Goal: Task Accomplishment & Management: Use online tool/utility

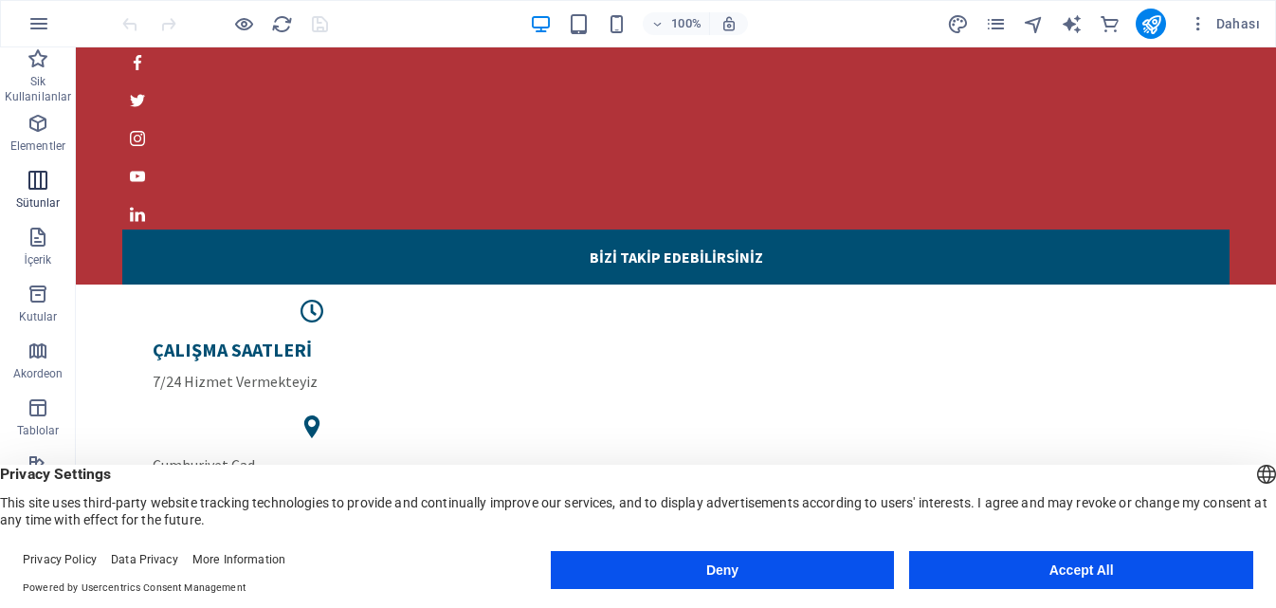
click at [44, 177] on icon "button" at bounding box center [38, 180] width 23 height 23
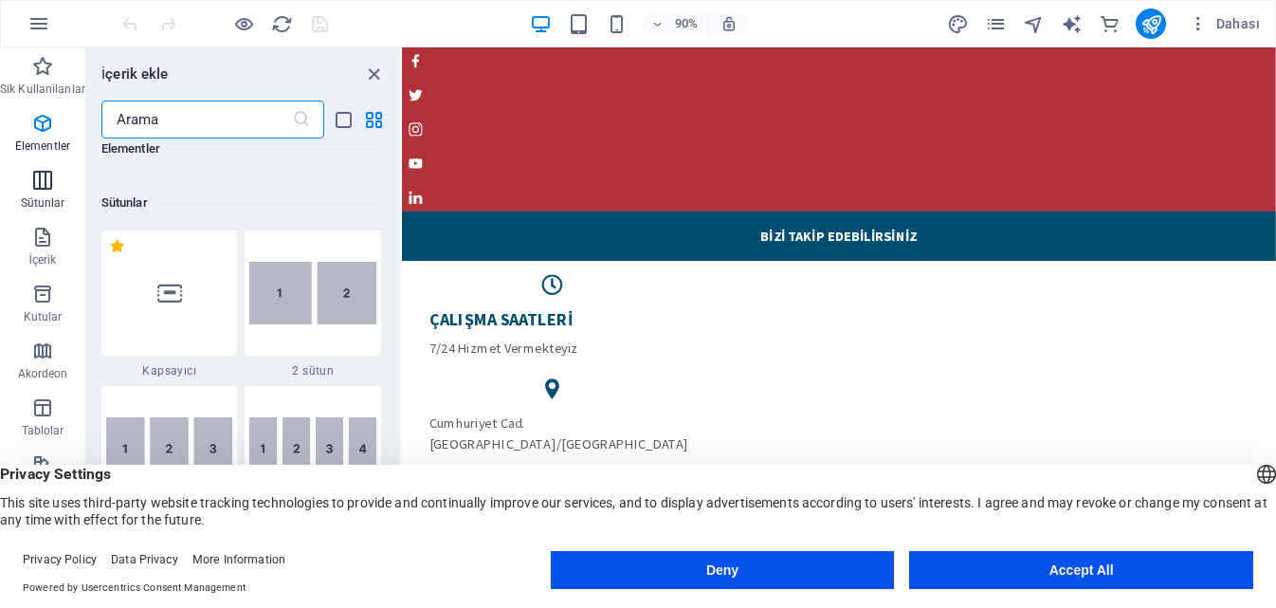
scroll to position [938, 0]
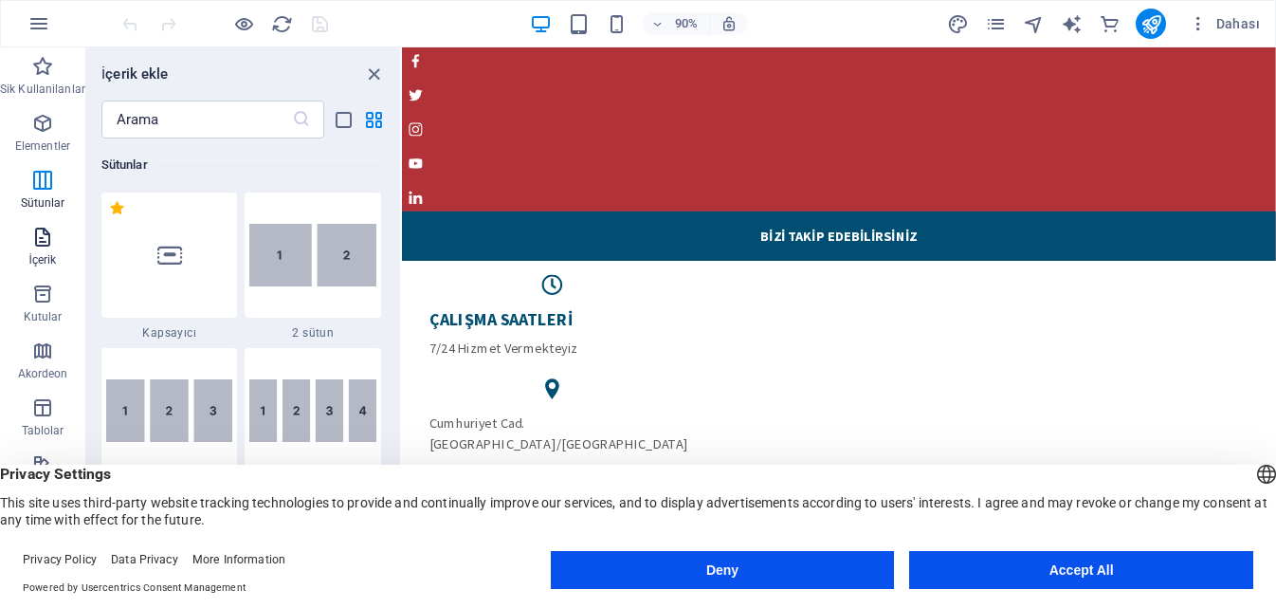
click at [50, 254] on p "İçerik" at bounding box center [41, 259] width 27 height 15
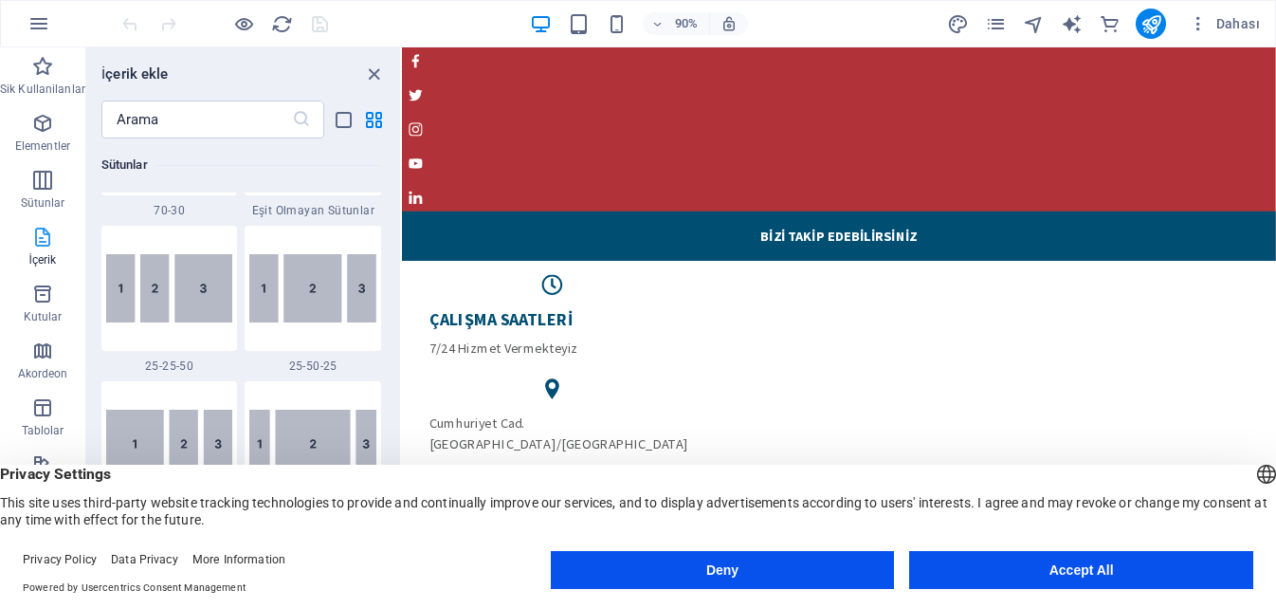
scroll to position [3316, 0]
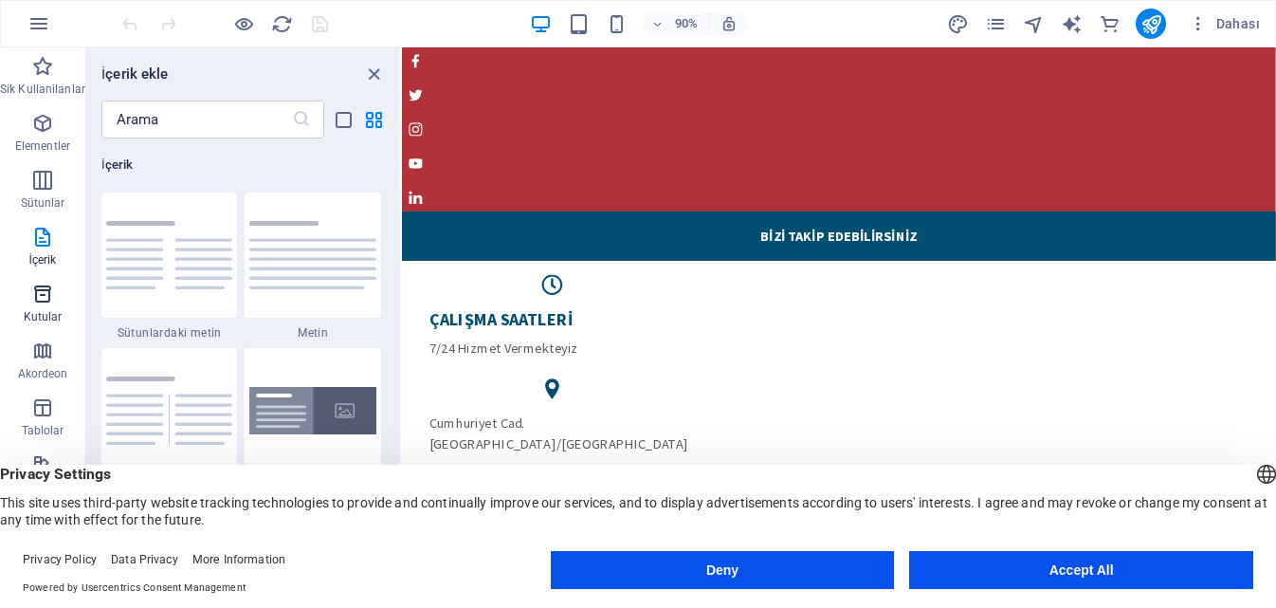
click at [44, 299] on icon "button" at bounding box center [42, 293] width 23 height 23
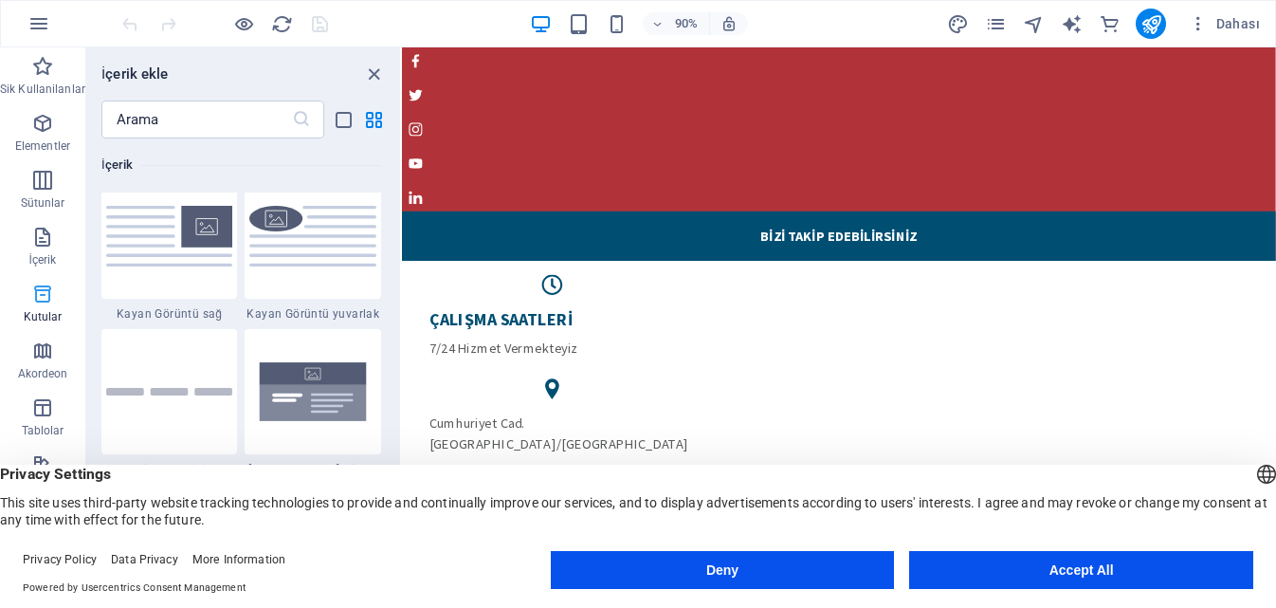
scroll to position [5228, 0]
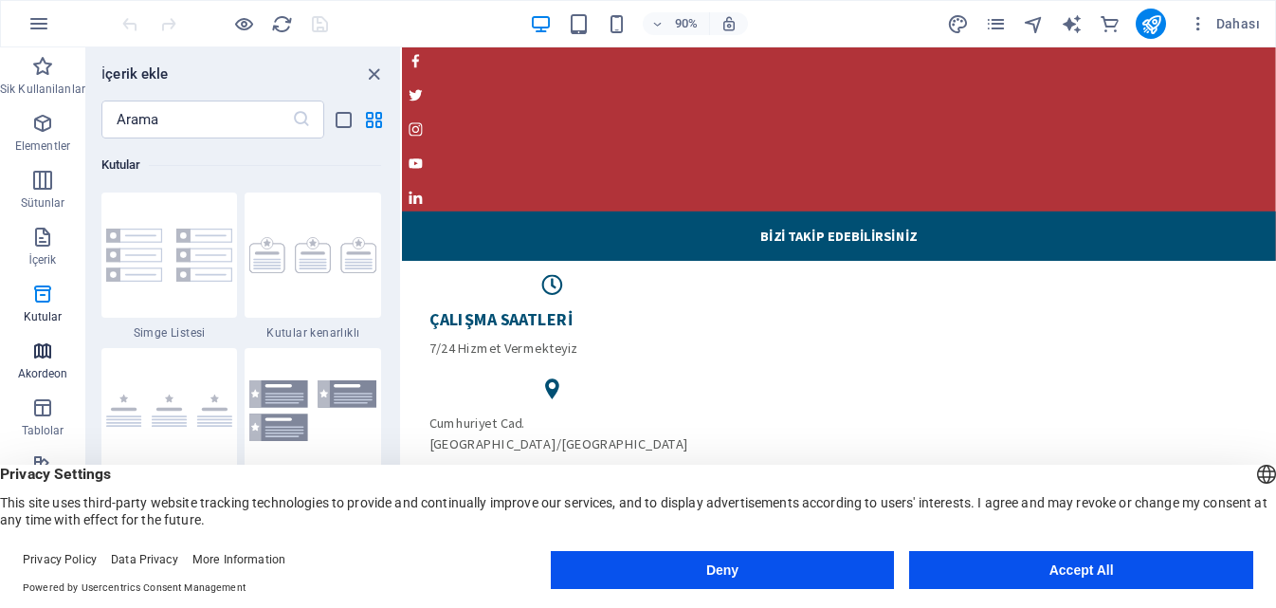
click at [44, 354] on icon "button" at bounding box center [42, 350] width 23 height 23
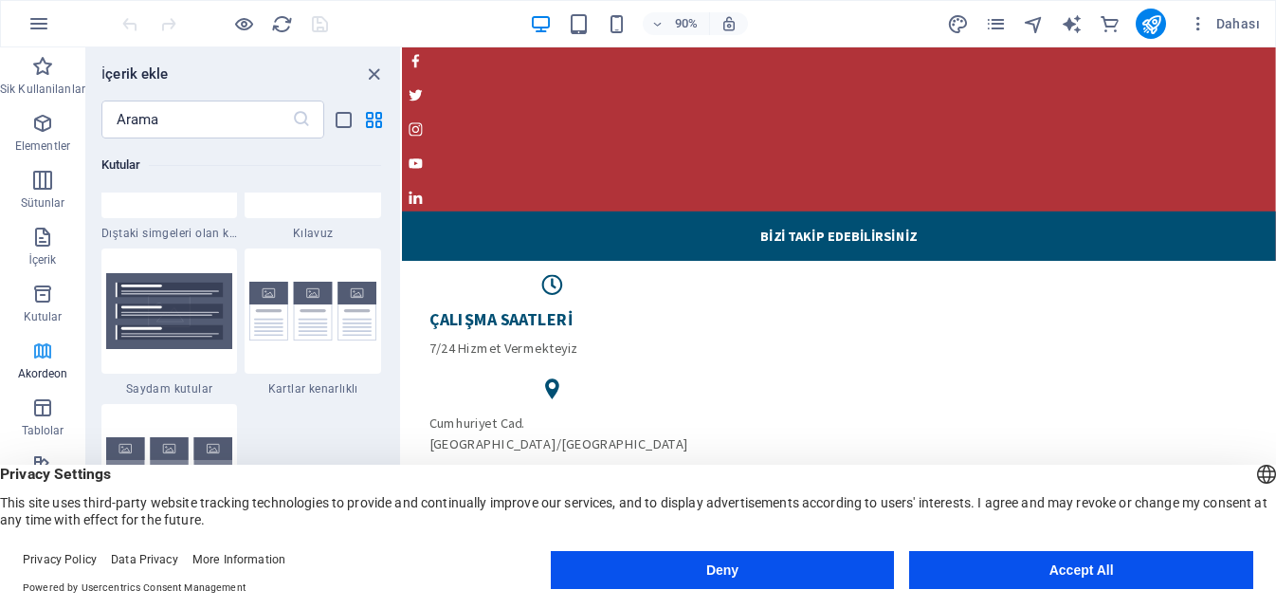
scroll to position [6051, 0]
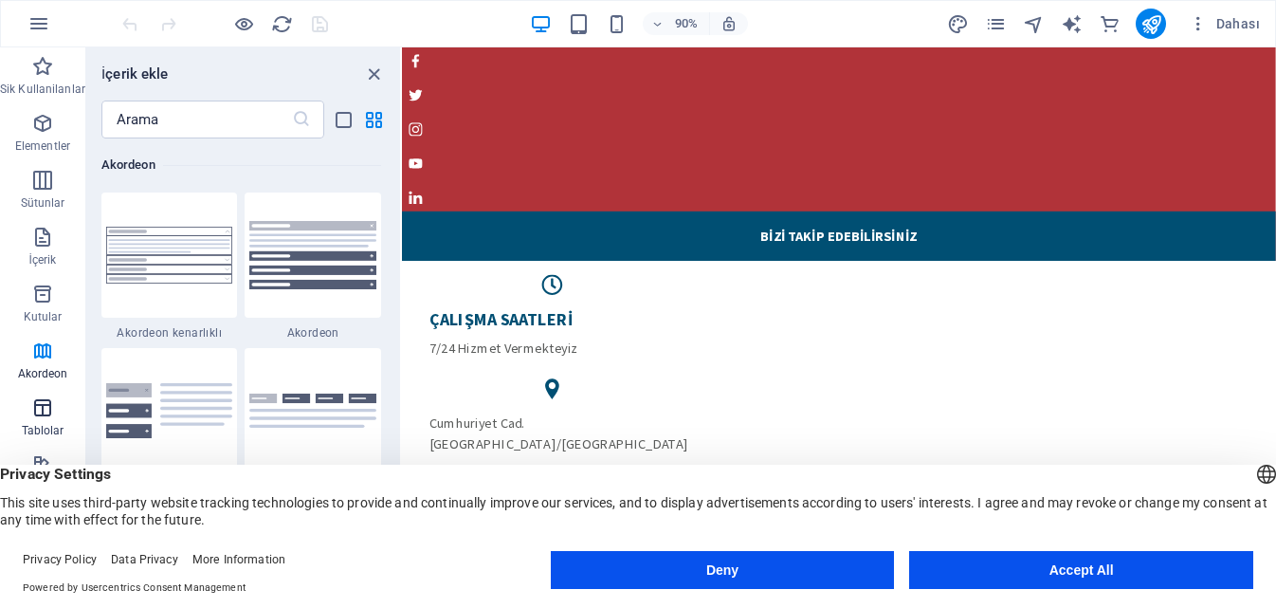
click at [43, 405] on icon "button" at bounding box center [42, 407] width 23 height 23
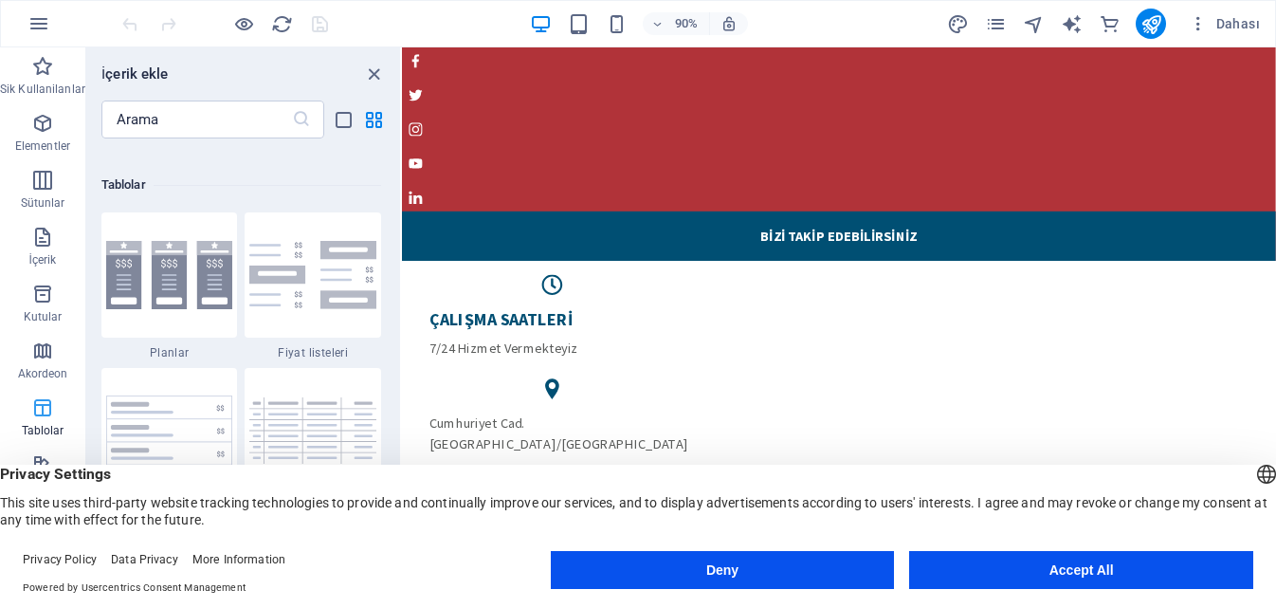
scroll to position [6564, 0]
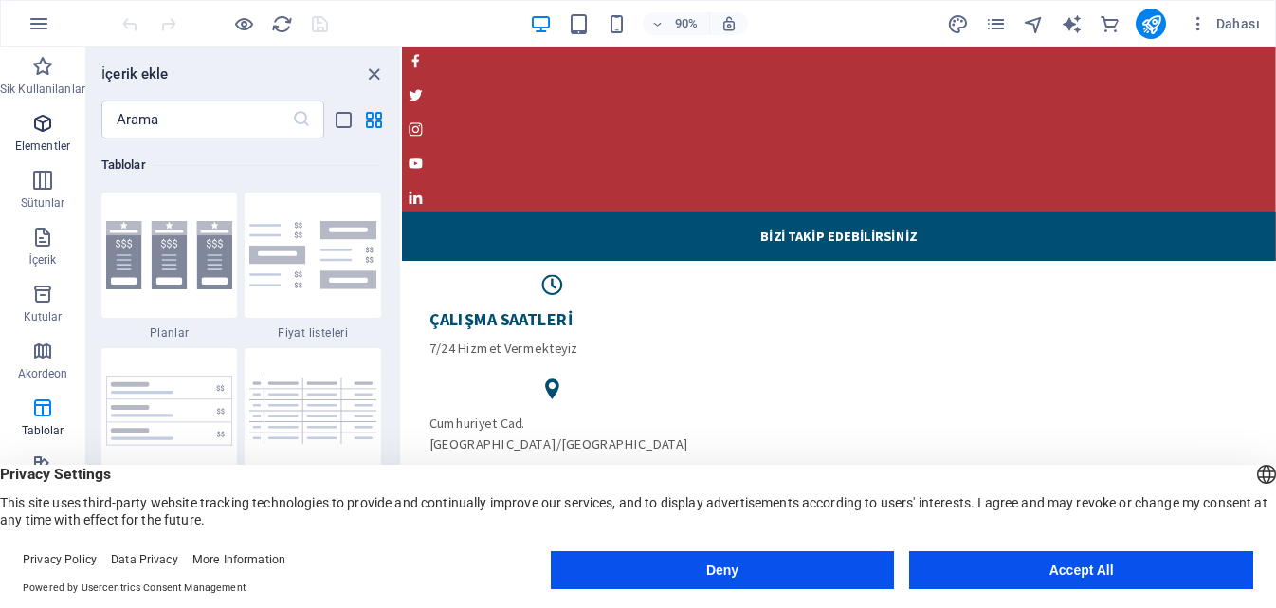
click at [44, 132] on icon "button" at bounding box center [42, 123] width 23 height 23
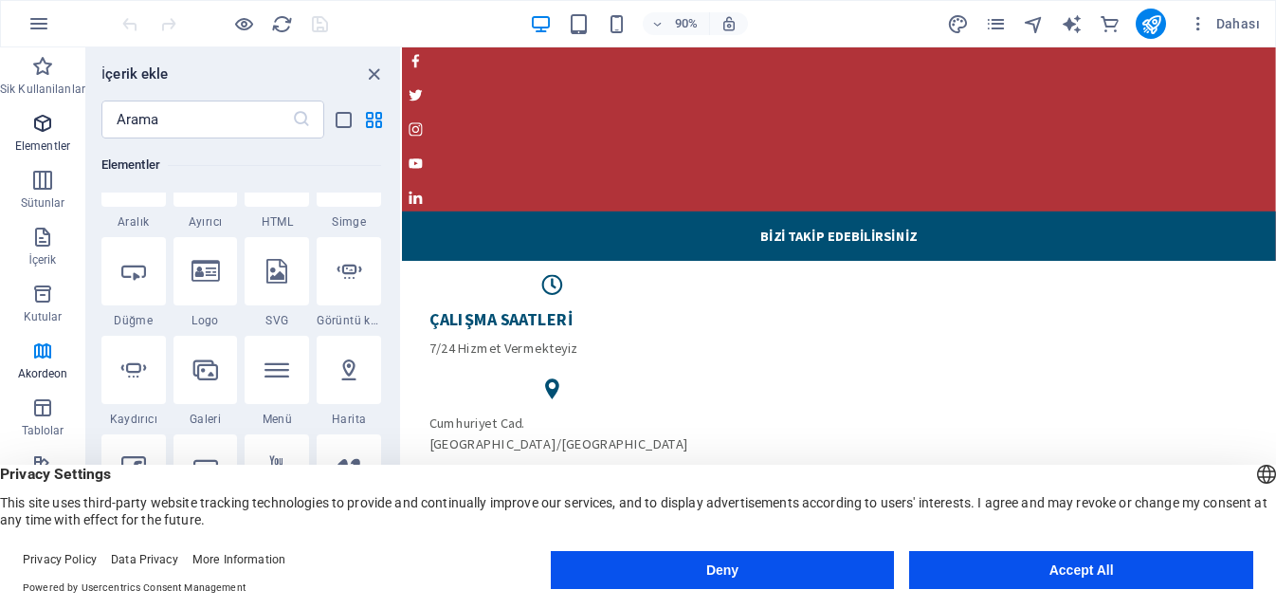
scroll to position [202, 0]
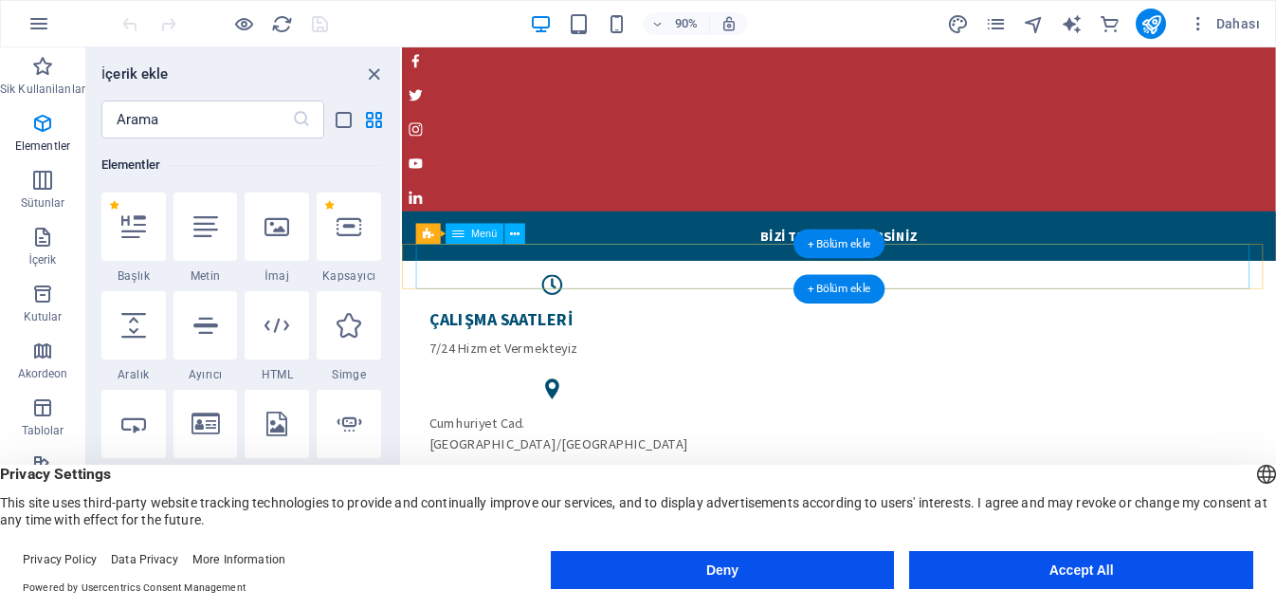
click at [830, 242] on div "+ Bölüm ekle" at bounding box center [838, 243] width 91 height 29
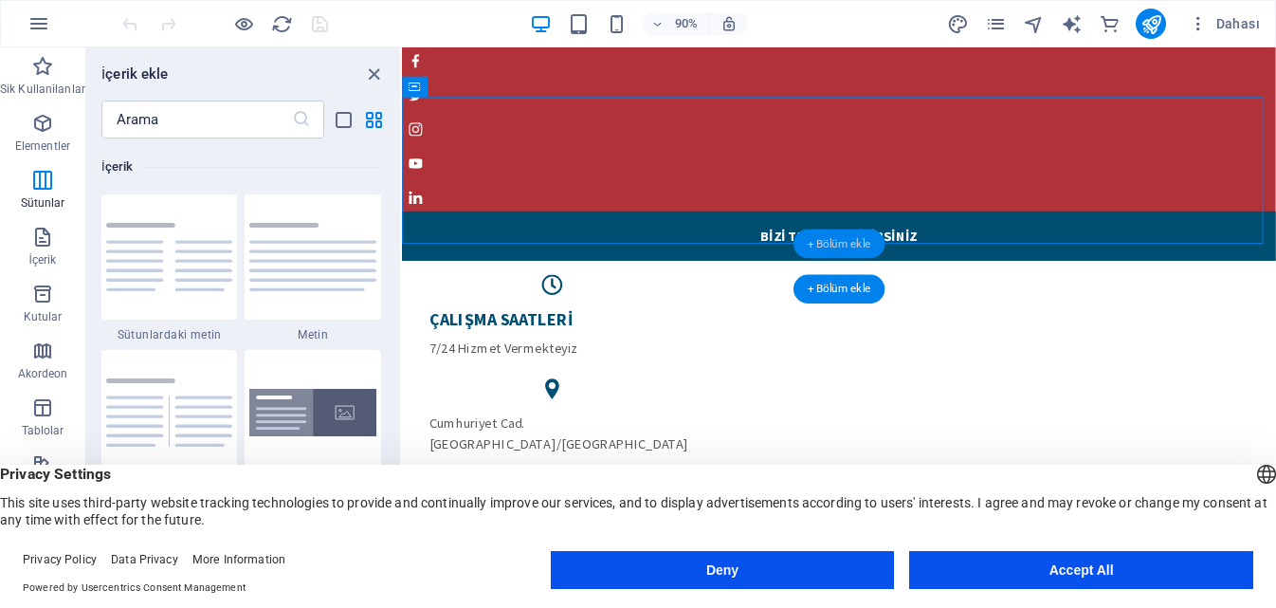
scroll to position [3316, 0]
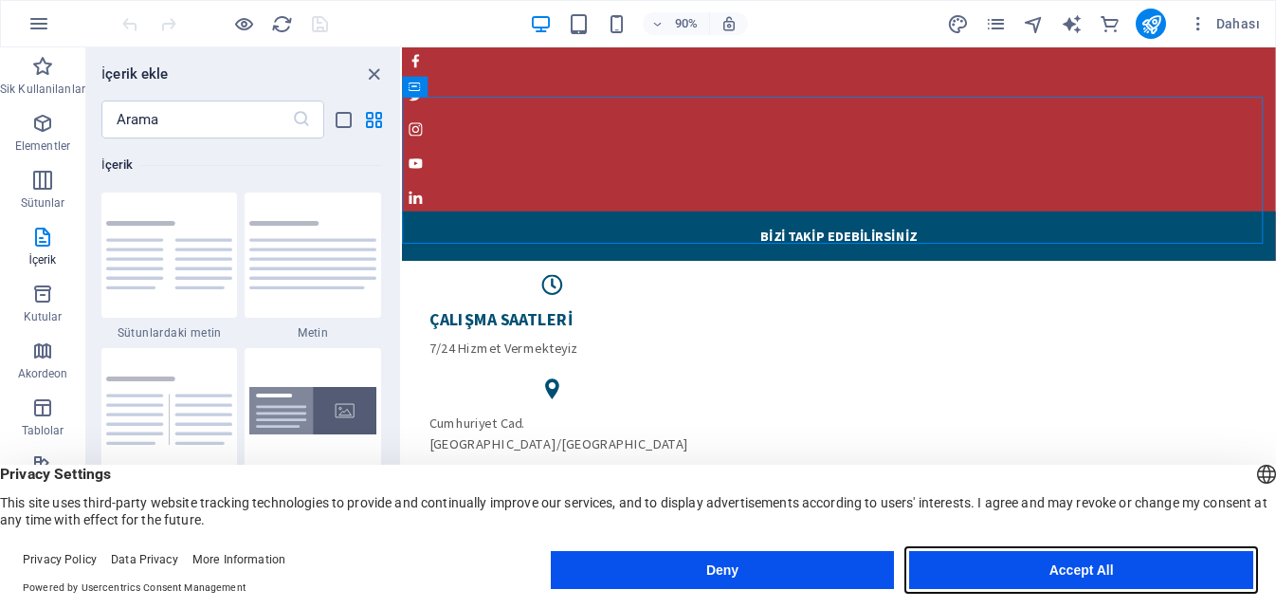
click at [1027, 574] on button "Accept All" at bounding box center [1081, 570] width 344 height 38
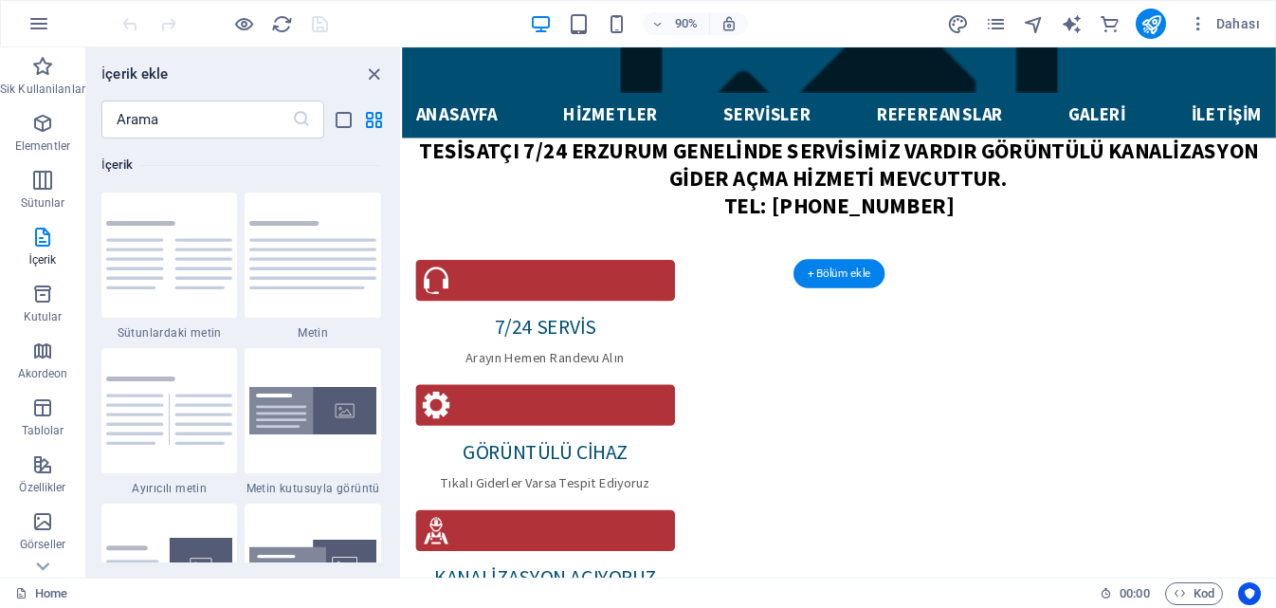
scroll to position [758, 0]
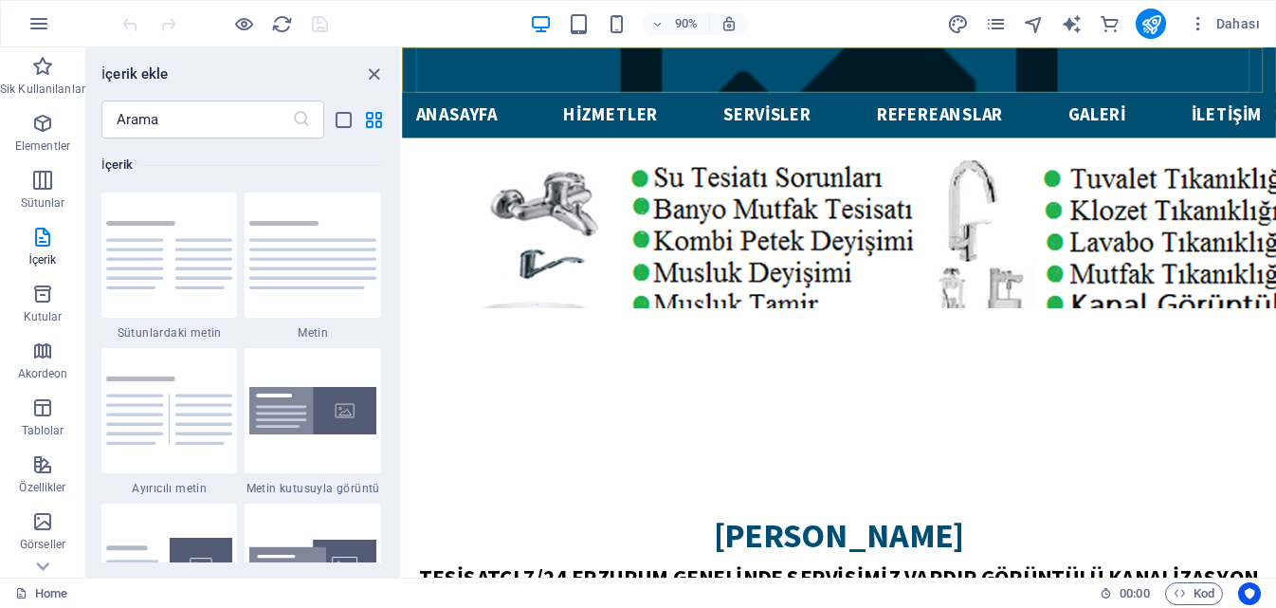
click at [467, 98] on nav "Anasayfa hizmetler servisler Refereanslar Galeri İletişim" at bounding box center [887, 123] width 940 height 50
click at [619, 98] on nav "Anasayfa hizmetler servisler Refereanslar Galeri İletişim" at bounding box center [887, 123] width 940 height 50
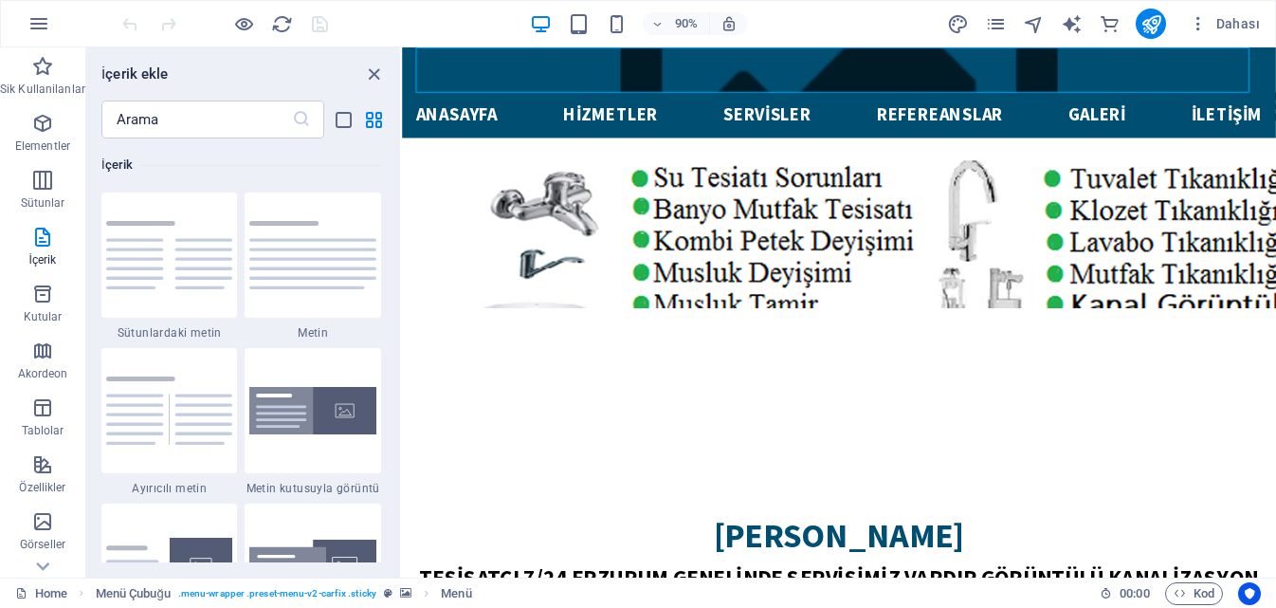
click at [821, 98] on nav "Anasayfa hizmetler servisler Refereanslar Galeri İletişim" at bounding box center [887, 123] width 940 height 50
click at [1169, 98] on nav "Anasayfa hizmetler servisler Refereanslar Galeri İletişim" at bounding box center [887, 123] width 940 height 50
select select
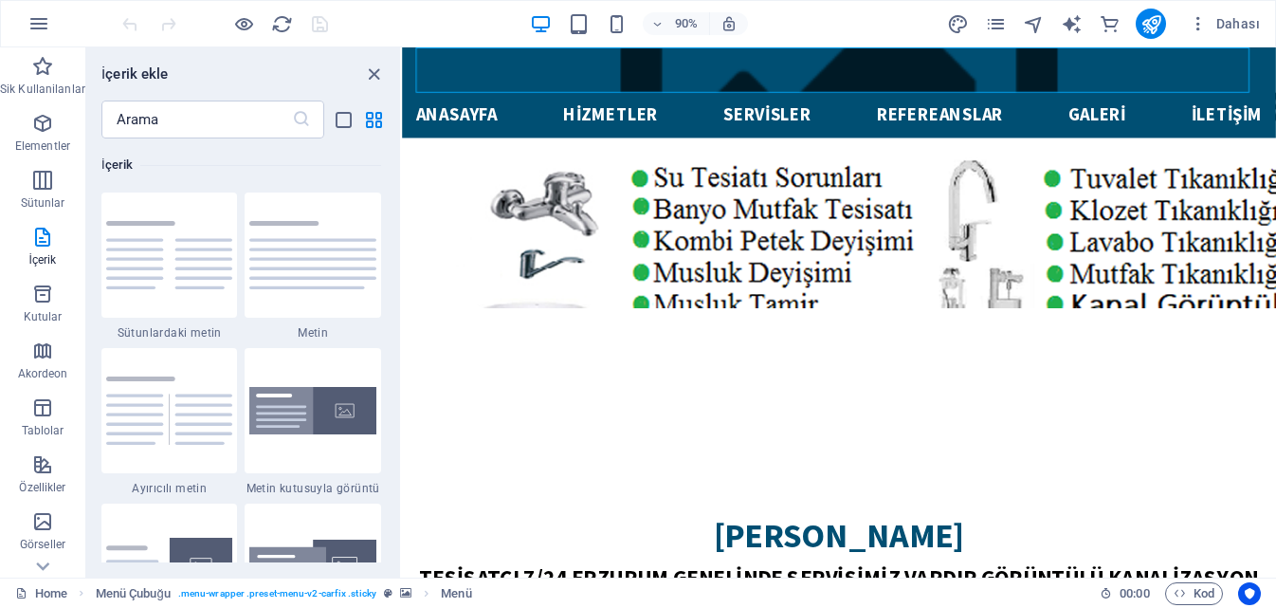
select select
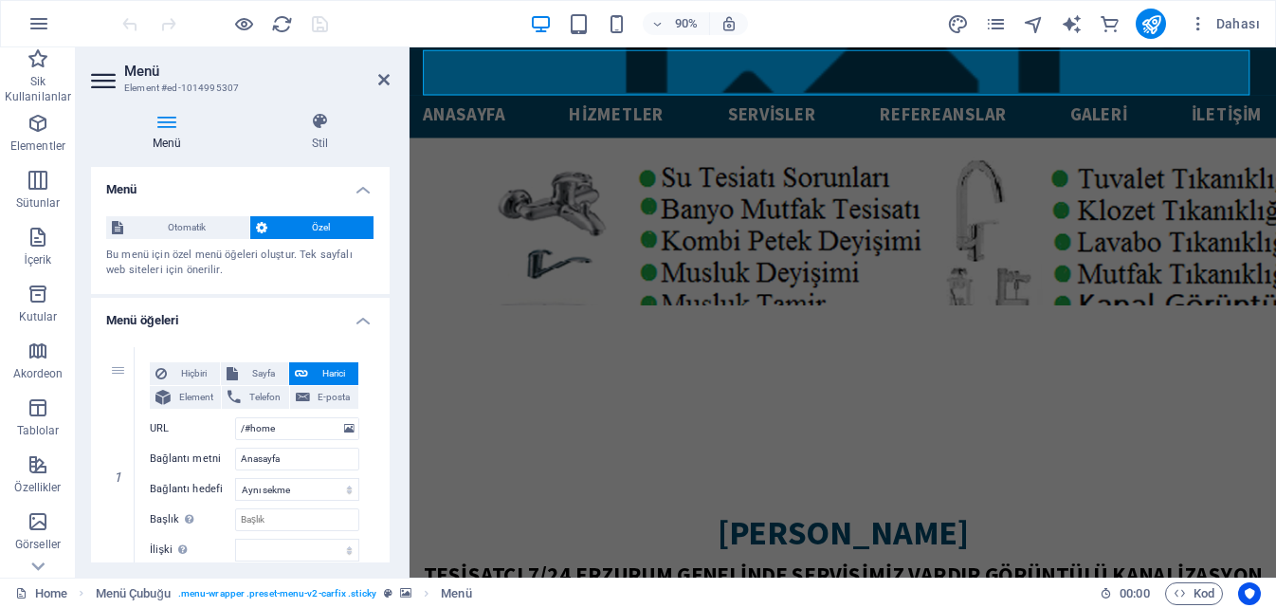
scroll to position [755, 0]
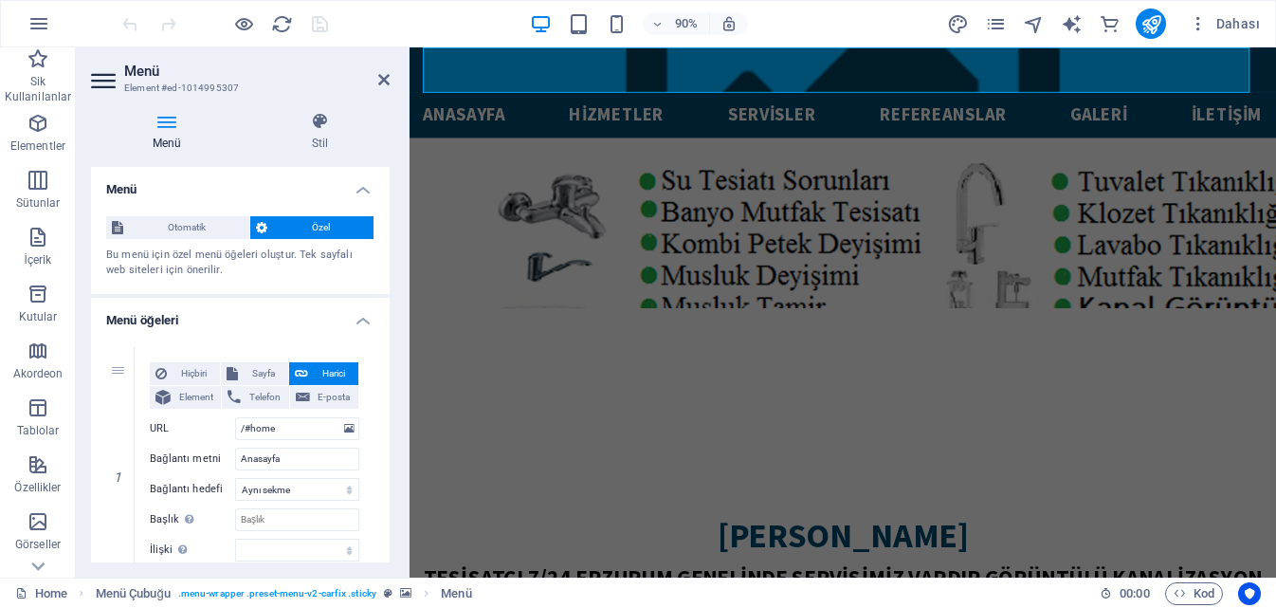
click at [1167, 98] on nav "Anasayfa hizmetler servisler Refereanslar Galeri İletişim" at bounding box center [891, 123] width 933 height 50
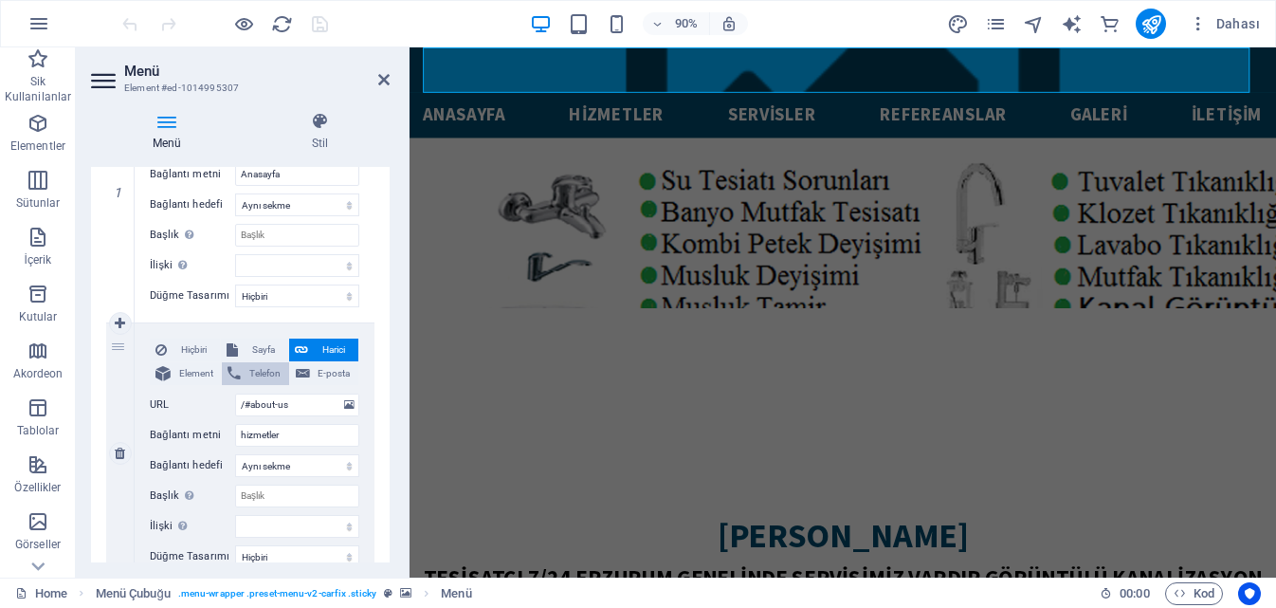
scroll to position [95, 0]
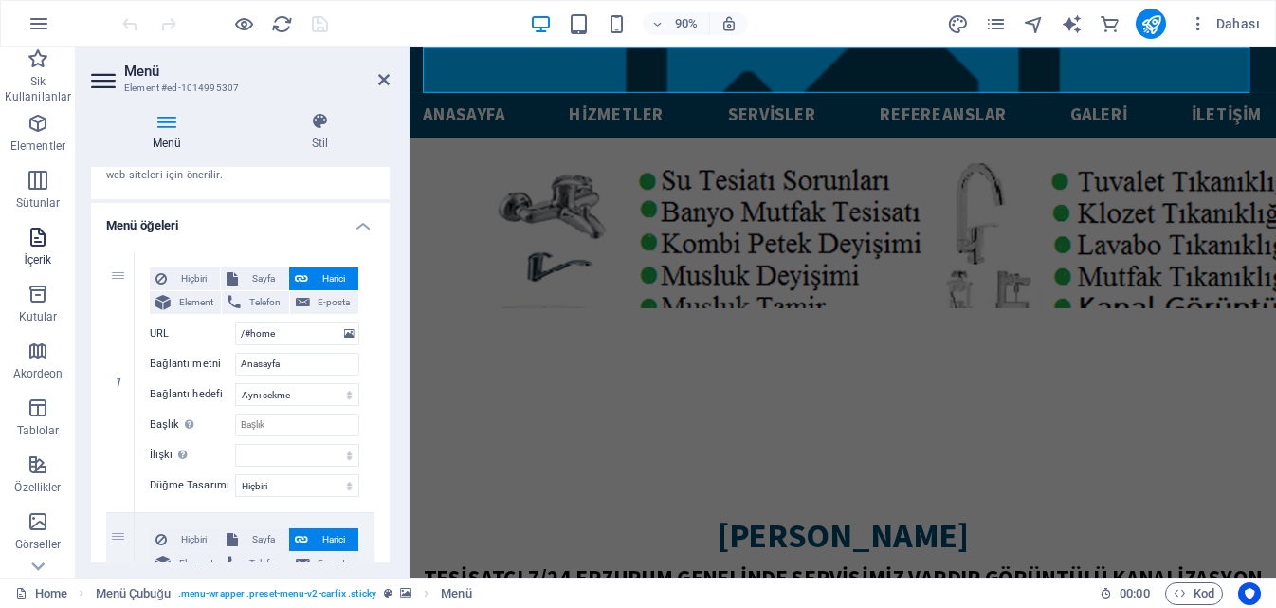
click at [32, 233] on icon "button" at bounding box center [38, 237] width 23 height 23
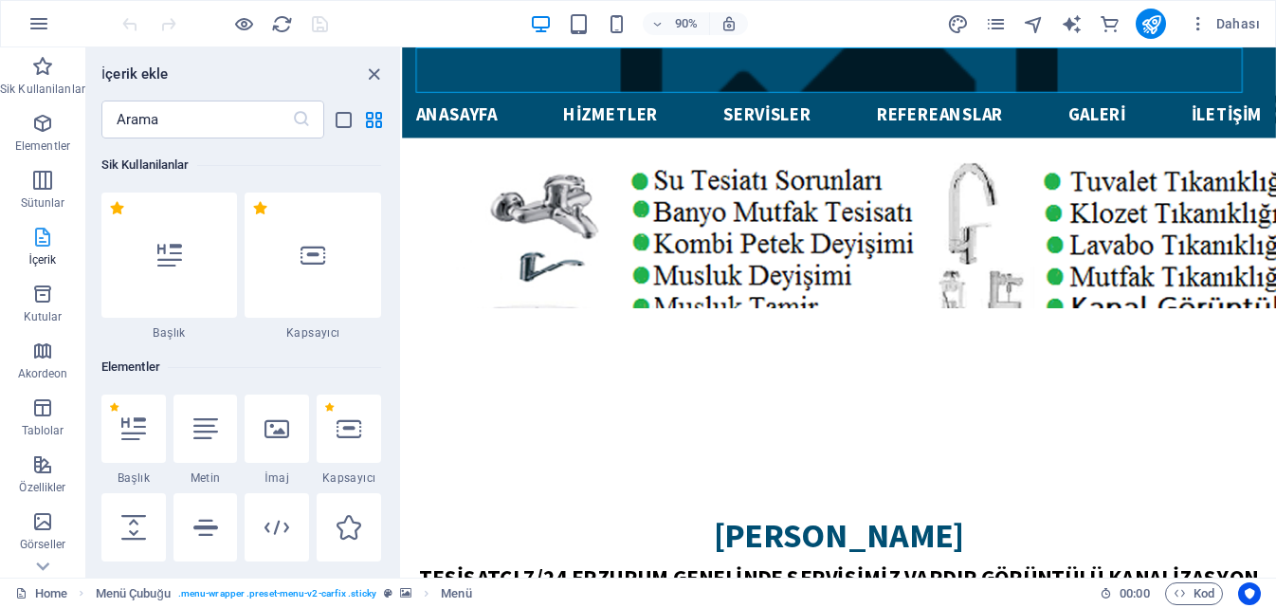
click at [38, 251] on span "İçerik" at bounding box center [42, 248] width 85 height 45
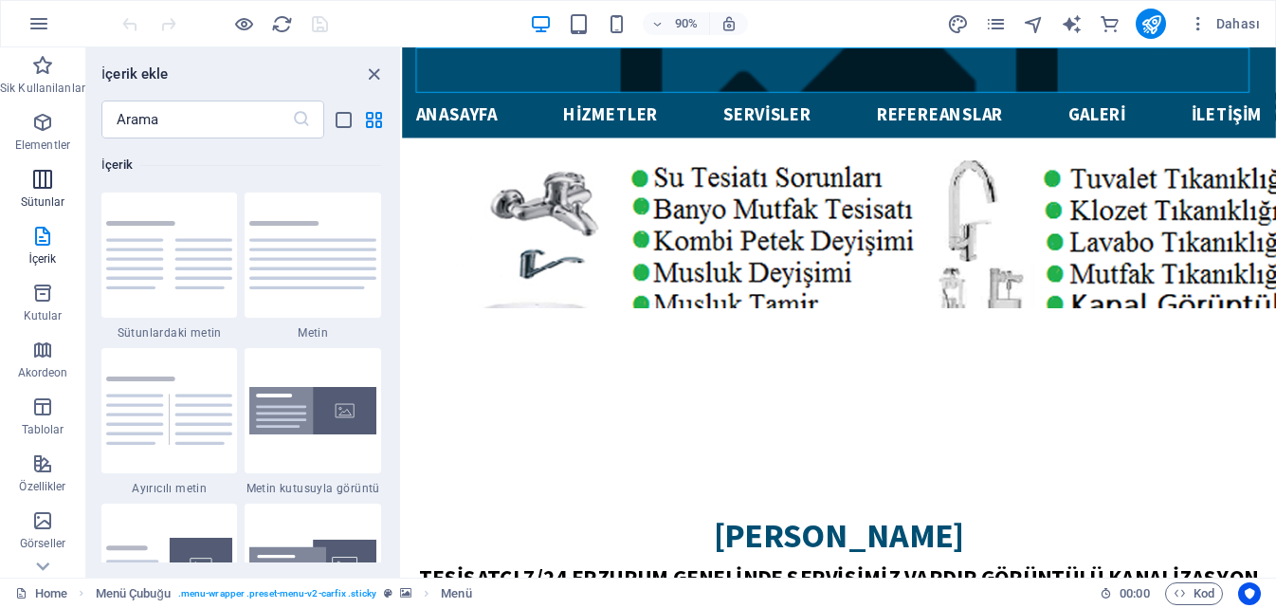
scroll to position [0, 0]
click at [465, 98] on nav "Anasayfa hizmetler servisler Refereanslar Galeri İletişim" at bounding box center [887, 123] width 940 height 50
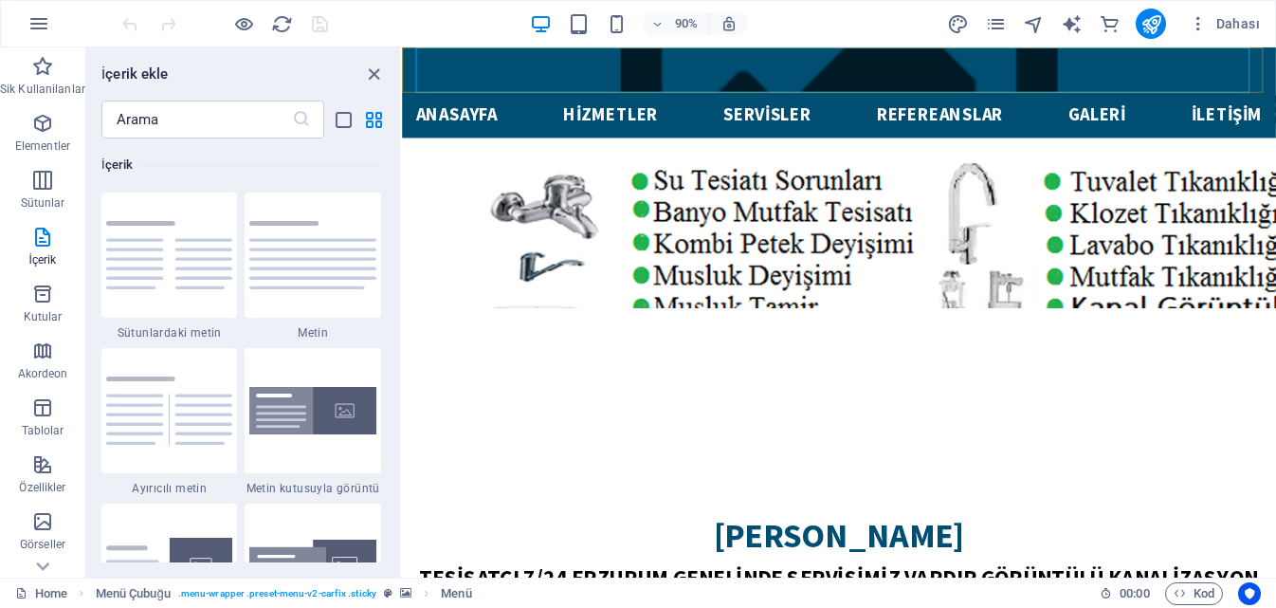
select select
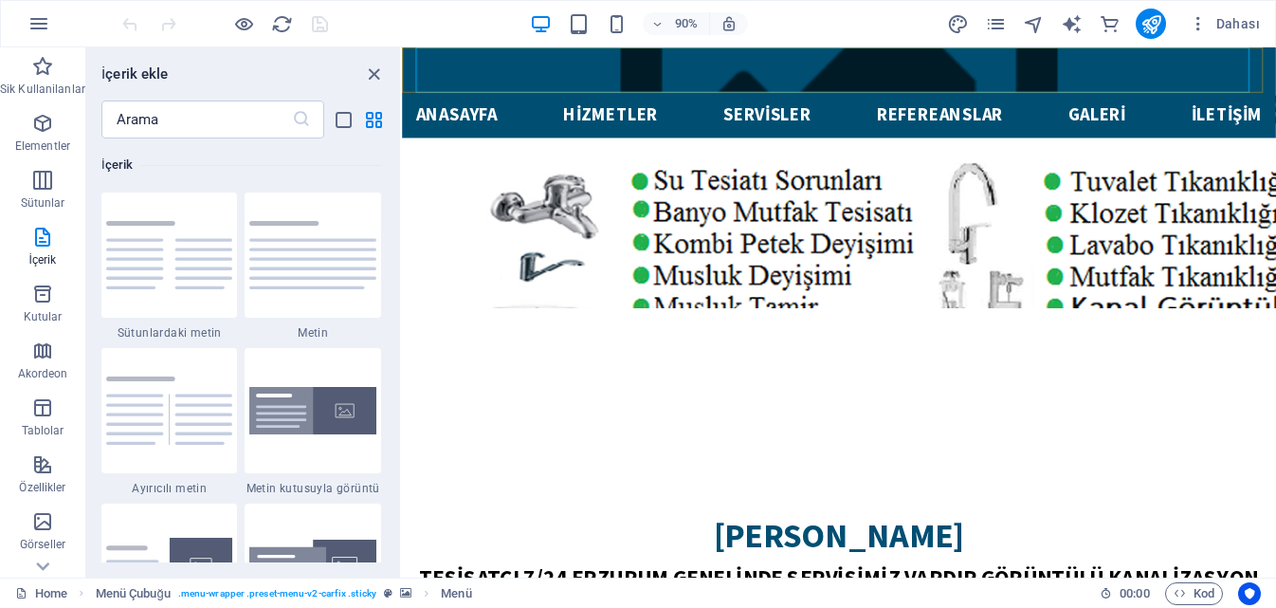
select select
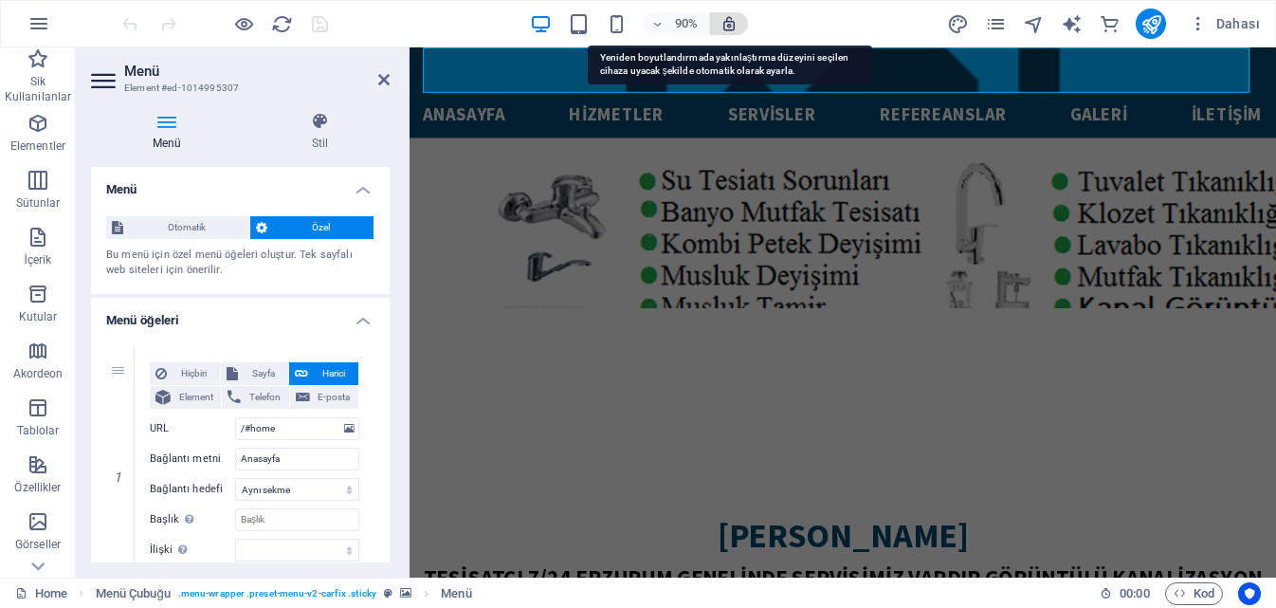
click at [732, 30] on icon "button" at bounding box center [728, 23] width 17 height 17
click at [728, 27] on icon "button" at bounding box center [728, 23] width 17 height 17
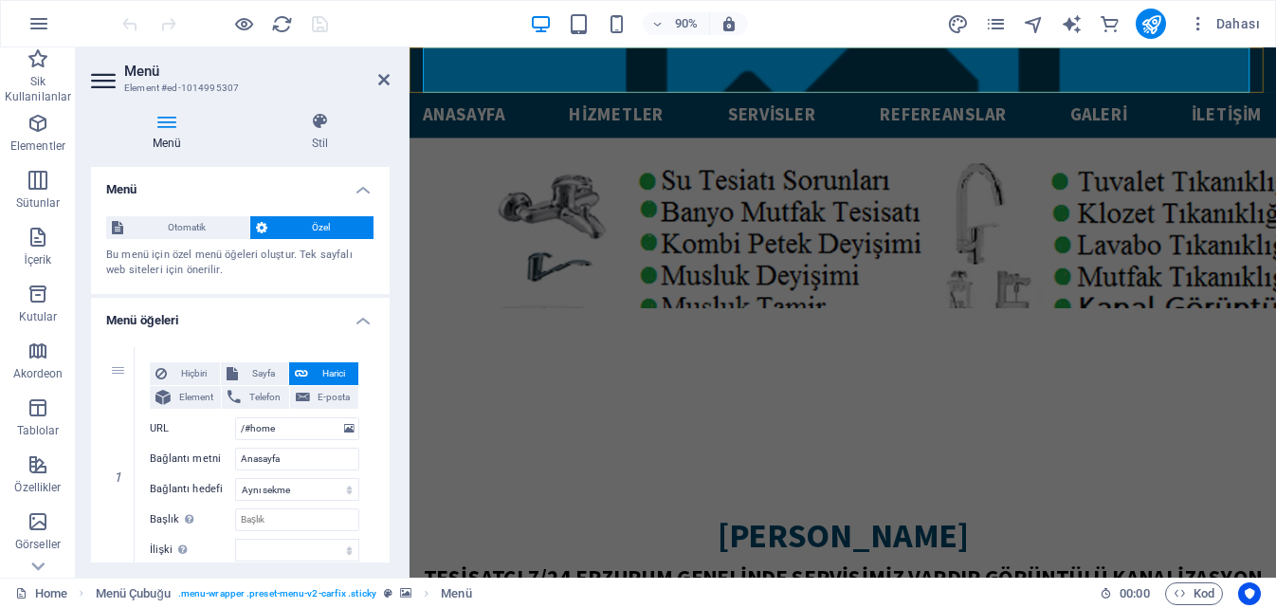
click at [1014, 98] on nav "Anasayfa hizmetler servisler Refereanslar Galeri İletişim" at bounding box center [891, 123] width 933 height 50
click at [1013, 98] on nav "Anasayfa hizmetler servisler Refereanslar Galeri İletişim" at bounding box center [891, 123] width 933 height 50
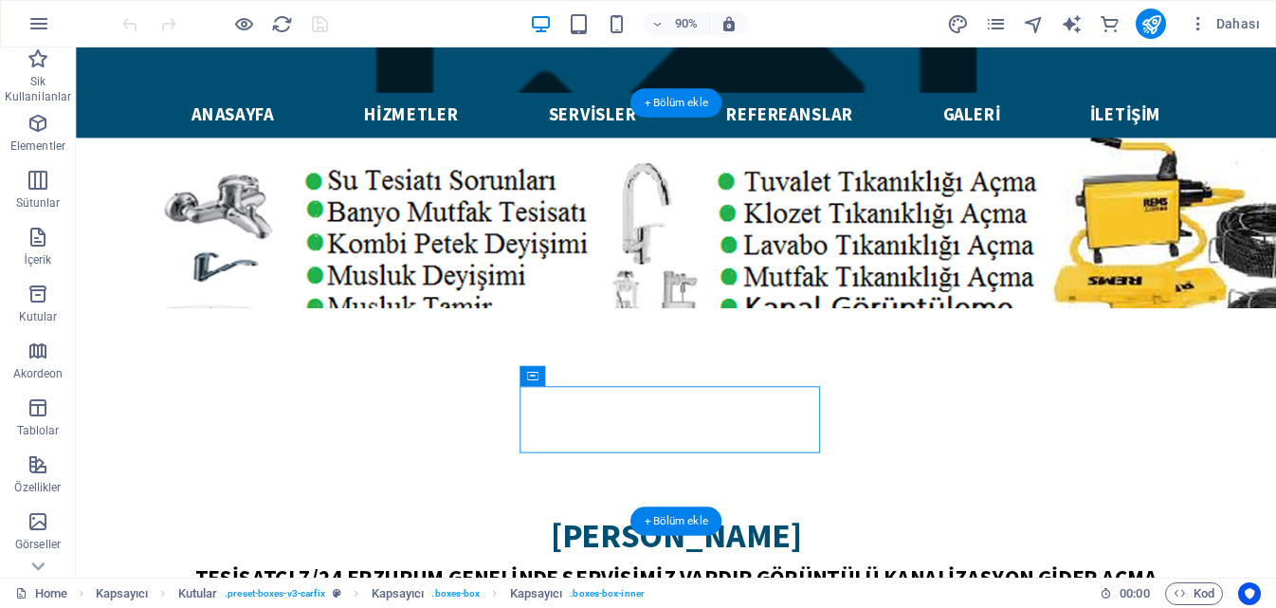
scroll to position [911, 0]
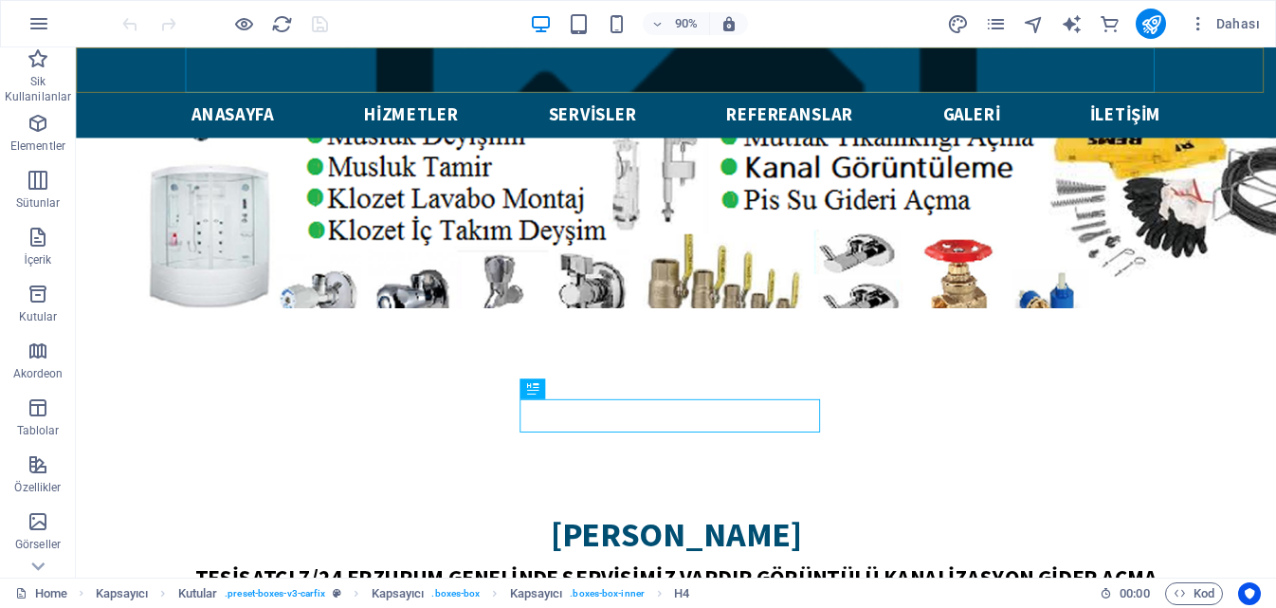
click at [236, 98] on nav "Anasayfa hizmetler servisler Refereanslar Galeri İletişim" at bounding box center [743, 123] width 1077 height 50
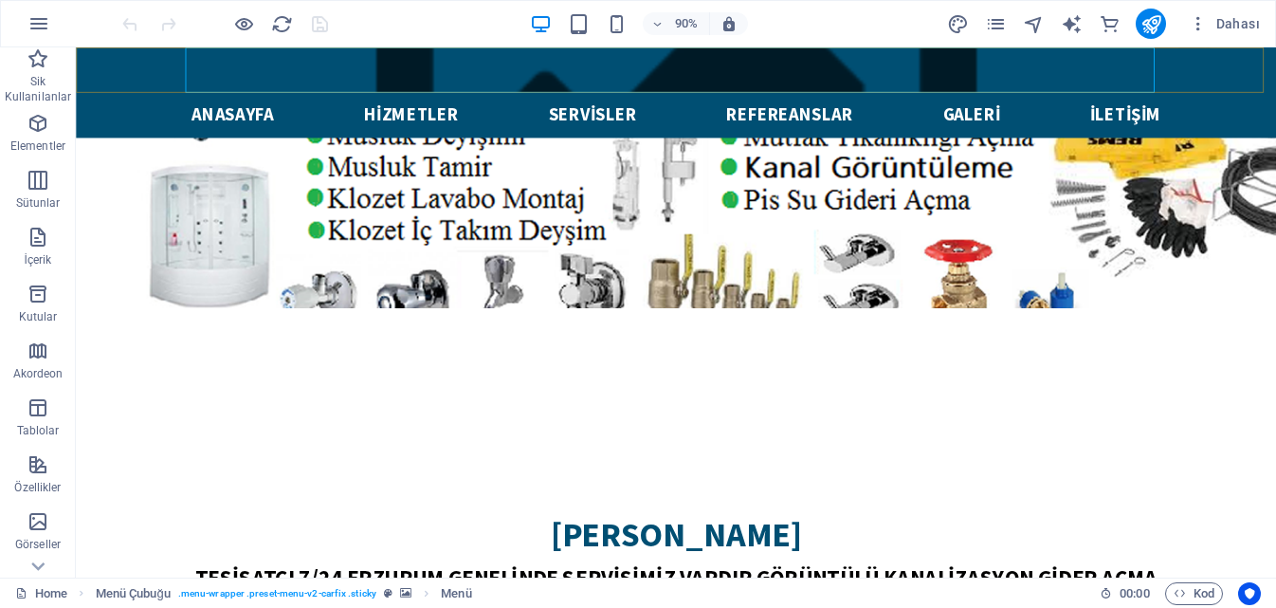
click at [1069, 98] on nav "Anasayfa hizmetler servisler Refereanslar Galeri İletişim" at bounding box center [743, 123] width 1077 height 50
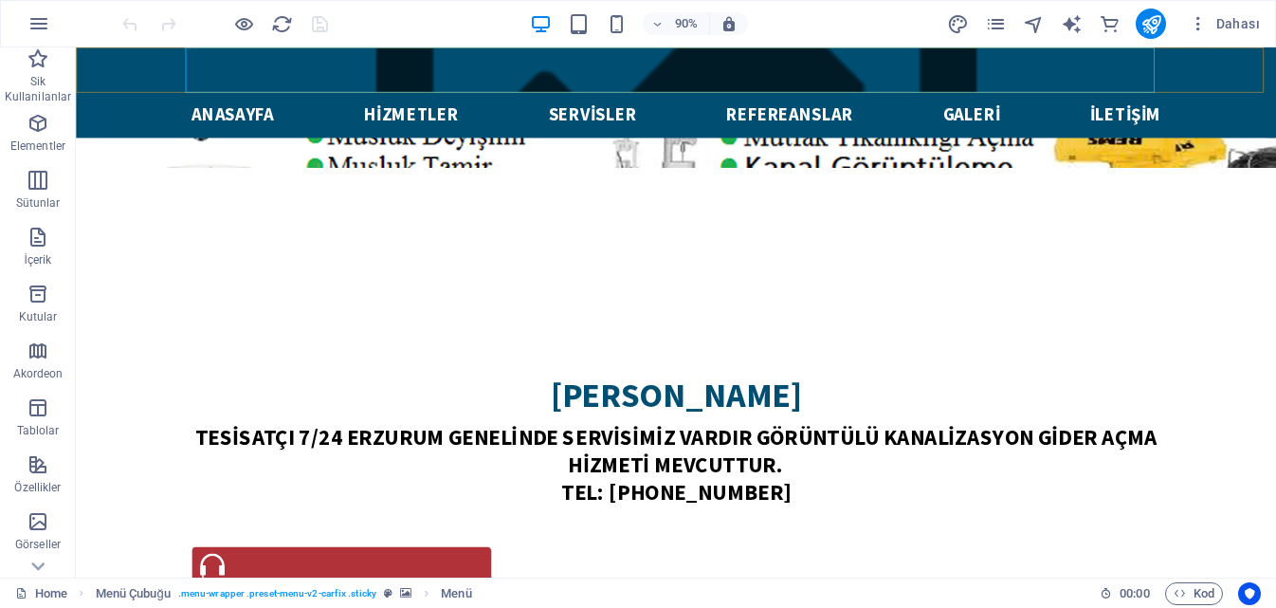
scroll to position [755, 0]
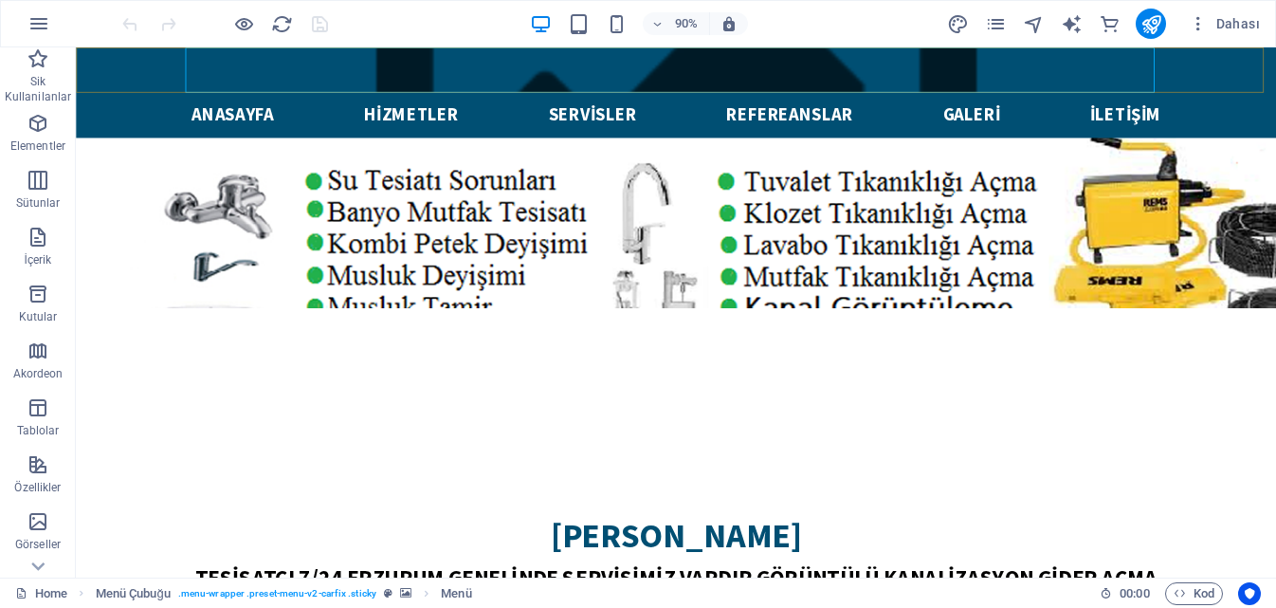
select select
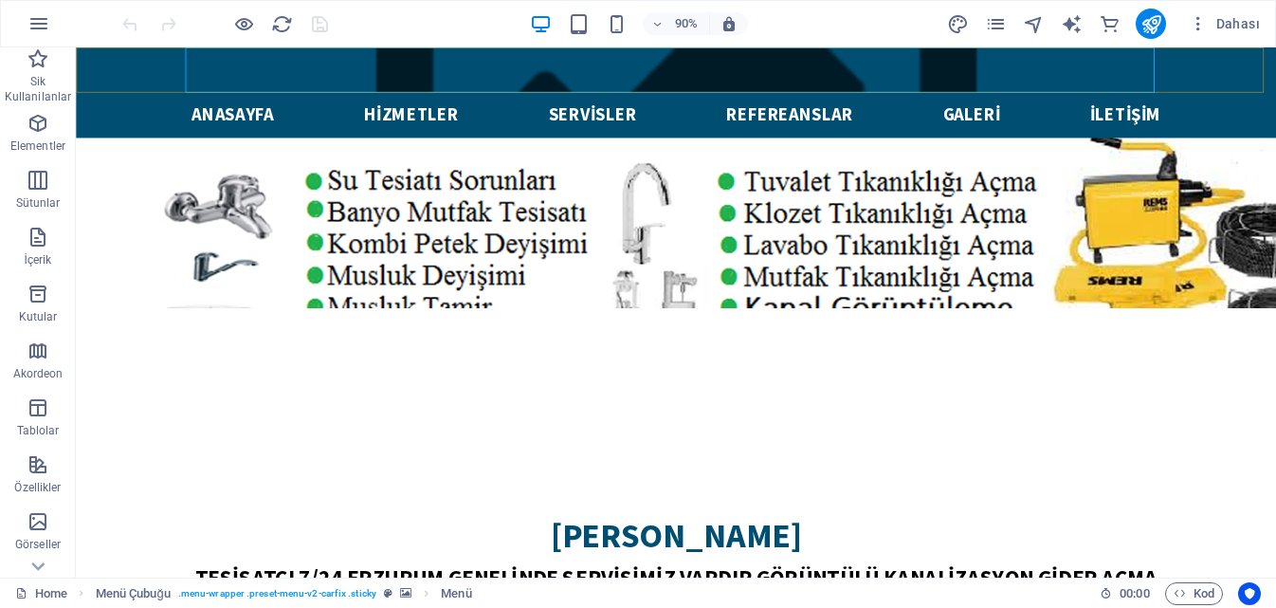
select select
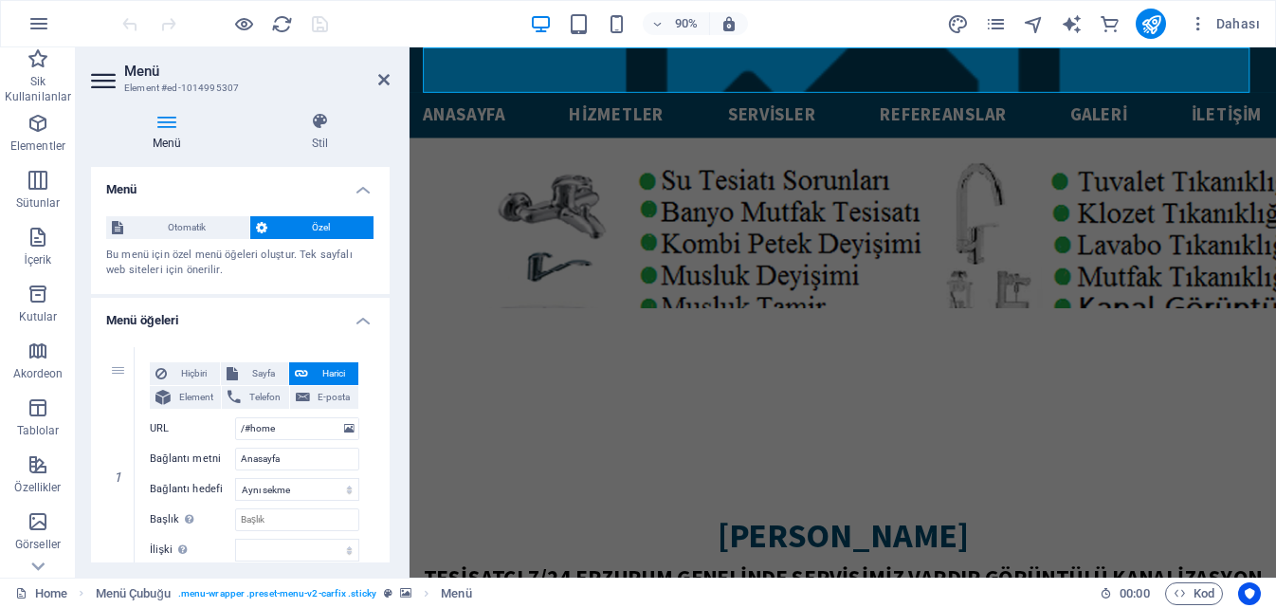
click at [91, 84] on icon at bounding box center [105, 80] width 28 height 30
click at [114, 72] on icon at bounding box center [105, 80] width 28 height 30
click at [175, 124] on icon at bounding box center [167, 121] width 152 height 19
click at [173, 124] on icon at bounding box center [167, 121] width 152 height 19
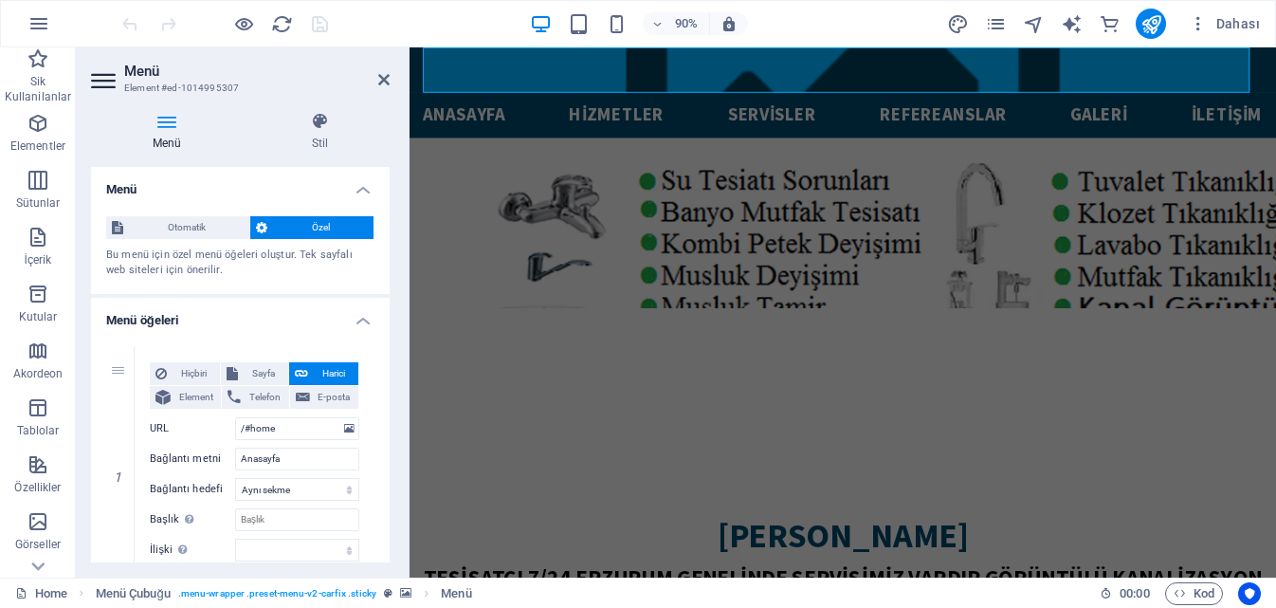
click at [274, 227] on span "Özel" at bounding box center [320, 227] width 95 height 23
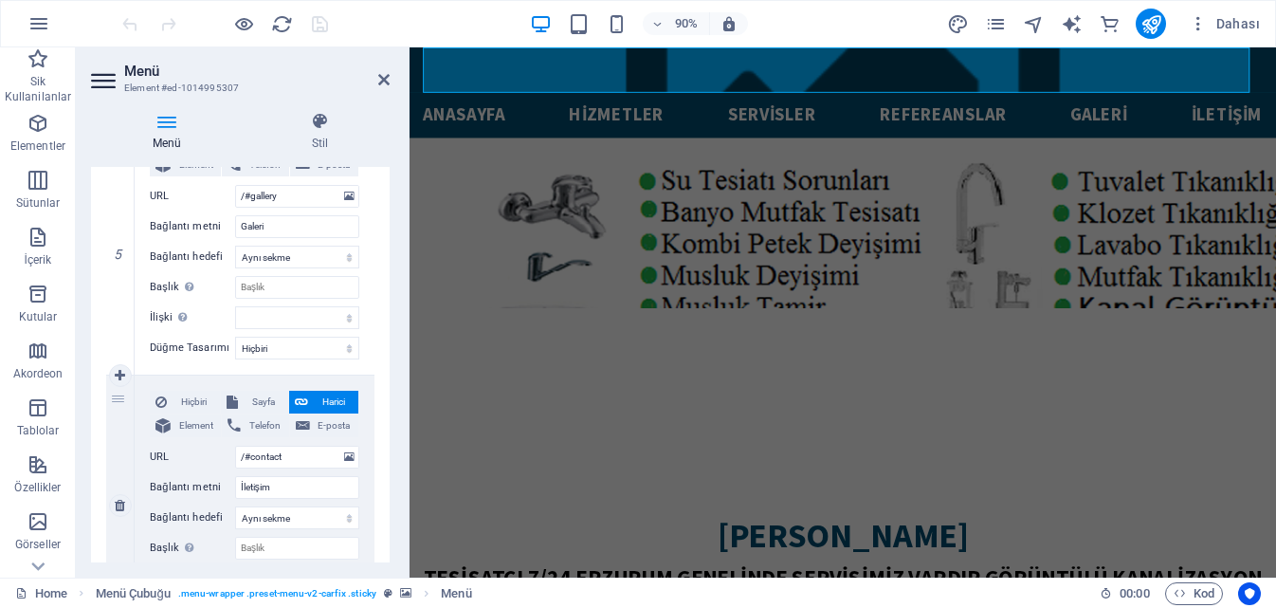
scroll to position [1401, 0]
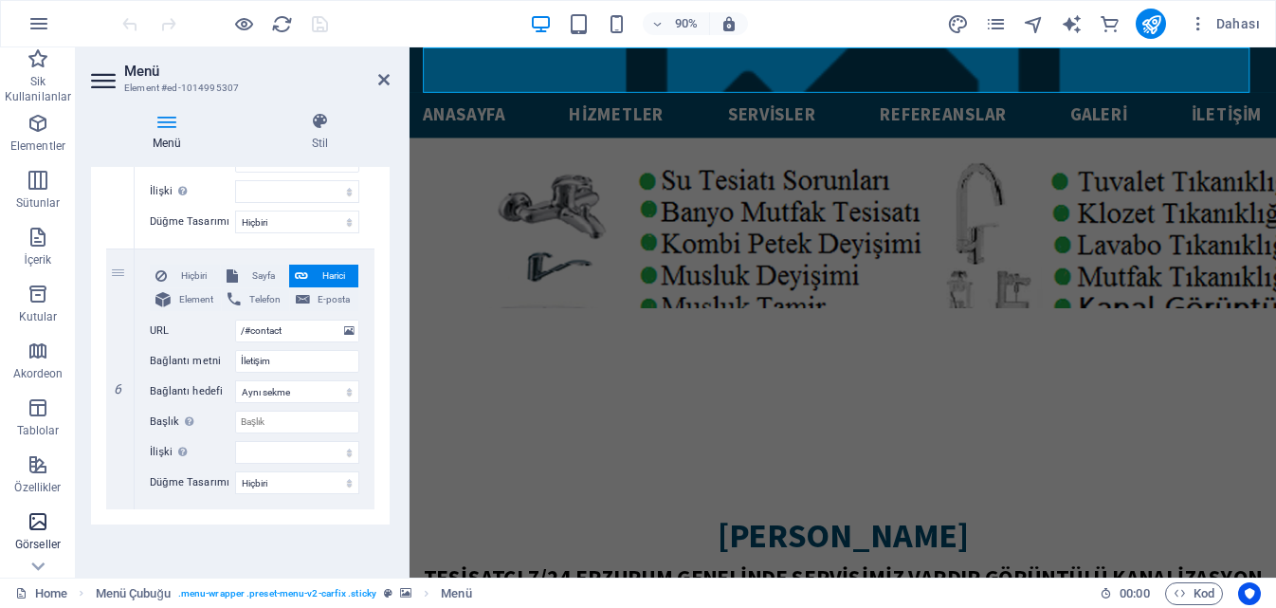
click at [27, 527] on icon "button" at bounding box center [38, 521] width 23 height 23
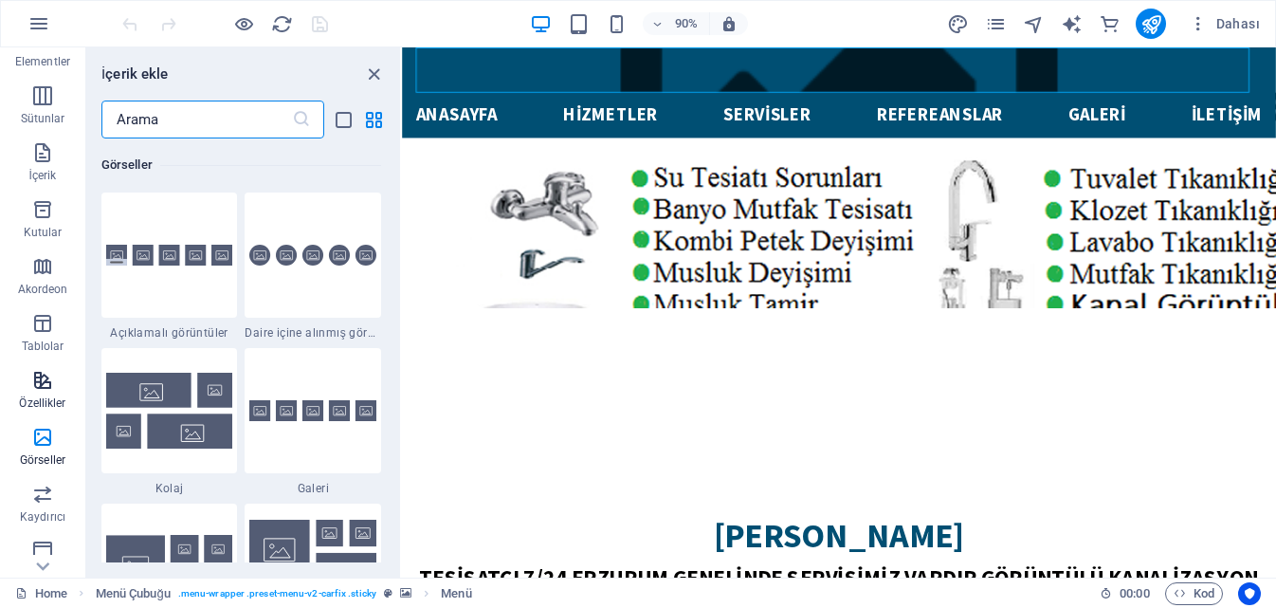
scroll to position [284, 0]
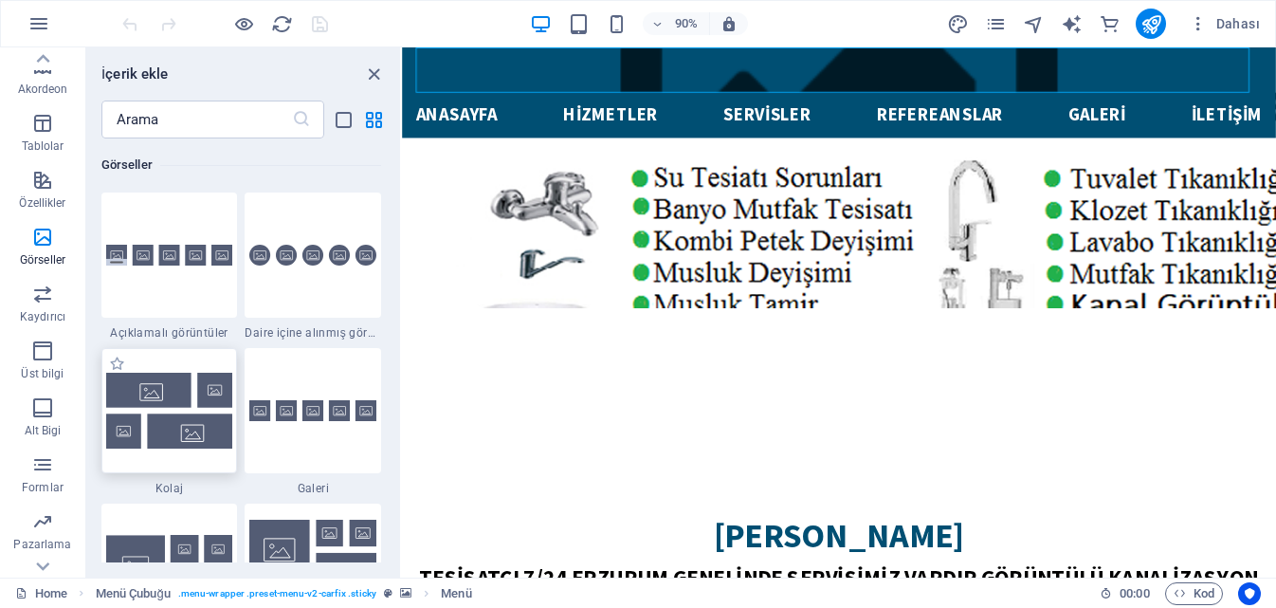
click at [145, 406] on img at bounding box center [169, 410] width 127 height 76
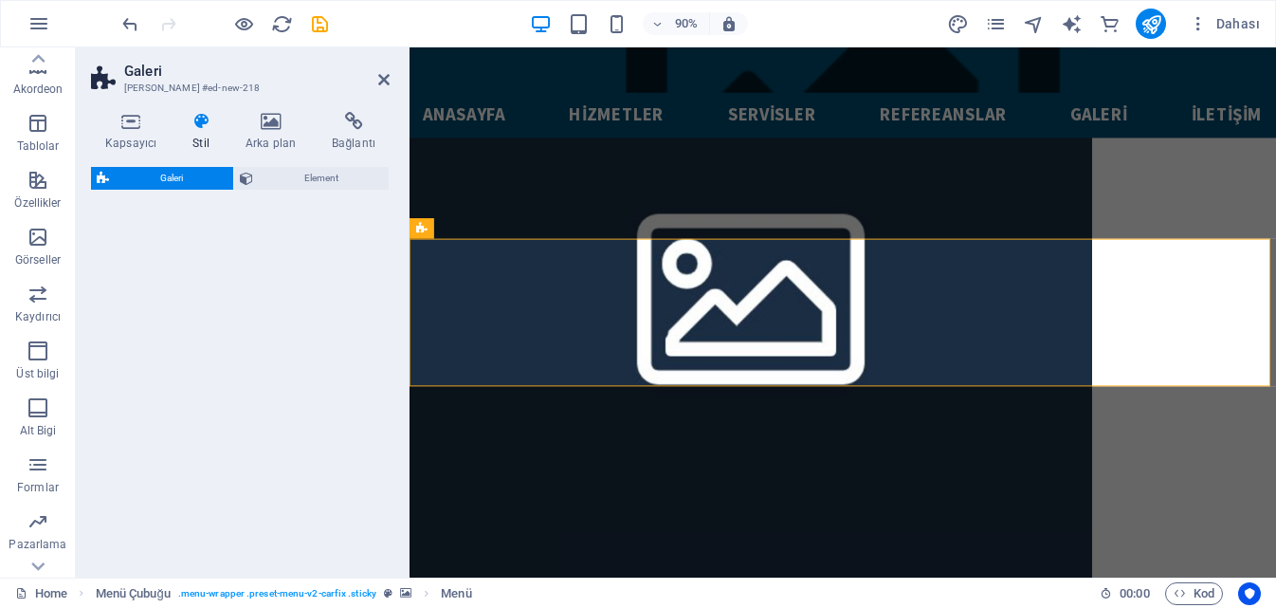
select select "rem"
select select "preset-gallery-v3-collage"
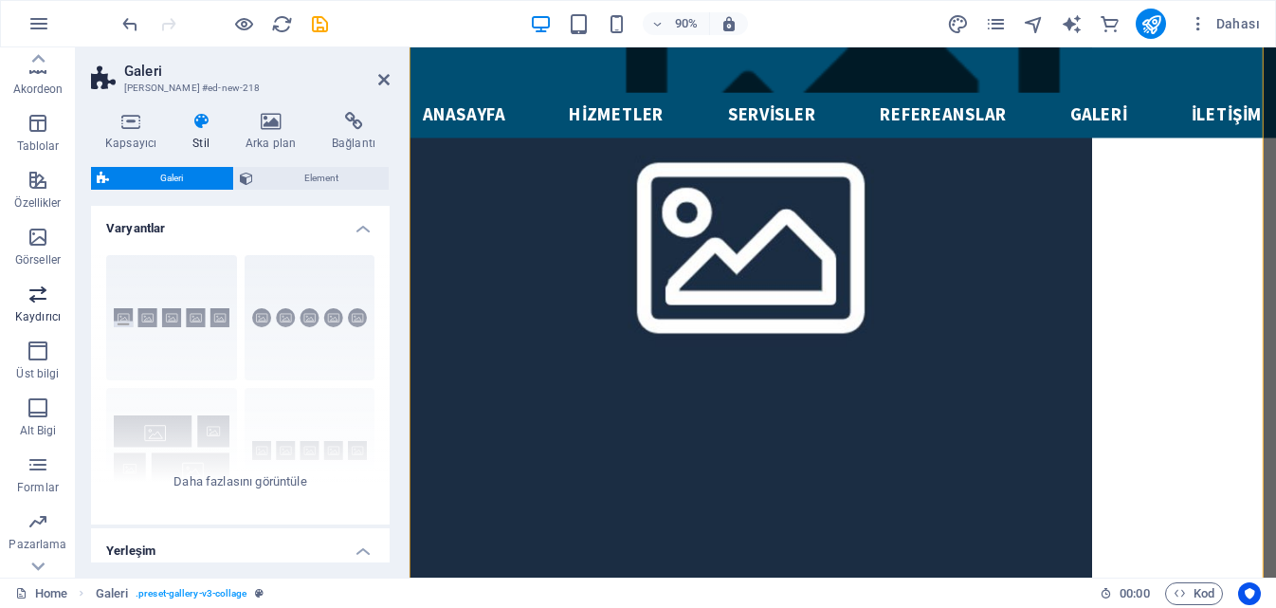
scroll to position [764, 0]
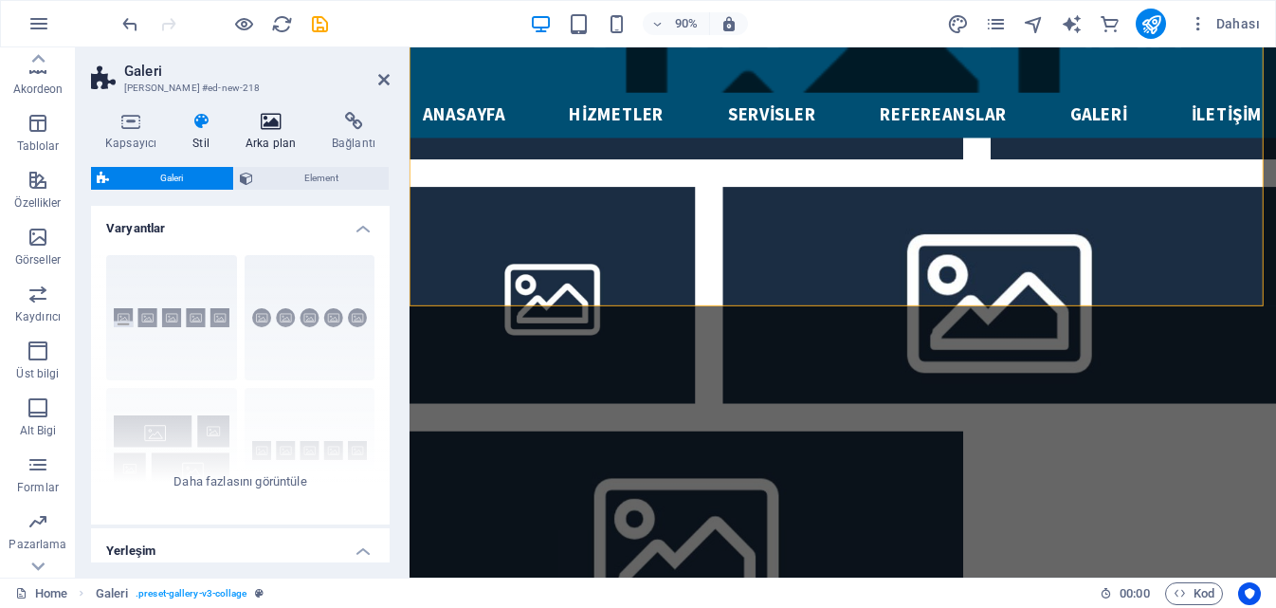
click at [268, 121] on icon at bounding box center [270, 121] width 79 height 19
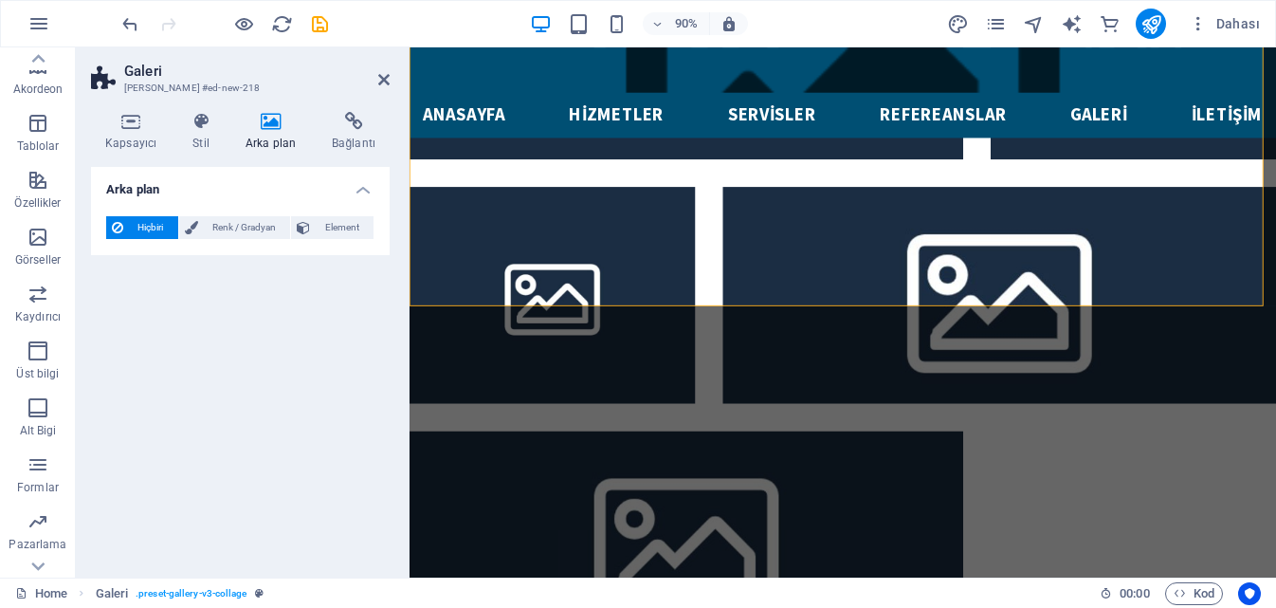
click at [139, 71] on h2 "Galeri" at bounding box center [256, 71] width 265 height 17
click at [107, 71] on icon at bounding box center [105, 78] width 28 height 27
click at [353, 131] on h4 "Bağlantı" at bounding box center [353, 132] width 72 height 40
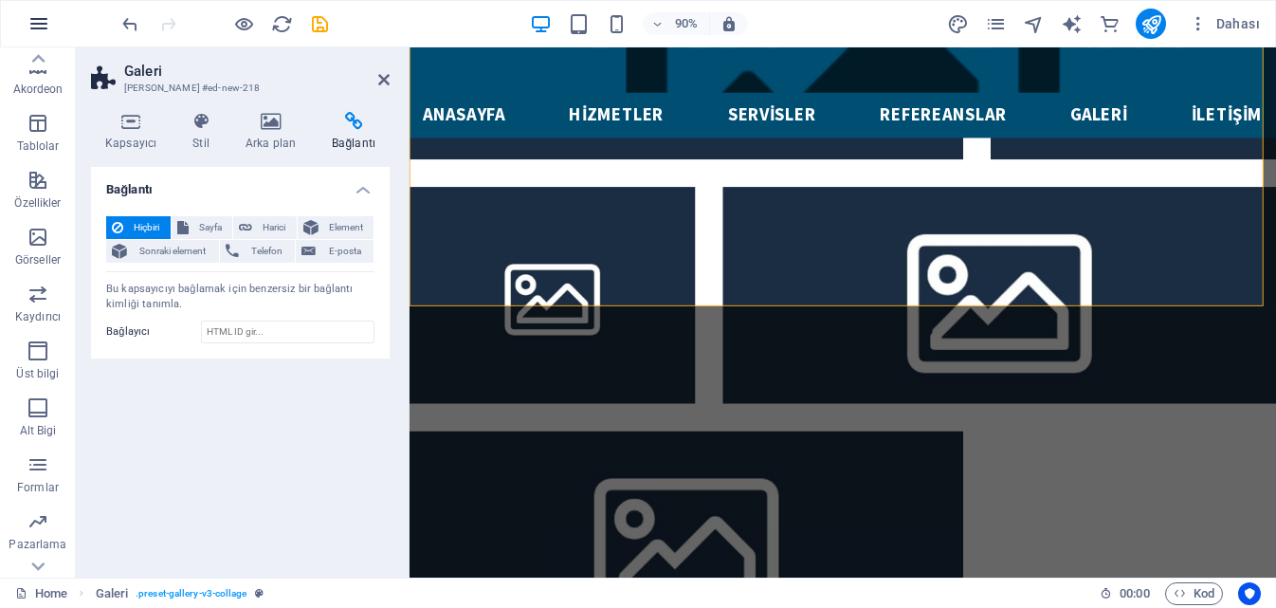
click at [52, 20] on button "button" at bounding box center [38, 23] width 45 height 45
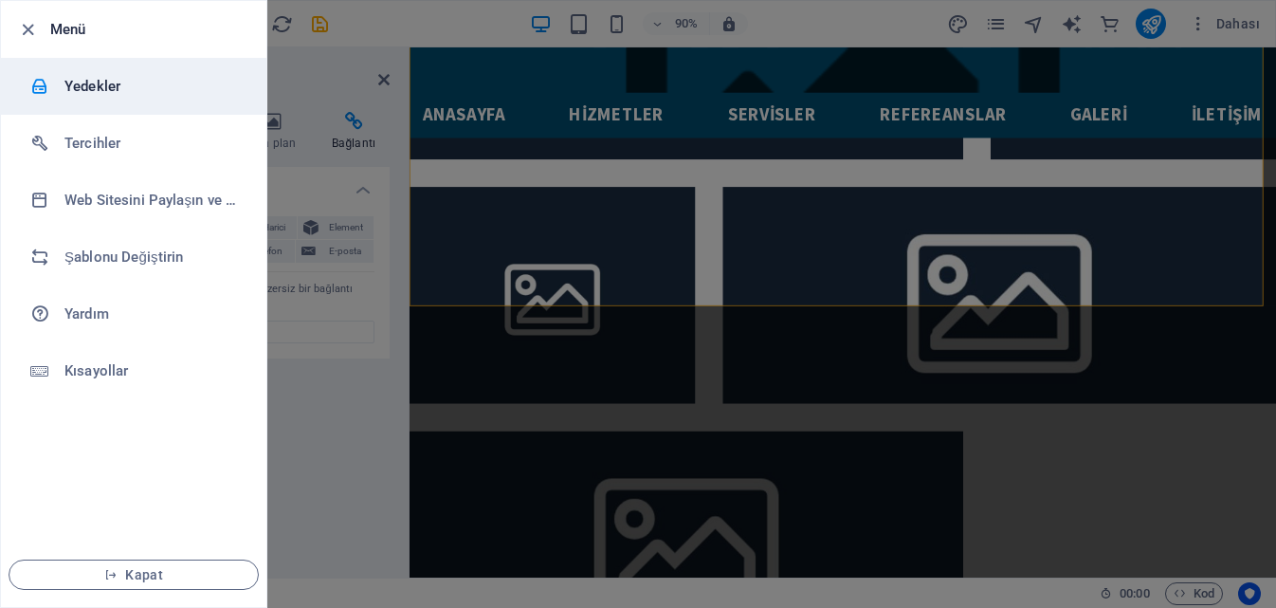
click at [163, 80] on h6 "Yedekler" at bounding box center [151, 86] width 175 height 23
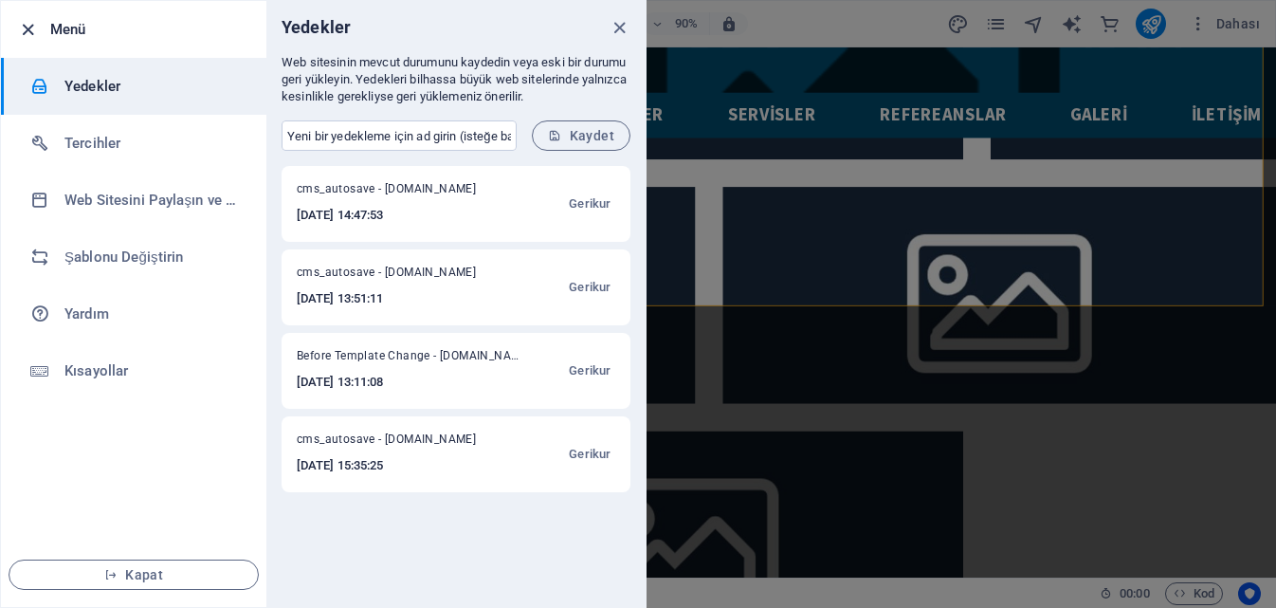
click at [27, 21] on icon "button" at bounding box center [28, 30] width 22 height 22
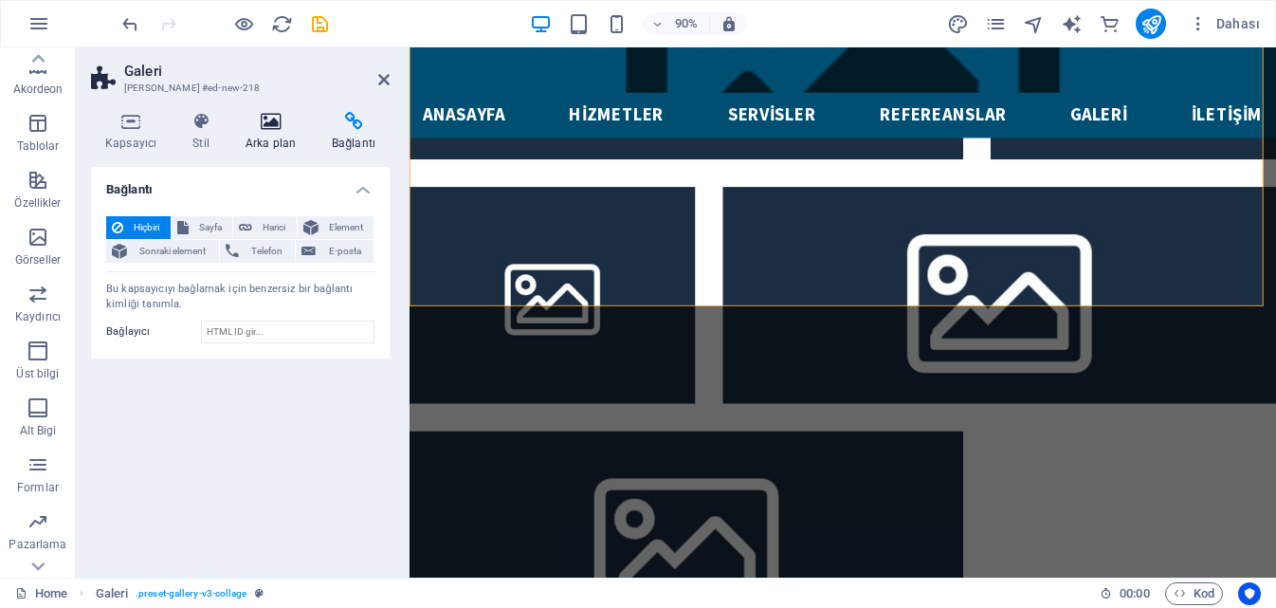
click at [253, 126] on icon at bounding box center [270, 121] width 79 height 19
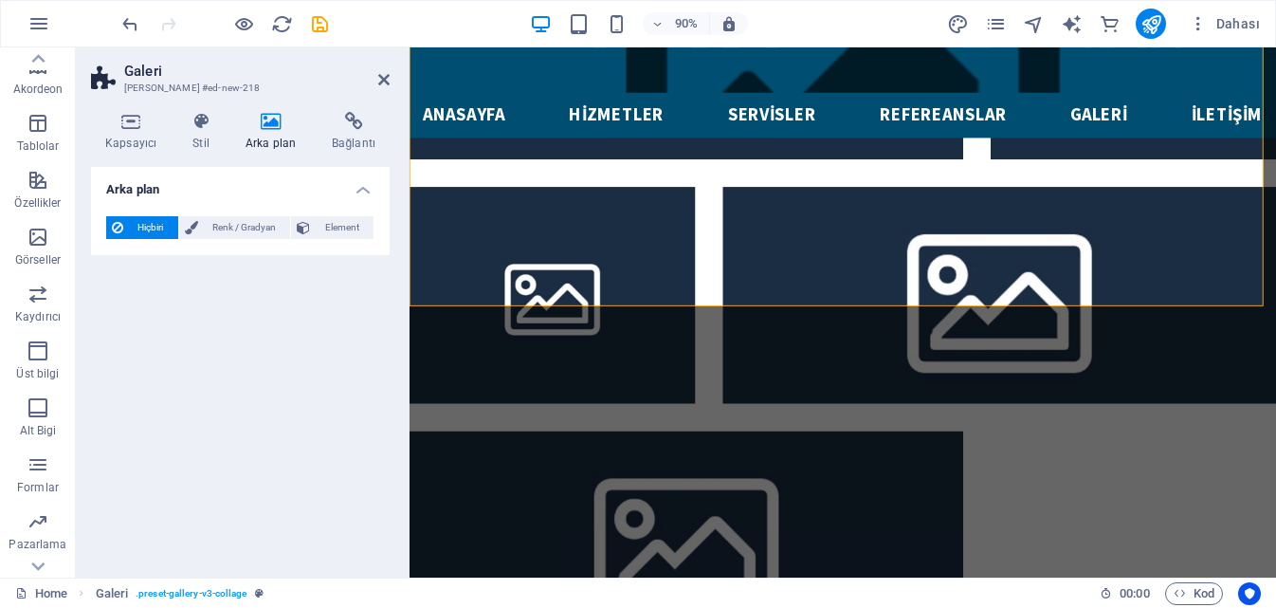
drag, startPoint x: 324, startPoint y: 232, endPoint x: 289, endPoint y: 241, distance: 36.1
click at [324, 231] on span "Element" at bounding box center [342, 227] width 52 height 23
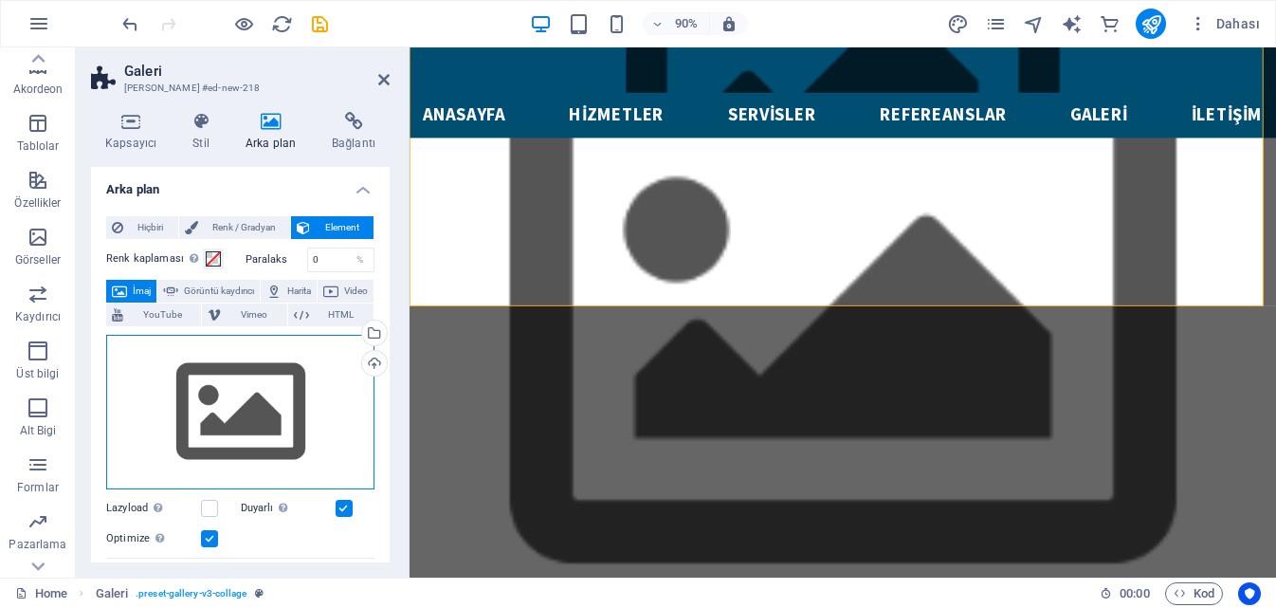
click at [247, 414] on div "Dosyaları buraya sürükleyin, dosyaları seçmek için tıklayın veya Dosyalardan ya…" at bounding box center [240, 412] width 268 height 155
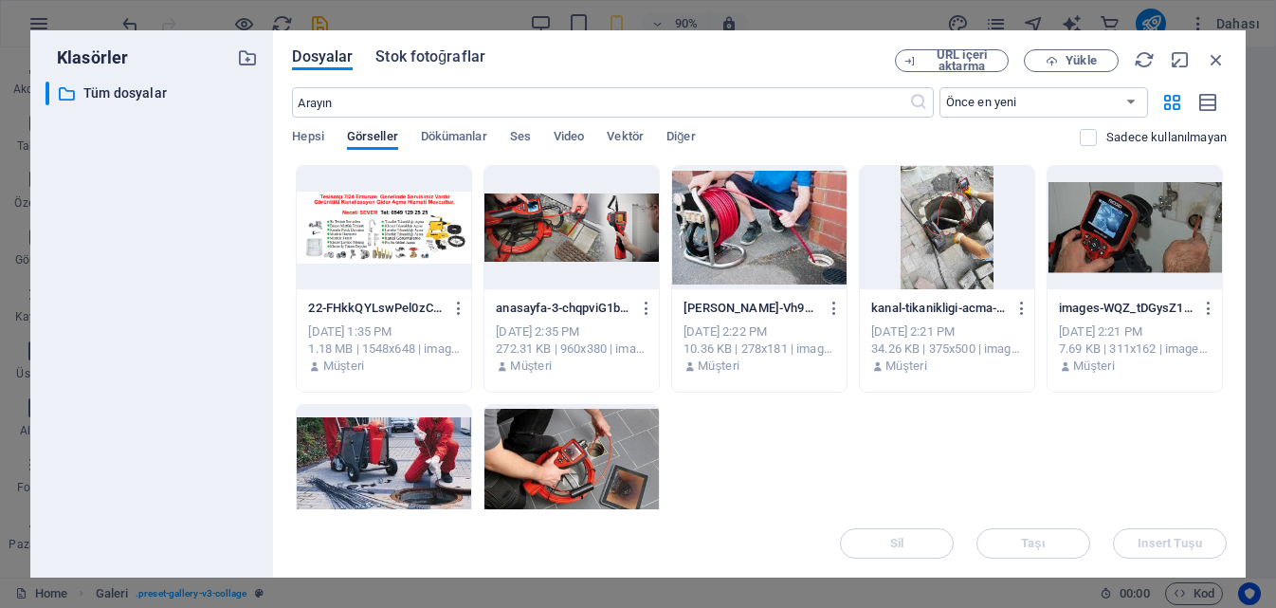
click at [433, 62] on span "Stok fotoğraflar" at bounding box center [430, 56] width 110 height 23
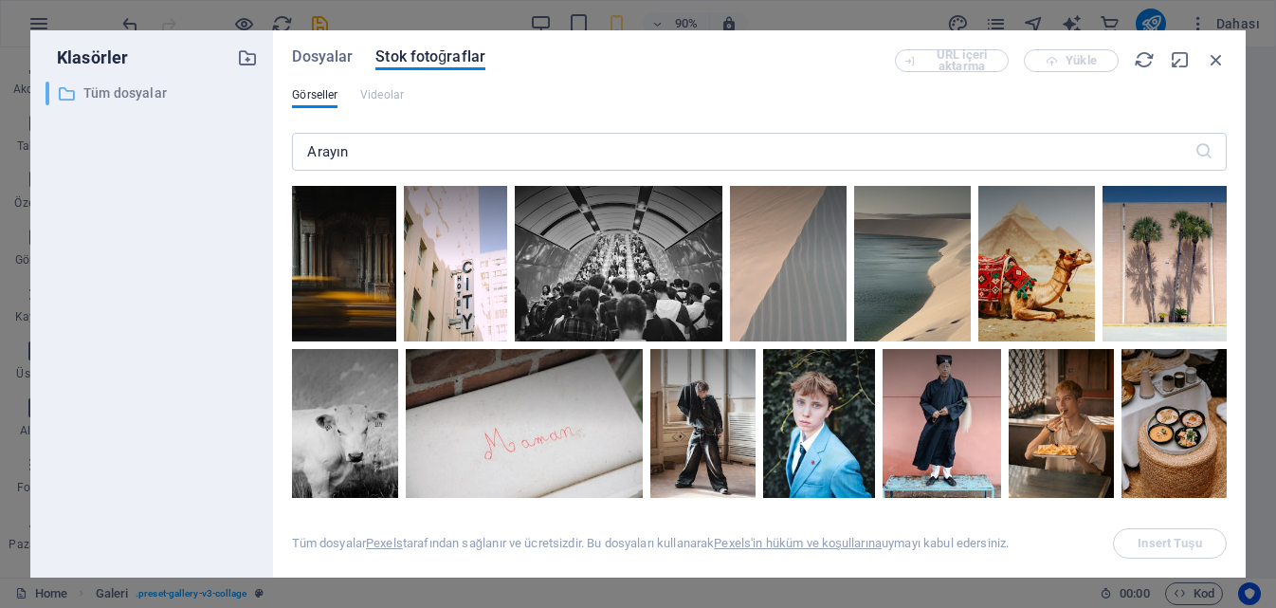
click at [102, 89] on p "Tüm dosyalar" at bounding box center [153, 93] width 140 height 22
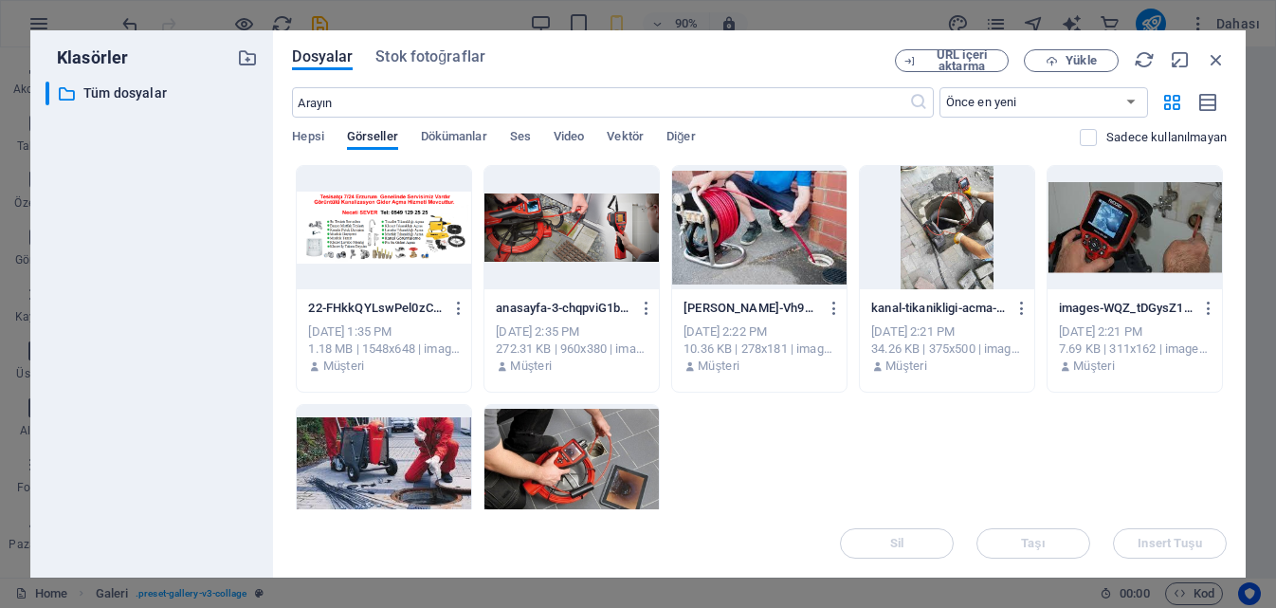
click at [556, 213] on div at bounding box center [571, 227] width 174 height 123
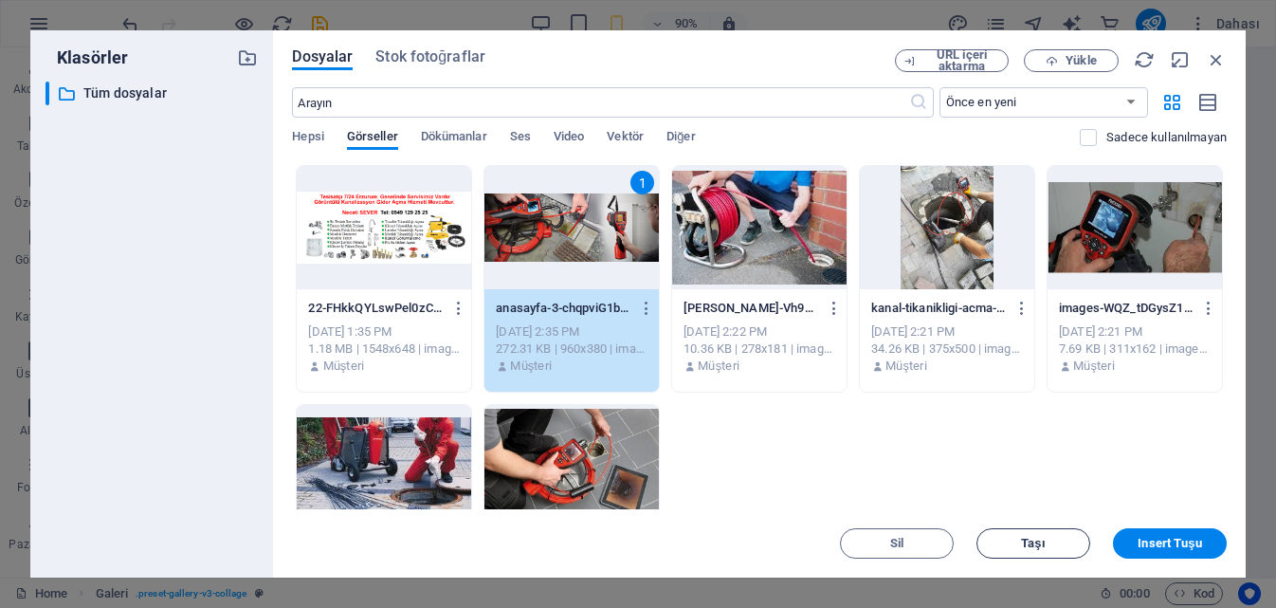
click at [1060, 548] on span "Taşı" at bounding box center [1033, 542] width 97 height 11
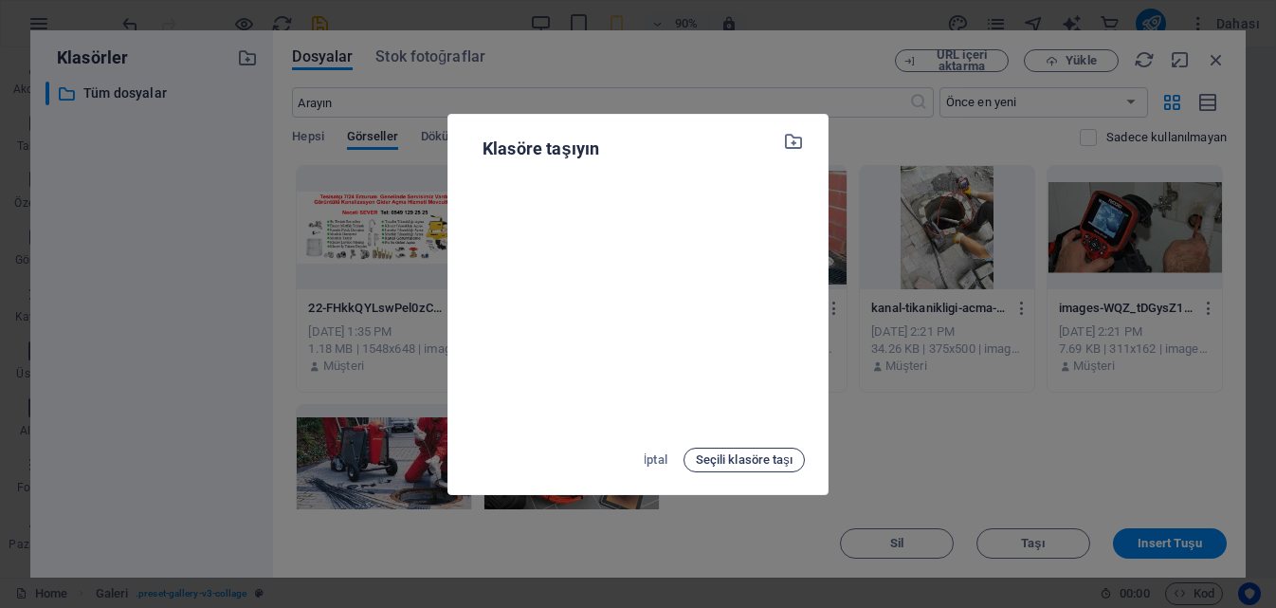
click at [712, 455] on span "Seçili klasöre taşı" at bounding box center [744, 459] width 97 height 23
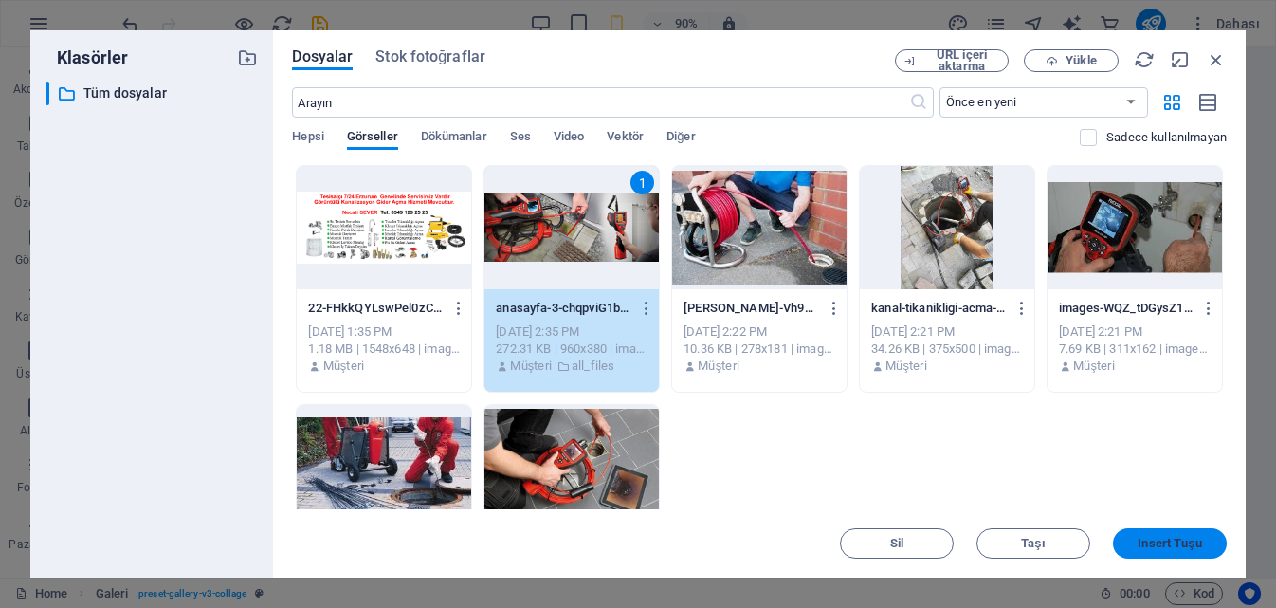
click at [1156, 543] on span "Insert Tuşu" at bounding box center [1168, 542] width 63 height 11
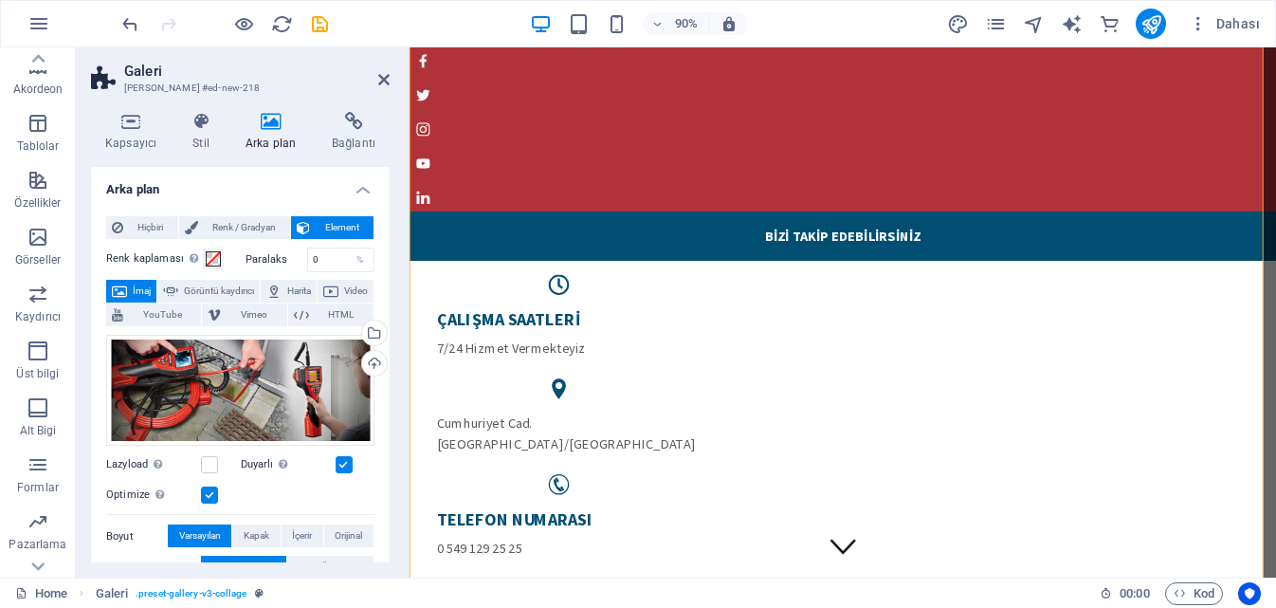
scroll to position [379, 0]
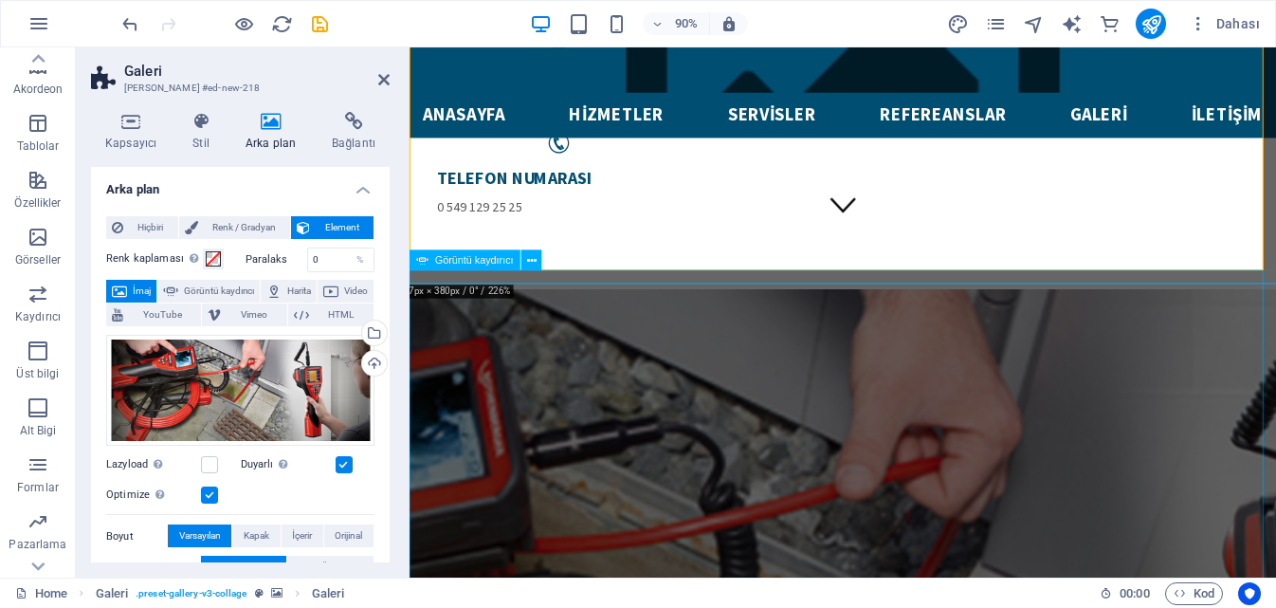
scroll to position [853, 0]
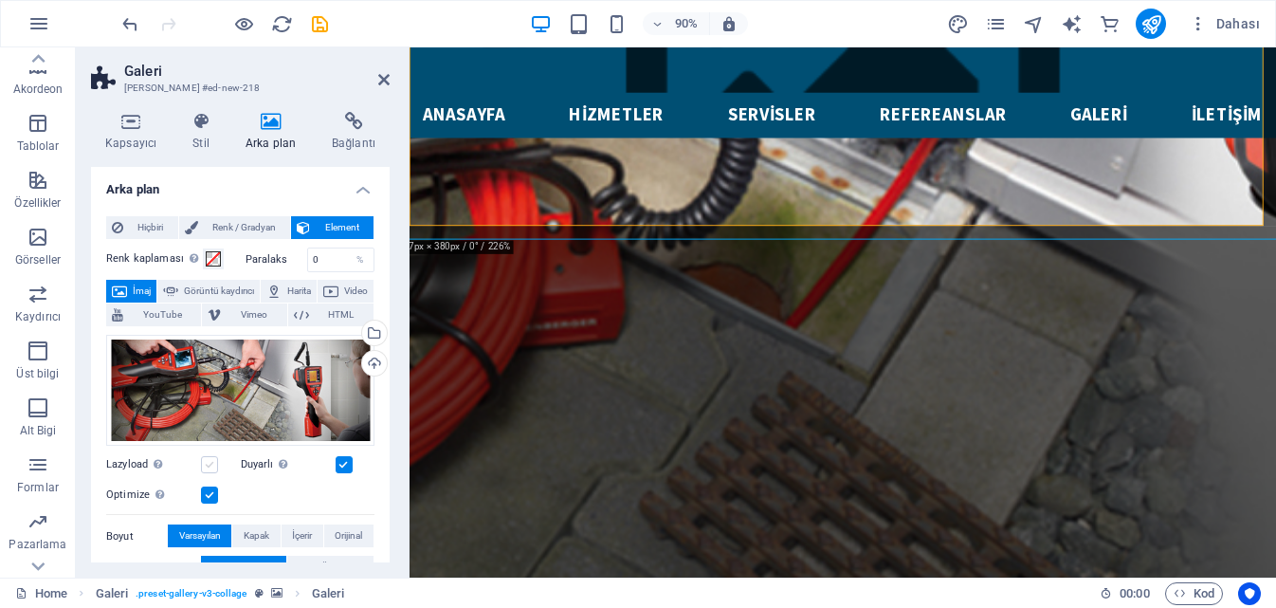
click at [209, 458] on label at bounding box center [209, 464] width 17 height 17
click at [0, 0] on input "Lazyload Sayfa yüklendikten sonra görüntülerin yüklenmesi, sayfa hızını artırır." at bounding box center [0, 0] width 0 height 0
click at [211, 462] on label at bounding box center [209, 464] width 17 height 17
click at [0, 0] on input "Lazyload Sayfa yüklendikten sonra görüntülerin yüklenmesi, sayfa hızını artırır." at bounding box center [0, 0] width 0 height 0
click at [220, 490] on div "Optimize Görseller, sayfa hızını iyileştirmek için sıkıştırılmıştır." at bounding box center [240, 494] width 268 height 23
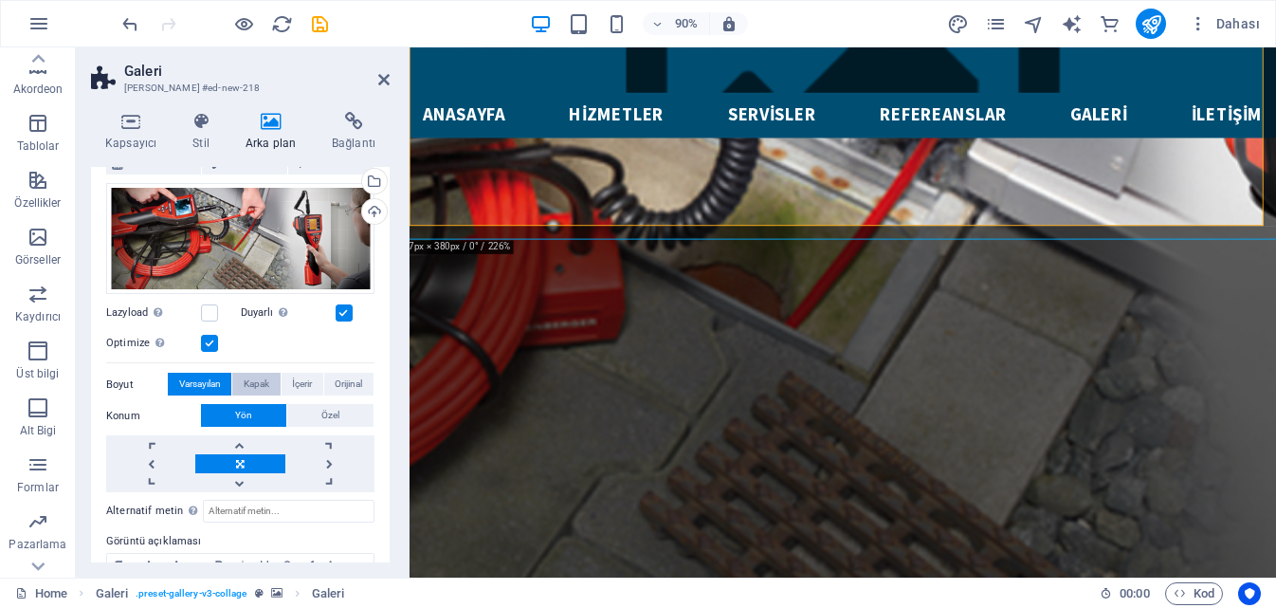
scroll to position [0, 0]
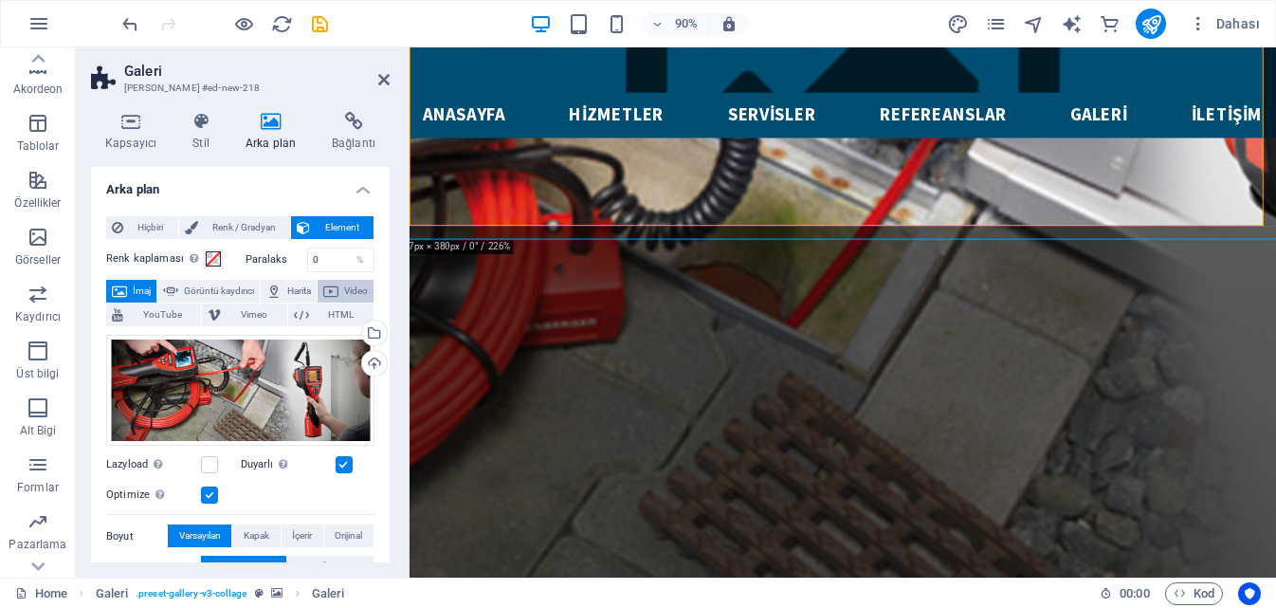
click at [344, 302] on span "Video" at bounding box center [356, 291] width 24 height 23
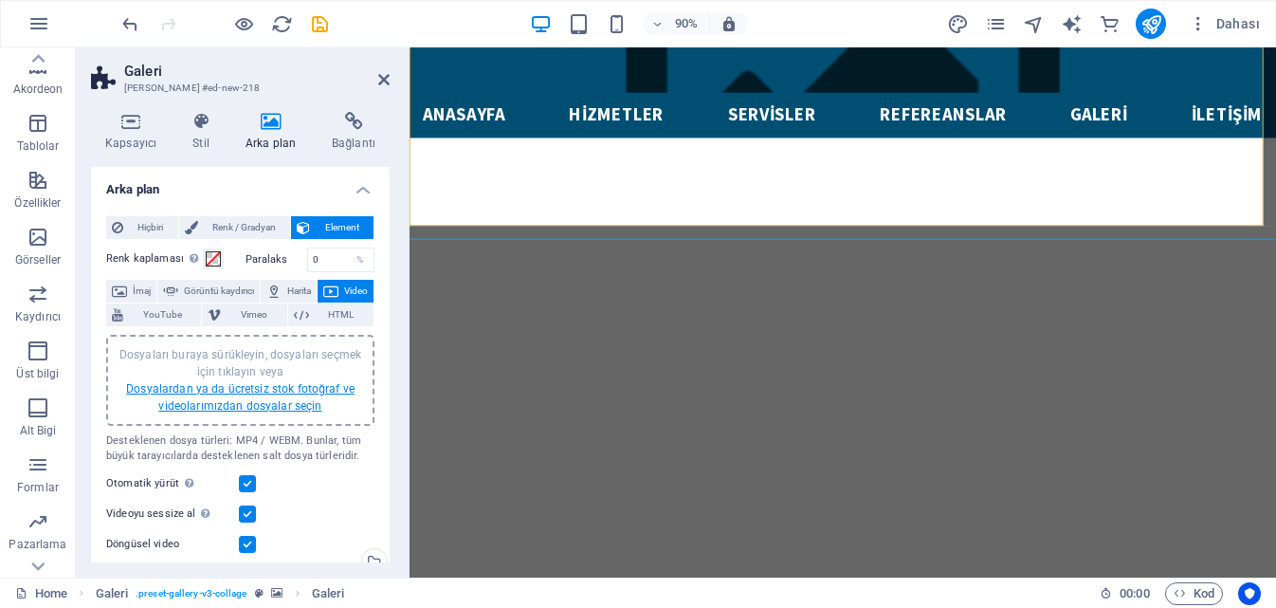
click at [231, 393] on link "Dosyalardan ya da ücretsiz stok fotoğraf ve videolarımızdan dosyalar seçin" at bounding box center [240, 397] width 228 height 30
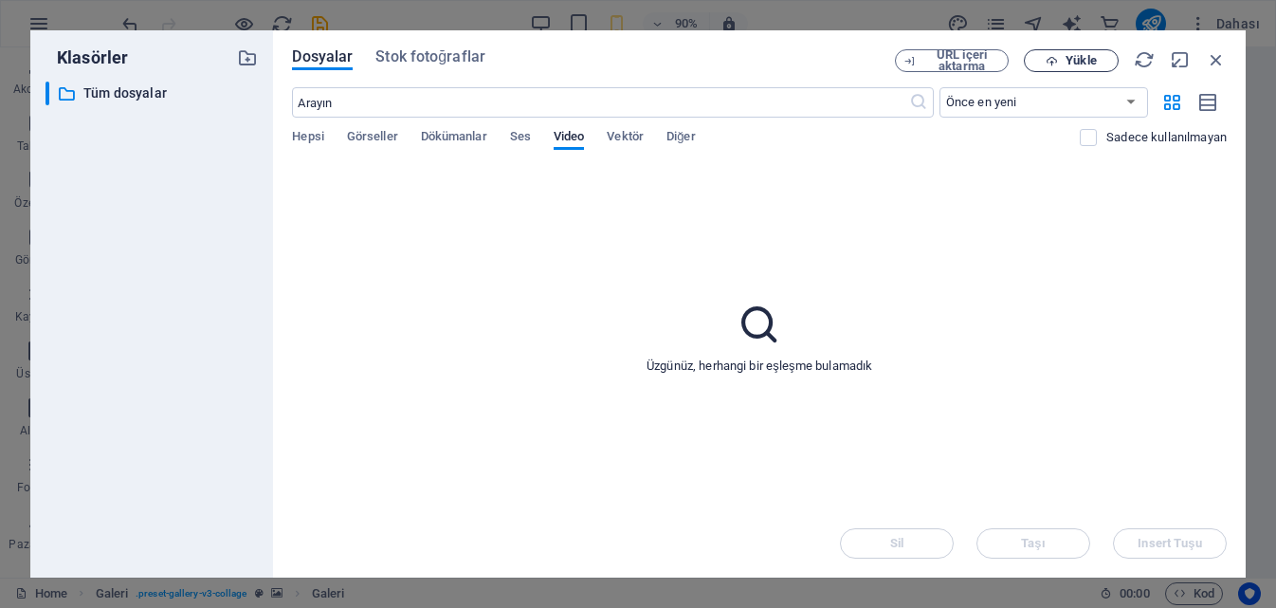
click at [1088, 56] on span "Yükle" at bounding box center [1080, 60] width 30 height 11
click at [1095, 526] on div "necati01.mp4" at bounding box center [1078, 537] width 186 height 22
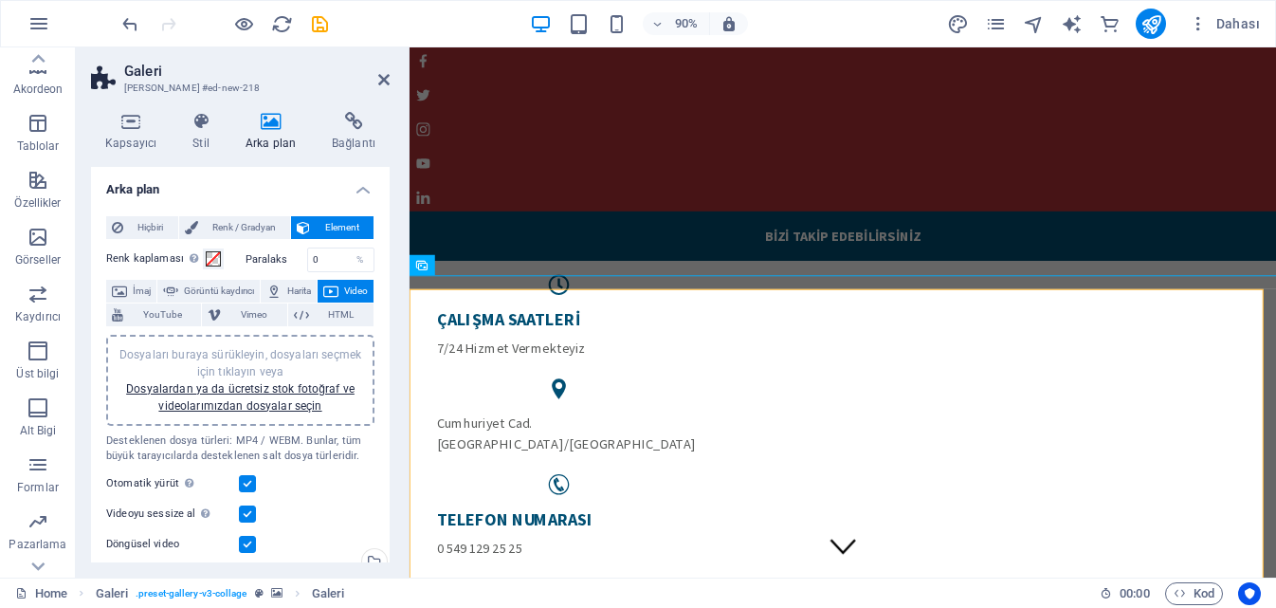
click at [344, 302] on span "Video" at bounding box center [356, 291] width 24 height 23
click at [150, 290] on span "İmaj" at bounding box center [142, 291] width 18 height 23
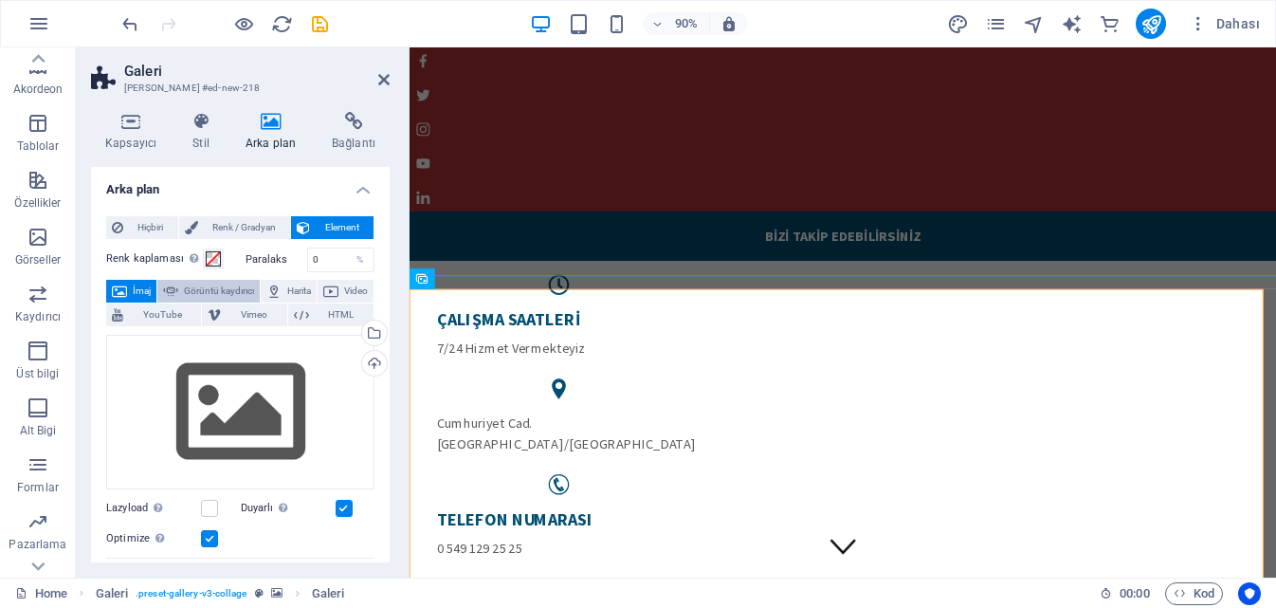
click at [178, 282] on icon at bounding box center [170, 291] width 15 height 23
select select "ms"
select select "s"
select select "progressive"
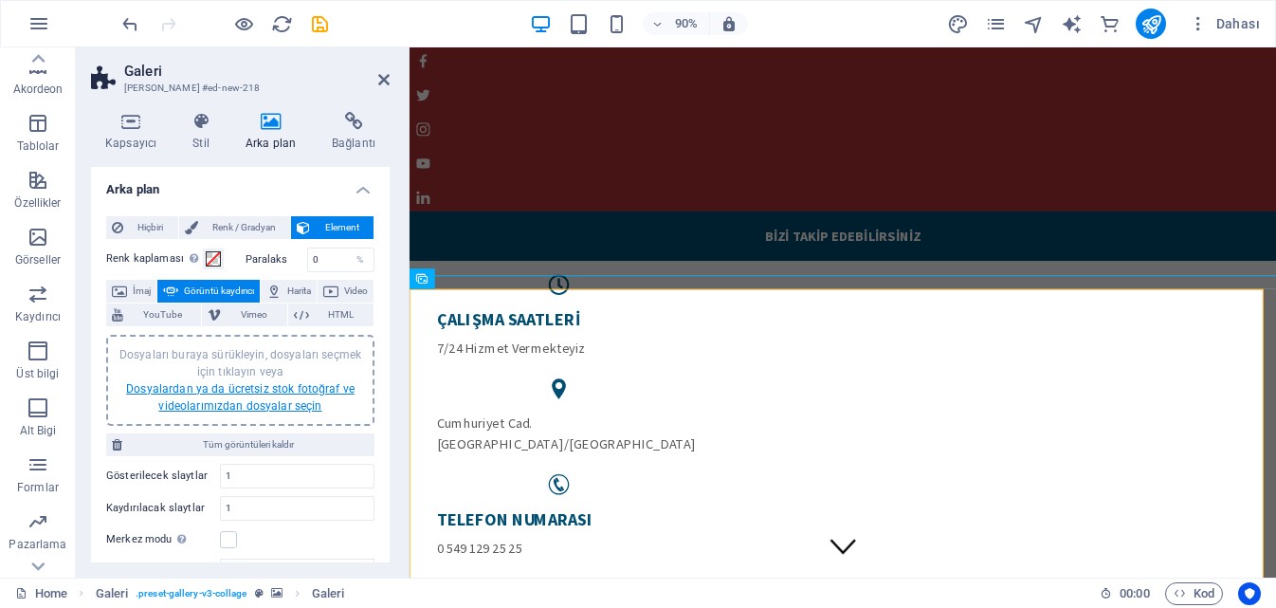
click at [254, 389] on link "Dosyalardan ya da ücretsiz stok fotoğraf ve videolarımızdan dosyalar seçin" at bounding box center [240, 397] width 228 height 30
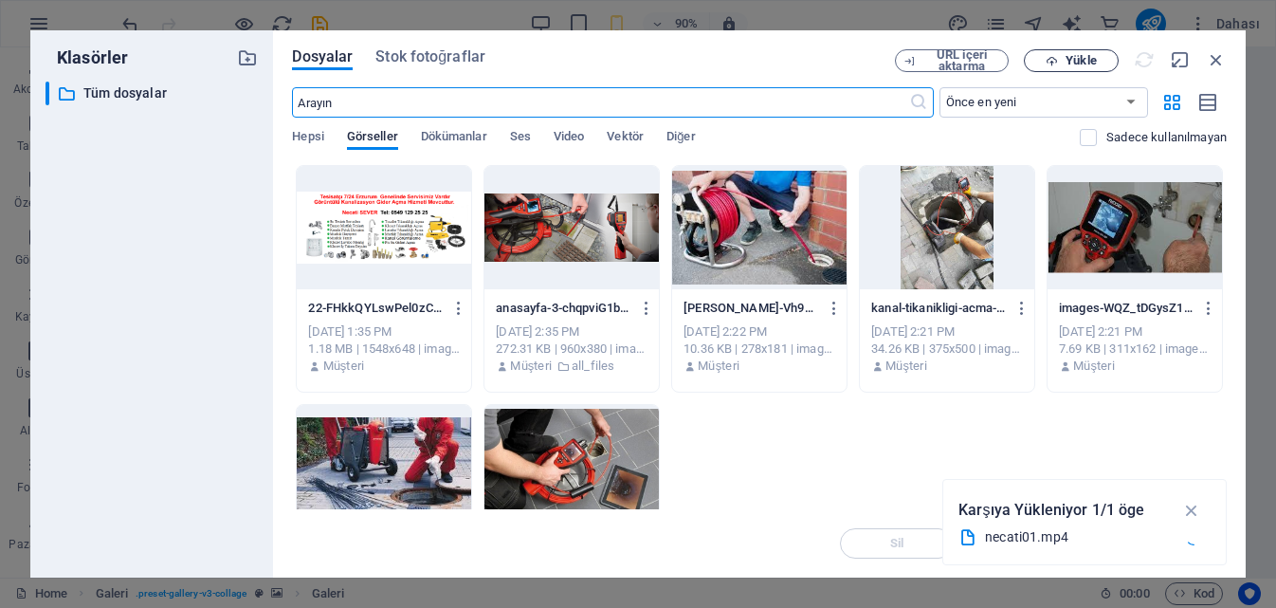
click at [1058, 58] on icon "button" at bounding box center [1051, 61] width 12 height 12
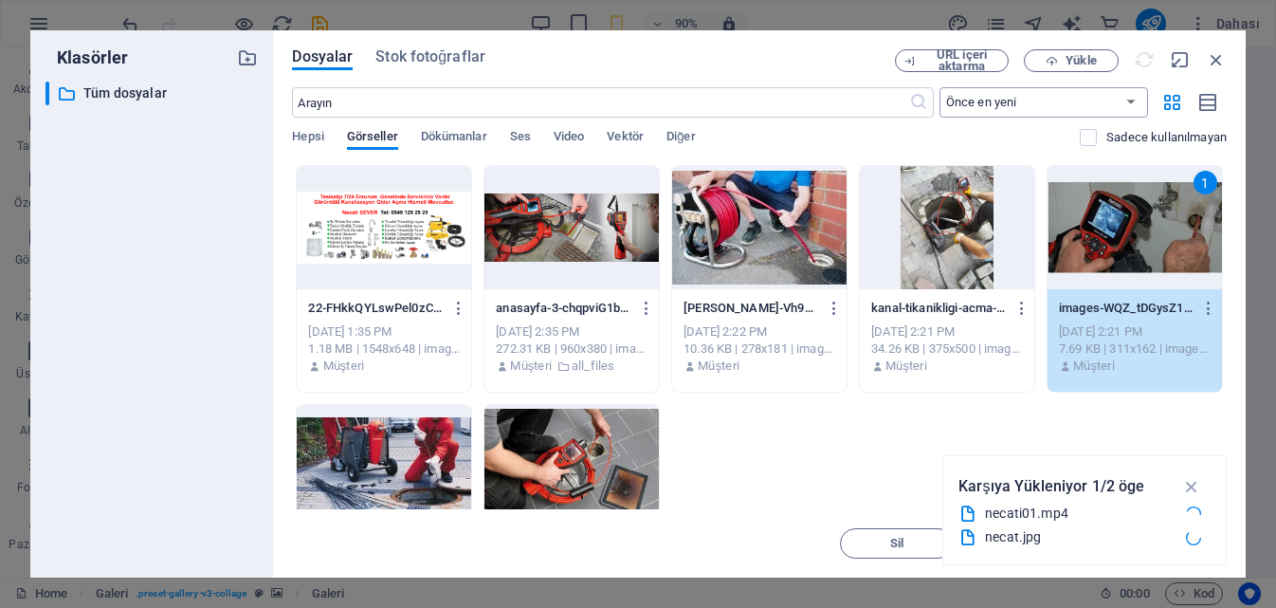
click at [1139, 98] on select "Önce en yeni Önce en eski Ad (A-Z) Ad (Z-A) Boyut (0-9) Boyut (9-0) Çözünürlük …" at bounding box center [1043, 102] width 209 height 30
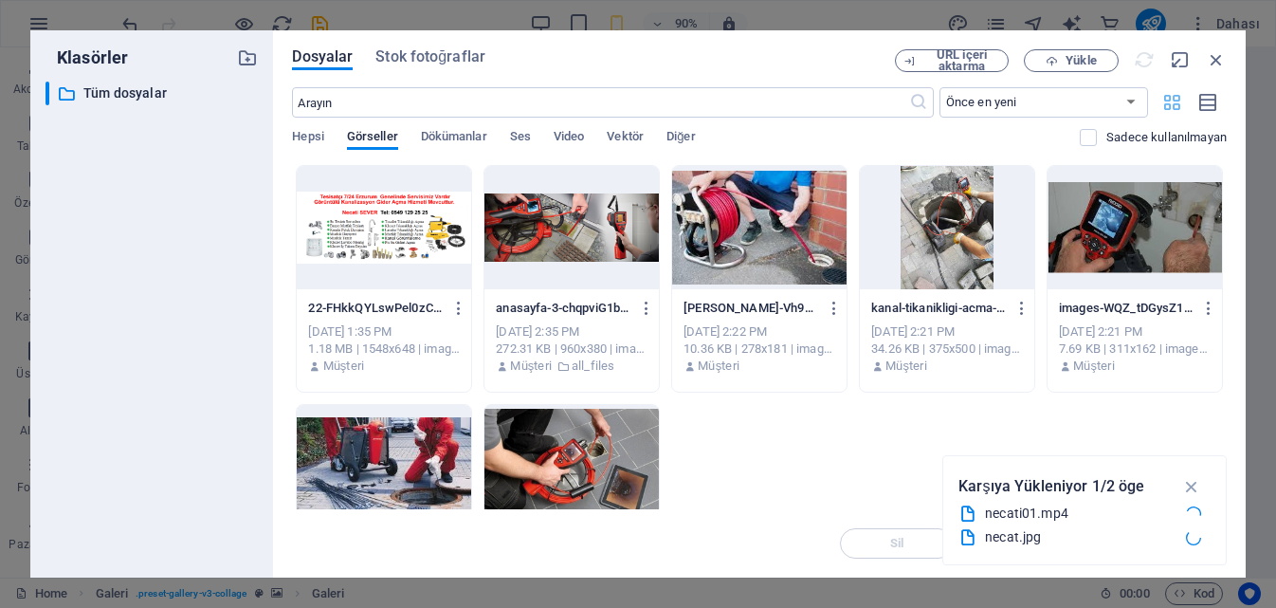
click at [1173, 105] on icon "button" at bounding box center [1172, 102] width 22 height 21
click at [1164, 110] on icon "button" at bounding box center [1172, 102] width 22 height 21
click at [933, 63] on span "URL içeri aktarma" at bounding box center [961, 60] width 77 height 23
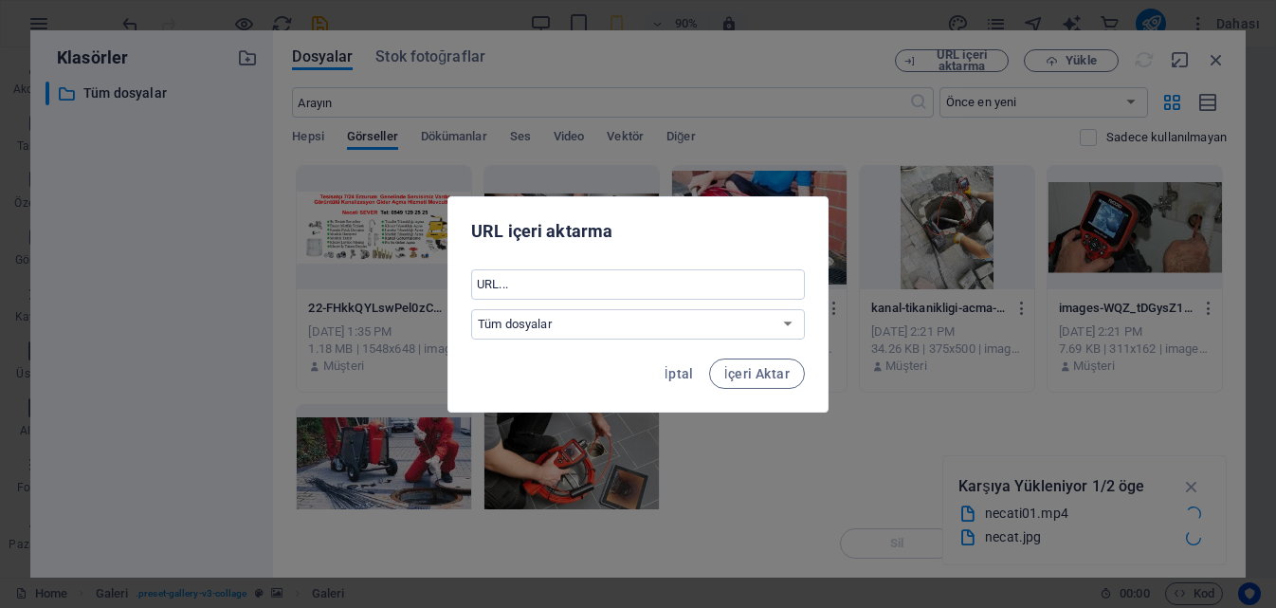
click at [690, 476] on div "URL içeri aktarma ​ Tüm dosyalar İptal İçeri Aktar" at bounding box center [638, 304] width 1276 height 608
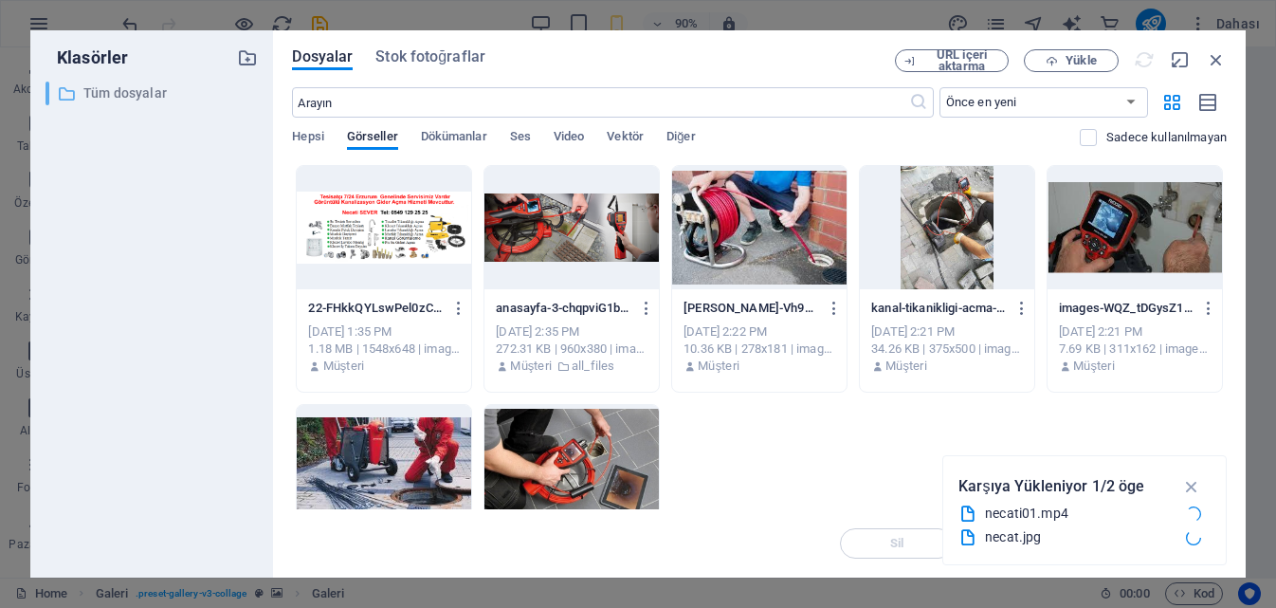
click at [59, 91] on icon at bounding box center [66, 93] width 19 height 19
click at [104, 93] on p "Tüm dosyalar" at bounding box center [153, 93] width 140 height 22
click at [424, 45] on div "Dosyalar Stok fotoğraflar URL içeri aktarma Yükle ​ Önce en yeni Önce en eski A…" at bounding box center [759, 303] width 972 height 547
click at [417, 58] on span "Stok fotoğraflar" at bounding box center [430, 56] width 110 height 23
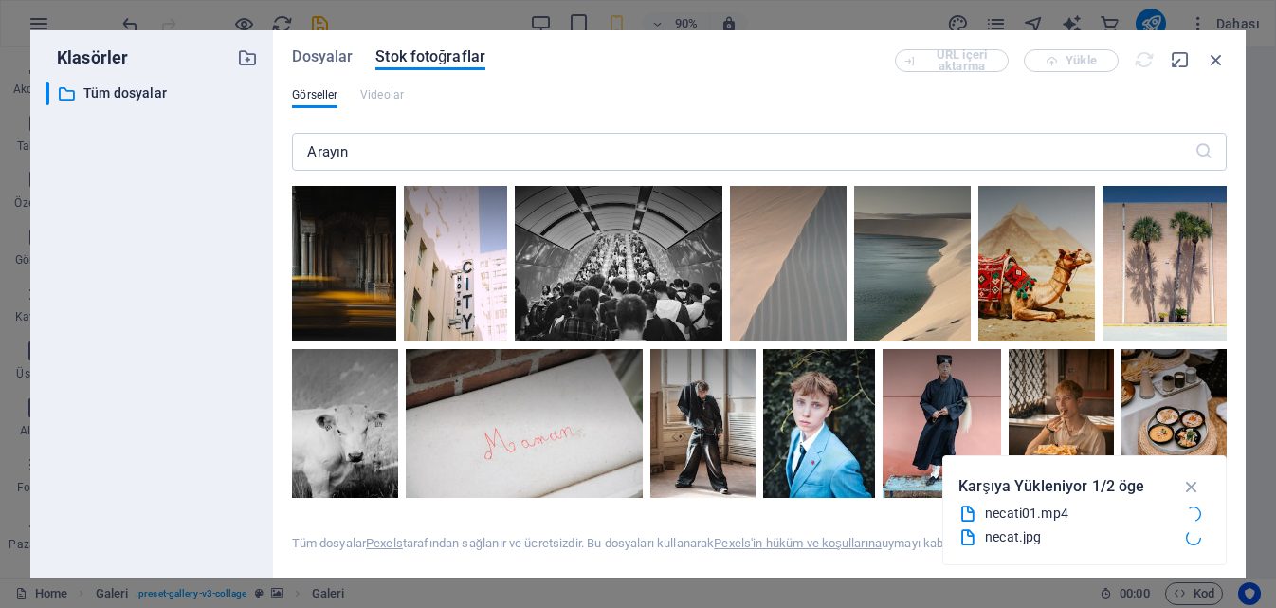
click at [329, 48] on div "Dosyalar Stok fotoğraflar URL içeri aktarma Yükle Görseller Videolar ​ Tüm dosy…" at bounding box center [759, 303] width 972 height 547
click at [339, 58] on span "Dosyalar" at bounding box center [322, 56] width 61 height 23
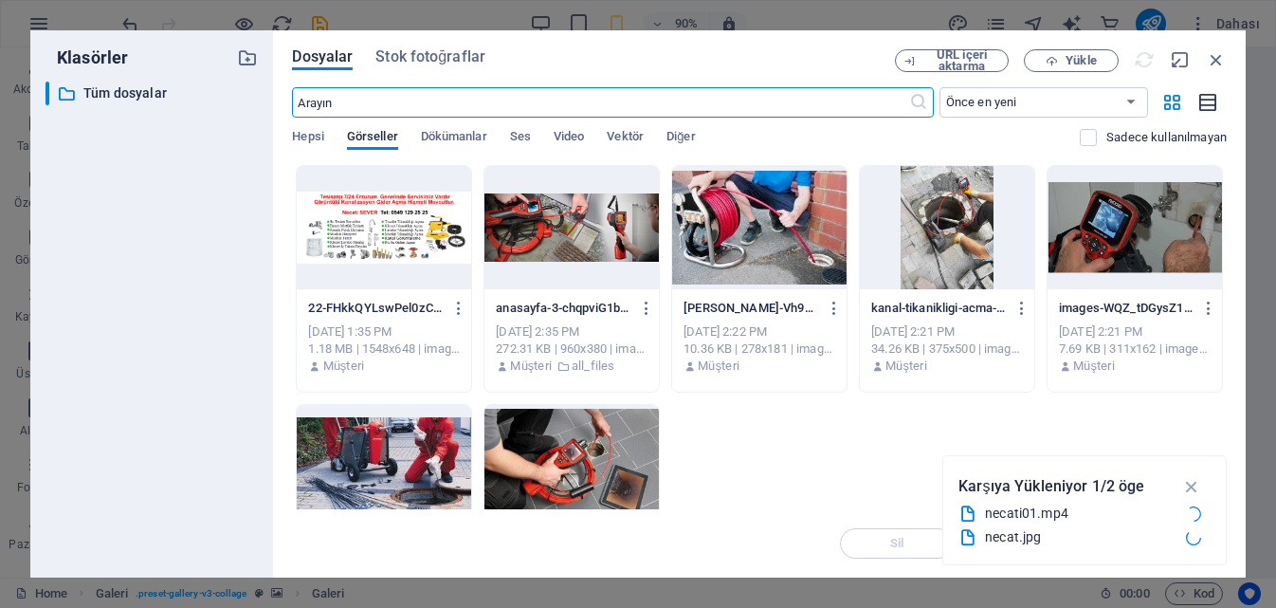
click at [1203, 100] on icon "button" at bounding box center [1208, 103] width 21 height 22
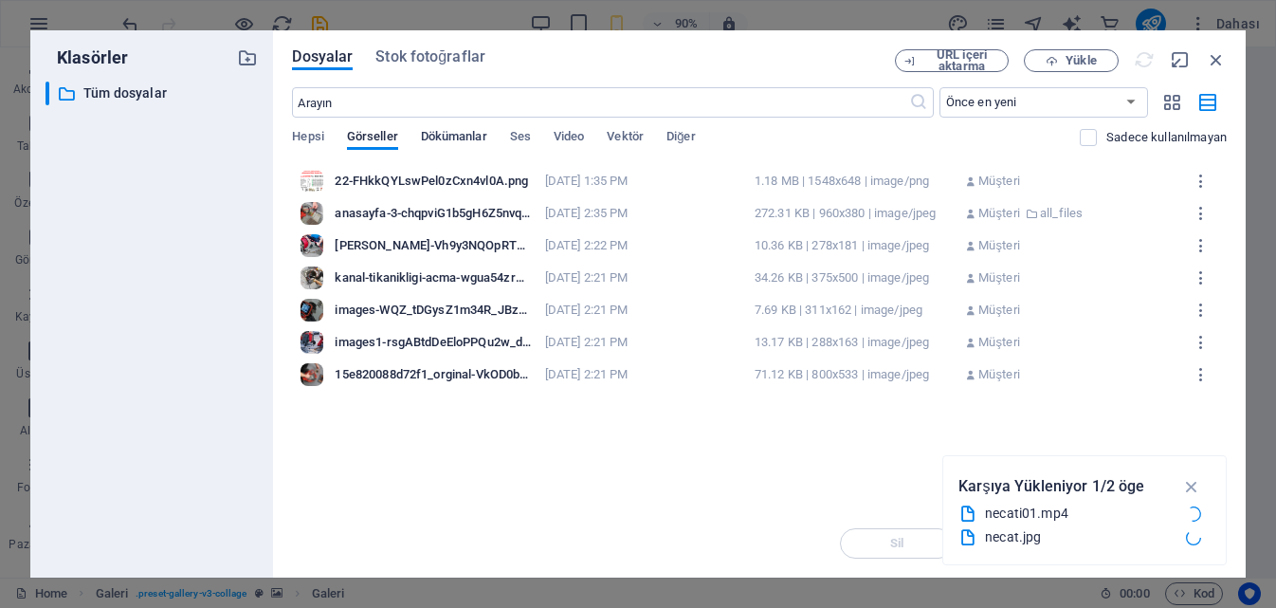
click at [449, 135] on span "Dökümanlar" at bounding box center [454, 138] width 66 height 27
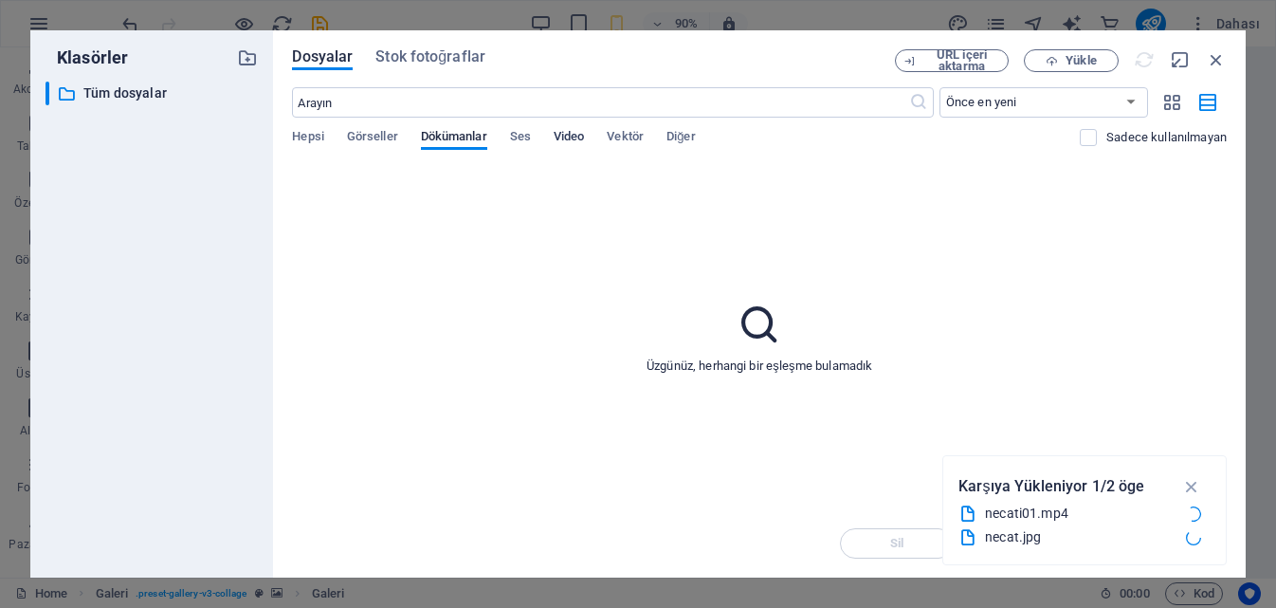
click at [575, 133] on span "Video" at bounding box center [568, 138] width 30 height 27
click at [430, 138] on span "Dökümanlar" at bounding box center [454, 138] width 66 height 27
click at [393, 144] on span "Görseller" at bounding box center [372, 138] width 51 height 27
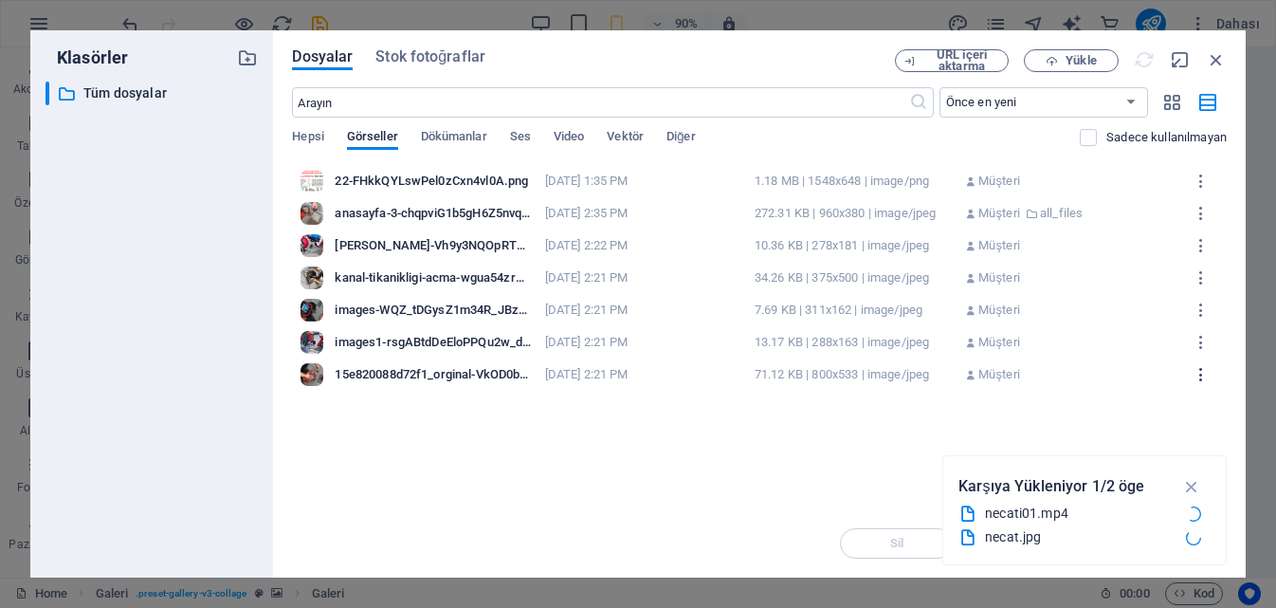
click at [1201, 375] on icon "button" at bounding box center [1201, 374] width 18 height 17
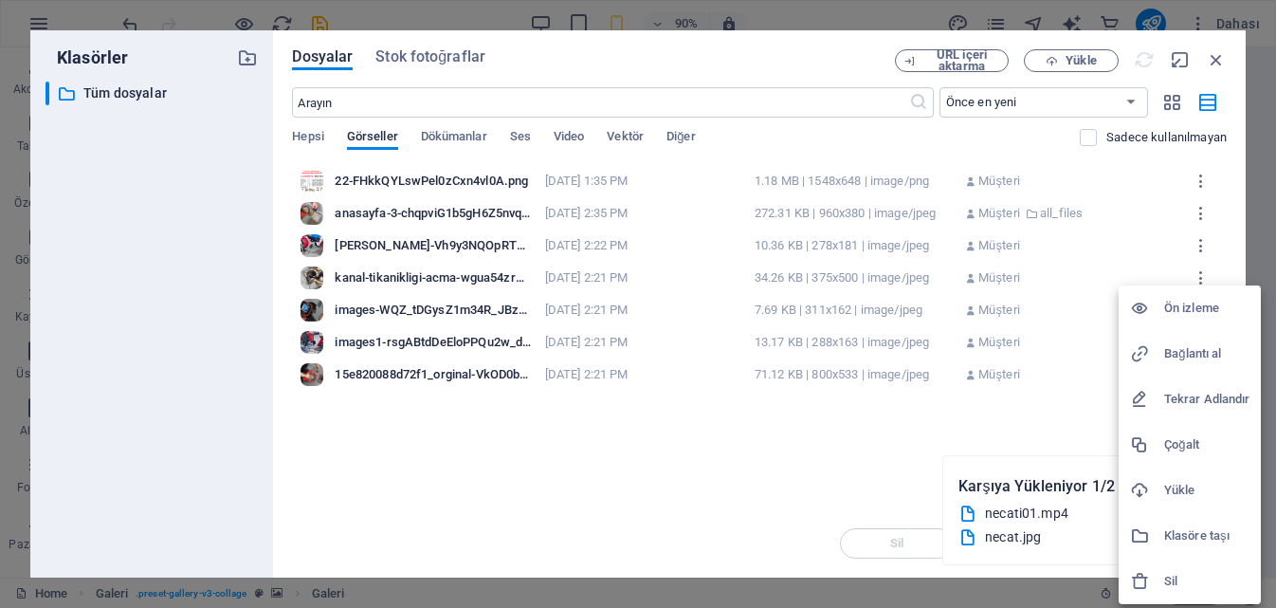
click at [1171, 486] on h6 "Yükle" at bounding box center [1206, 490] width 85 height 23
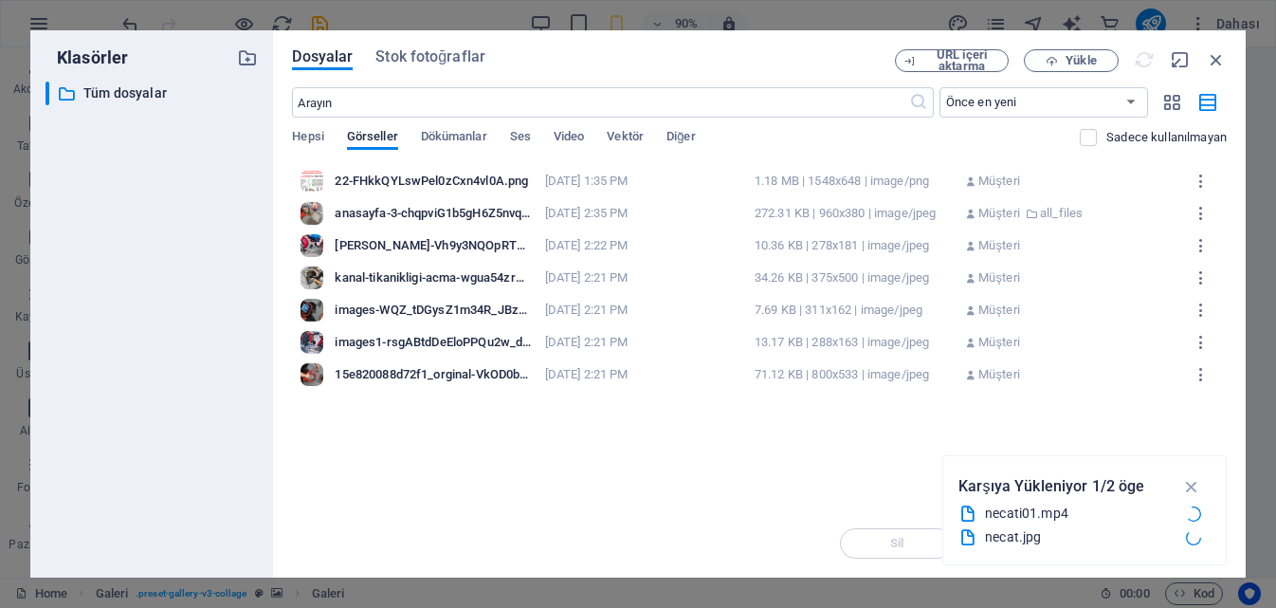
click at [10, 151] on div "Klasörler ​ Tüm dosyalar Tüm dosyalar Dosyalar Stok fotoğraflar URL içeri aktar…" at bounding box center [638, 304] width 1276 height 608
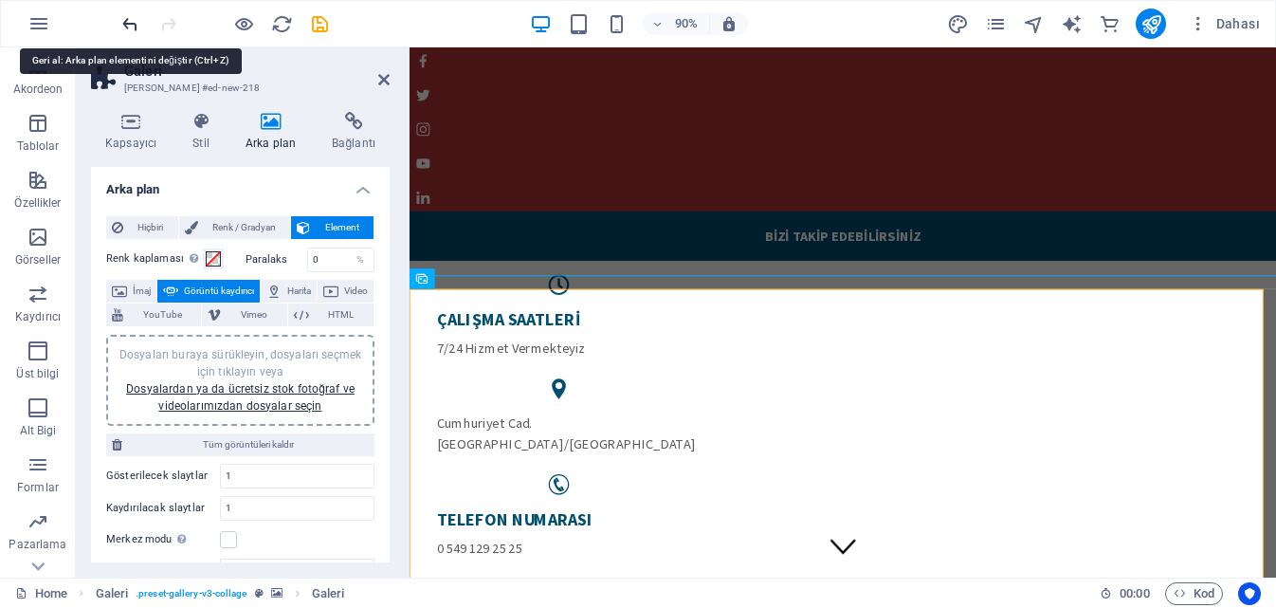
click at [121, 27] on icon "undo" at bounding box center [130, 24] width 22 height 22
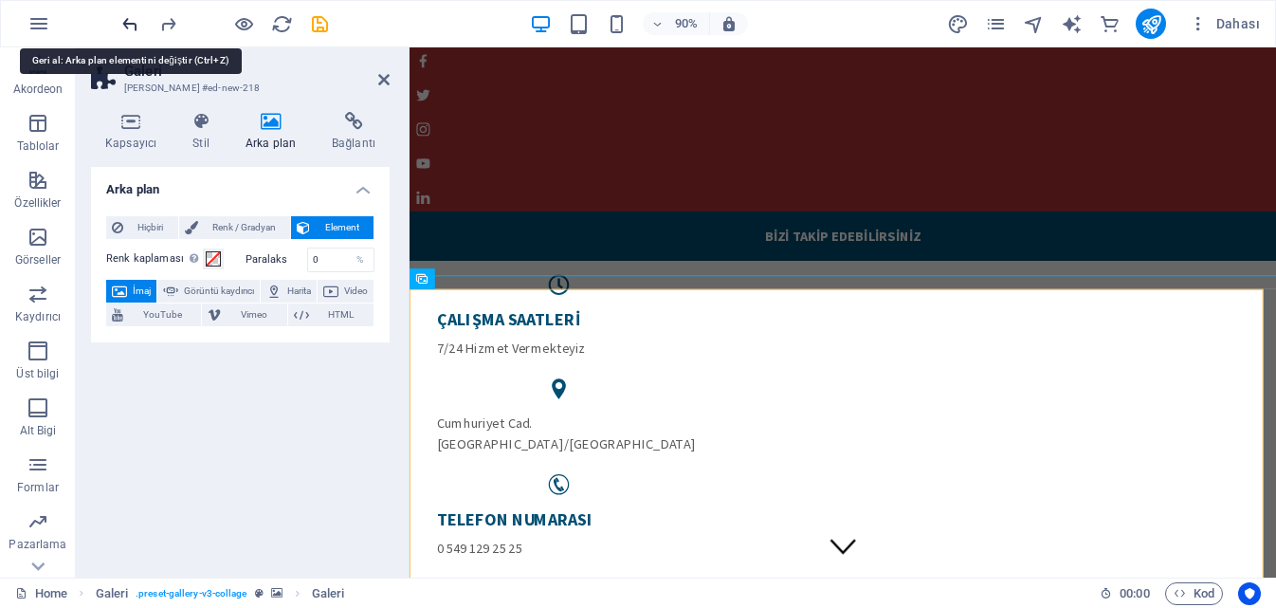
click at [121, 27] on icon "undo" at bounding box center [130, 24] width 22 height 22
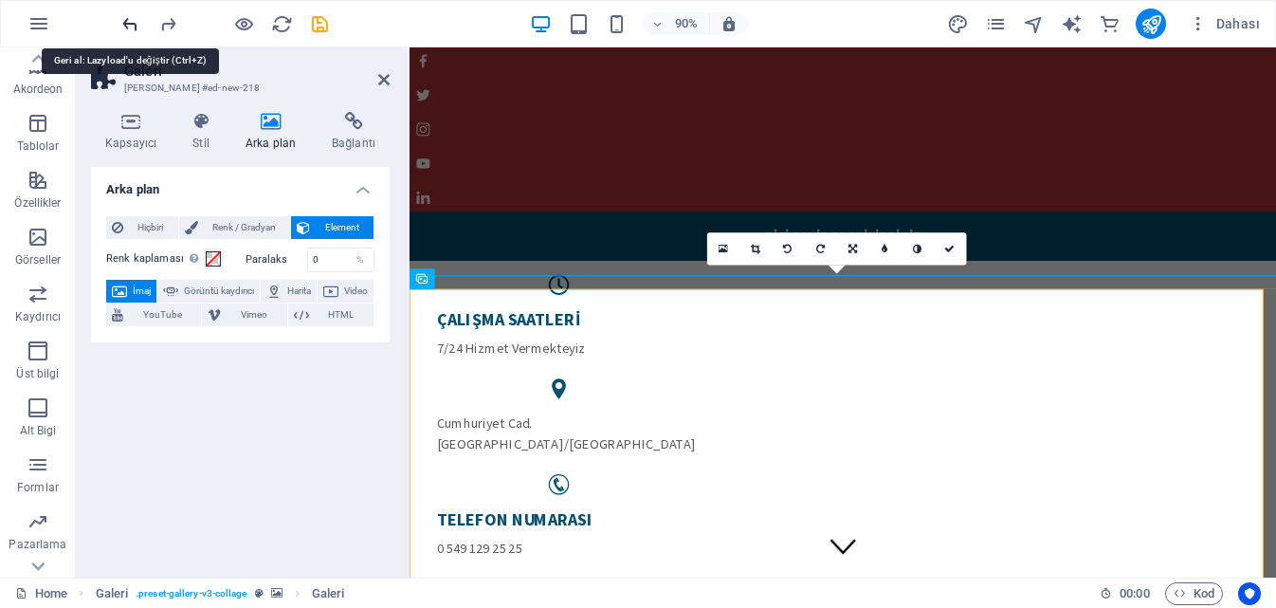
click at [121, 27] on icon "undo" at bounding box center [130, 24] width 22 height 22
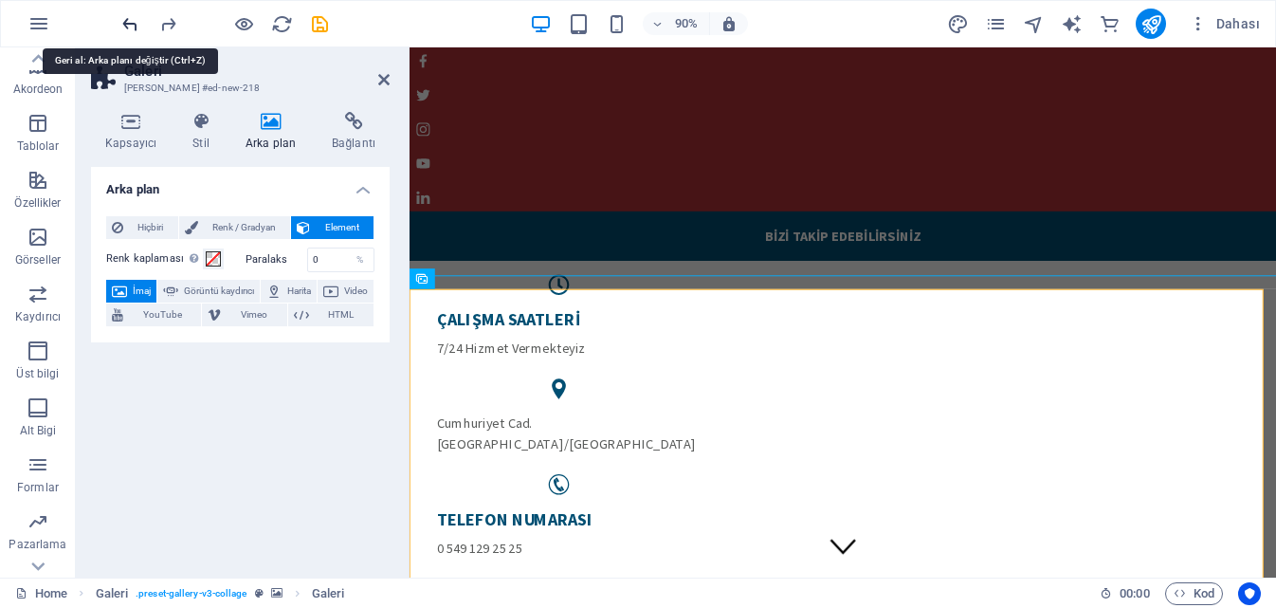
click at [121, 27] on icon "undo" at bounding box center [130, 24] width 22 height 22
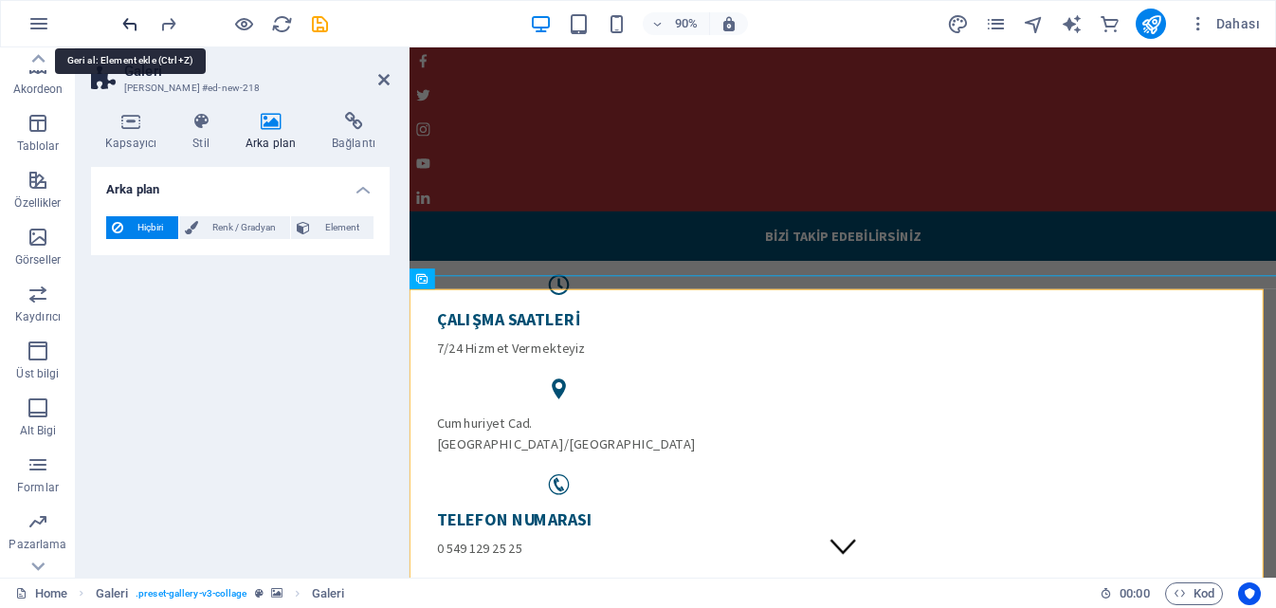
click at [121, 27] on icon "undo" at bounding box center [130, 24] width 22 height 22
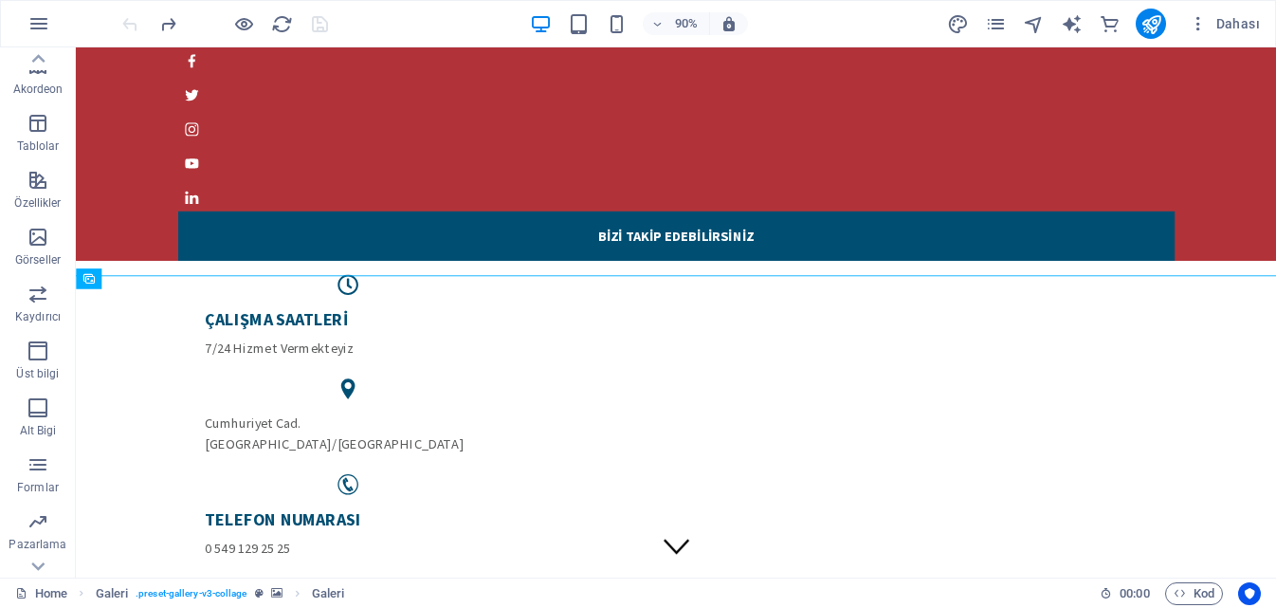
click at [121, 27] on div at bounding box center [224, 24] width 212 height 30
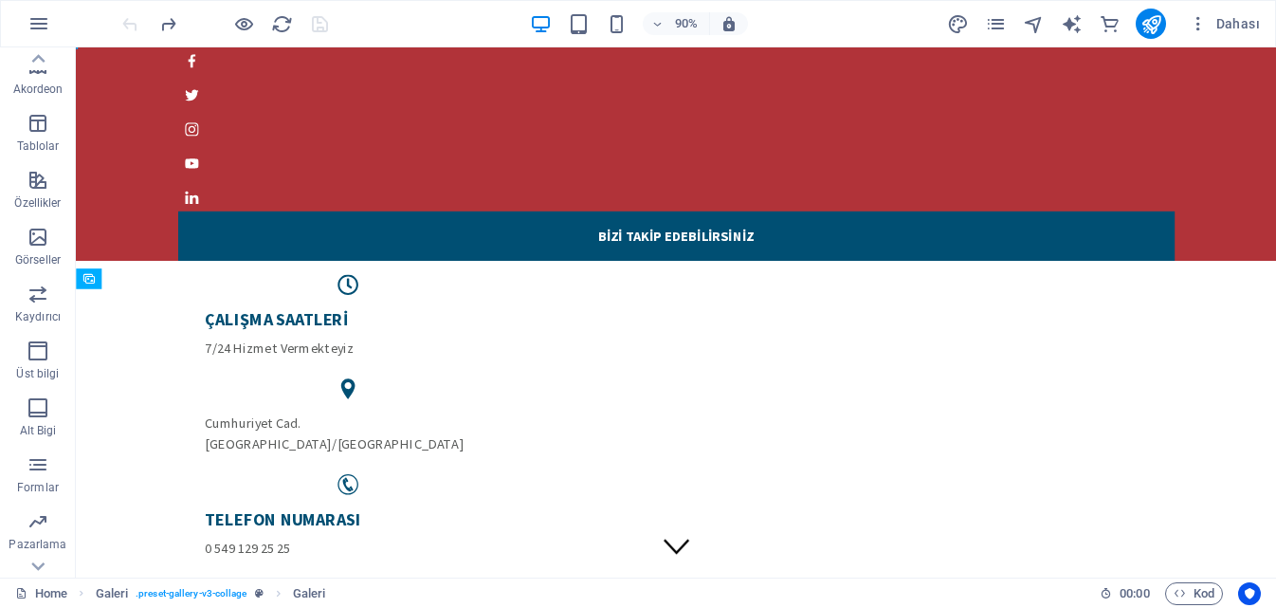
click at [121, 27] on div at bounding box center [224, 24] width 212 height 30
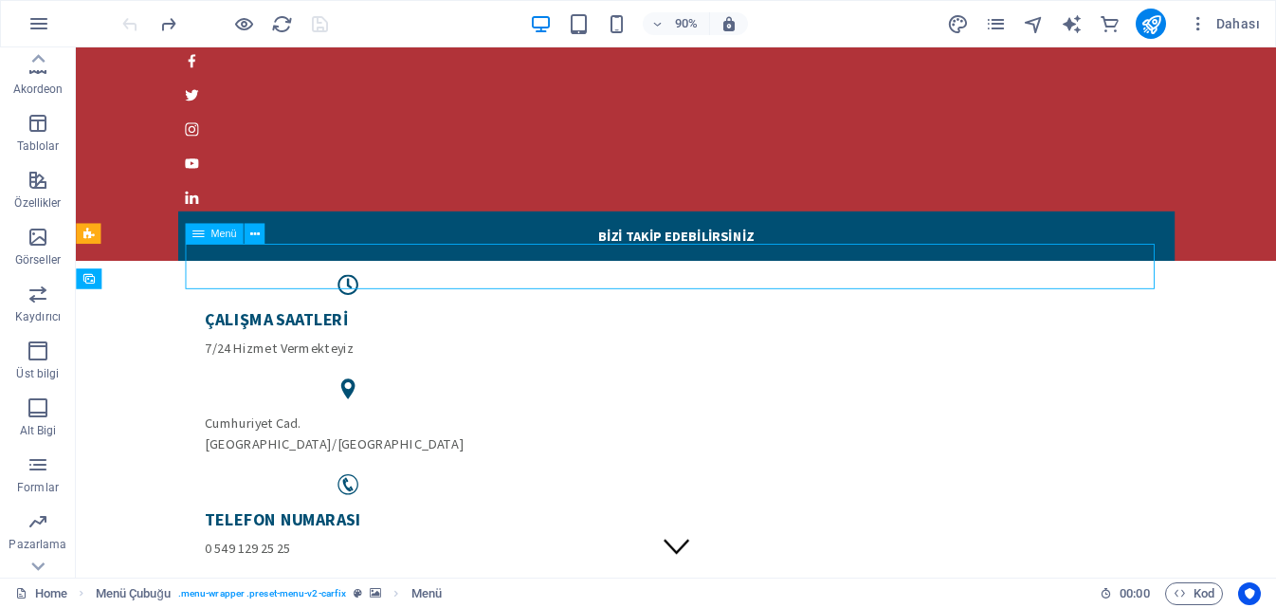
select select
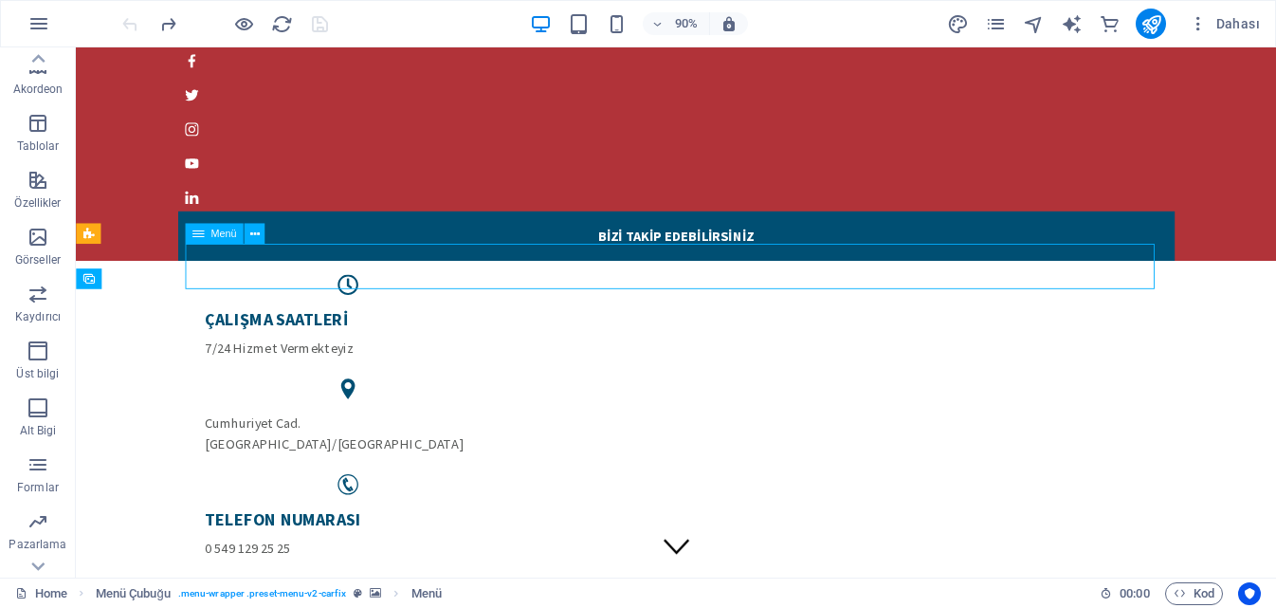
select select
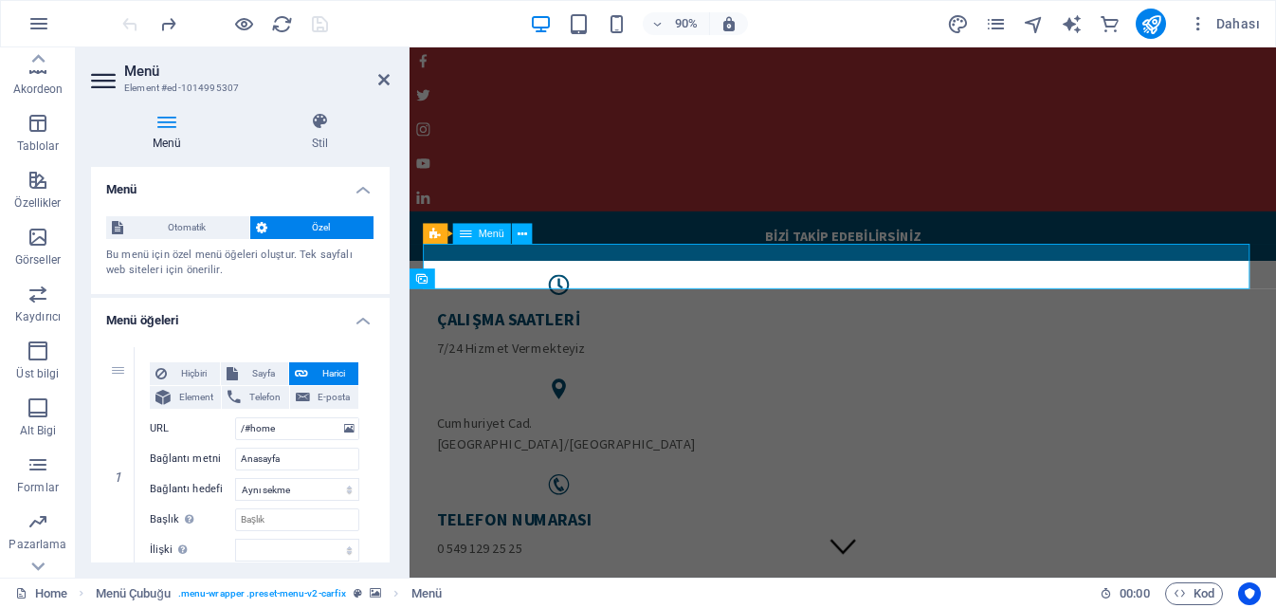
click at [389, 82] on icon at bounding box center [383, 79] width 11 height 15
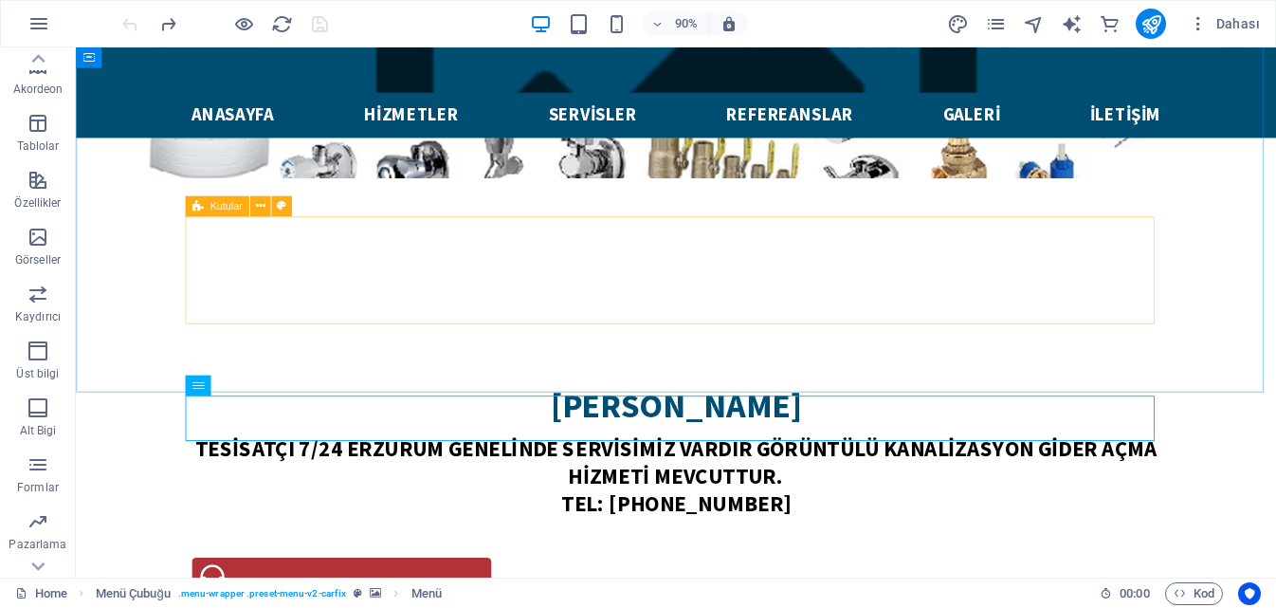
scroll to position [1043, 0]
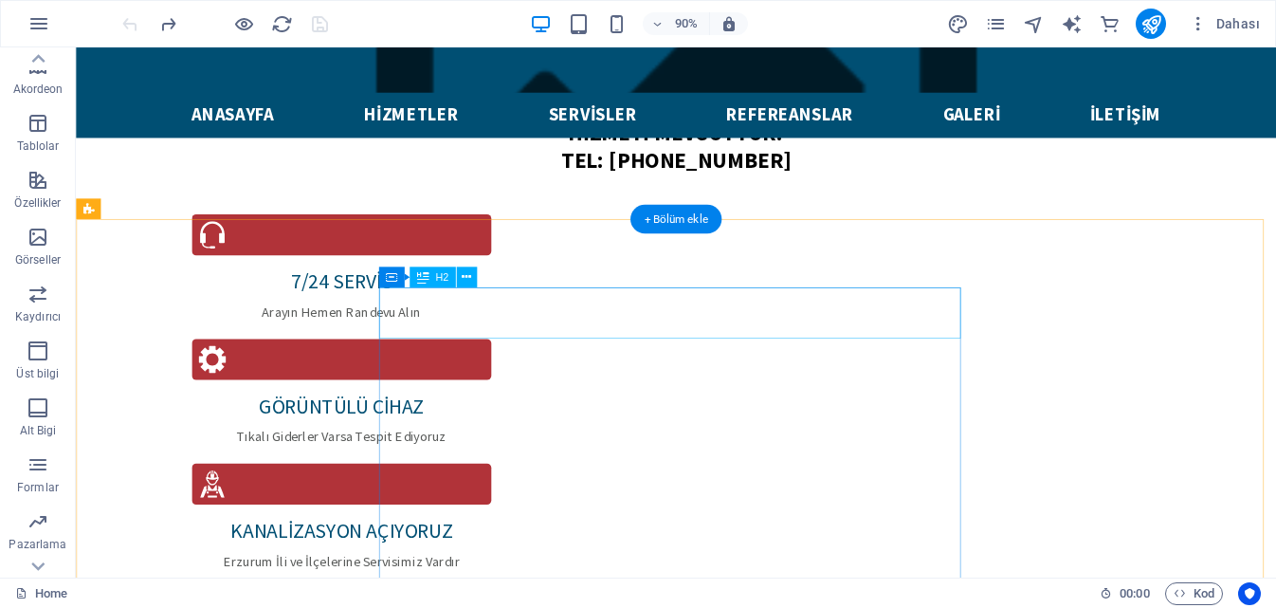
scroll to position [1246, 0]
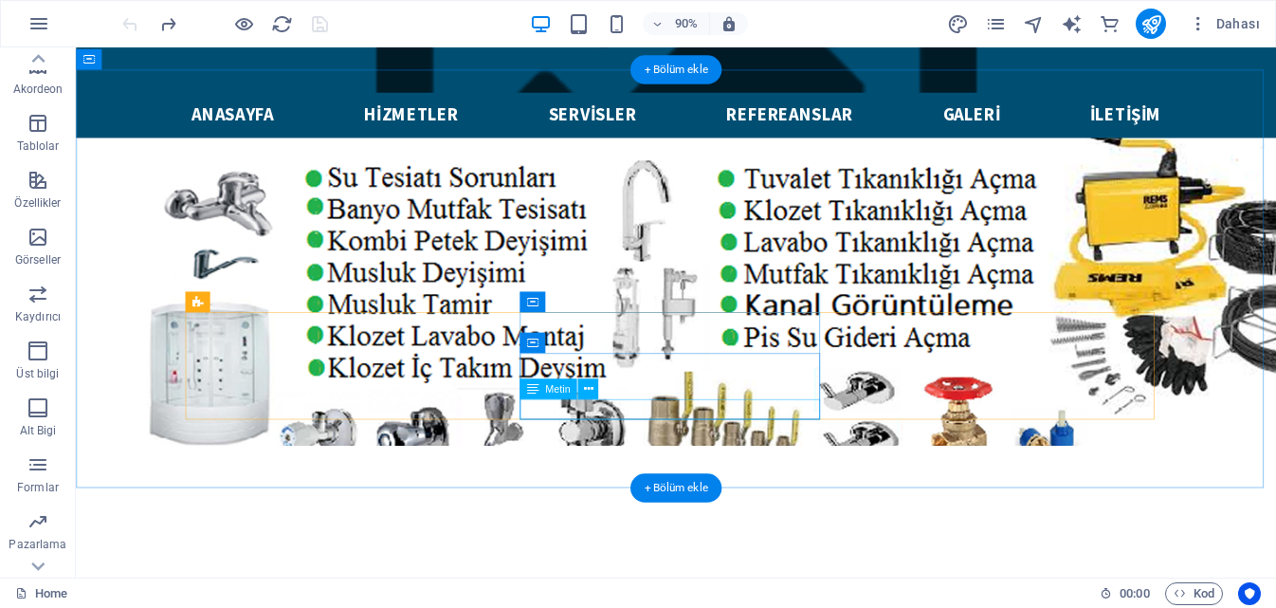
scroll to position [1043, 0]
